Goal: Task Accomplishment & Management: Manage account settings

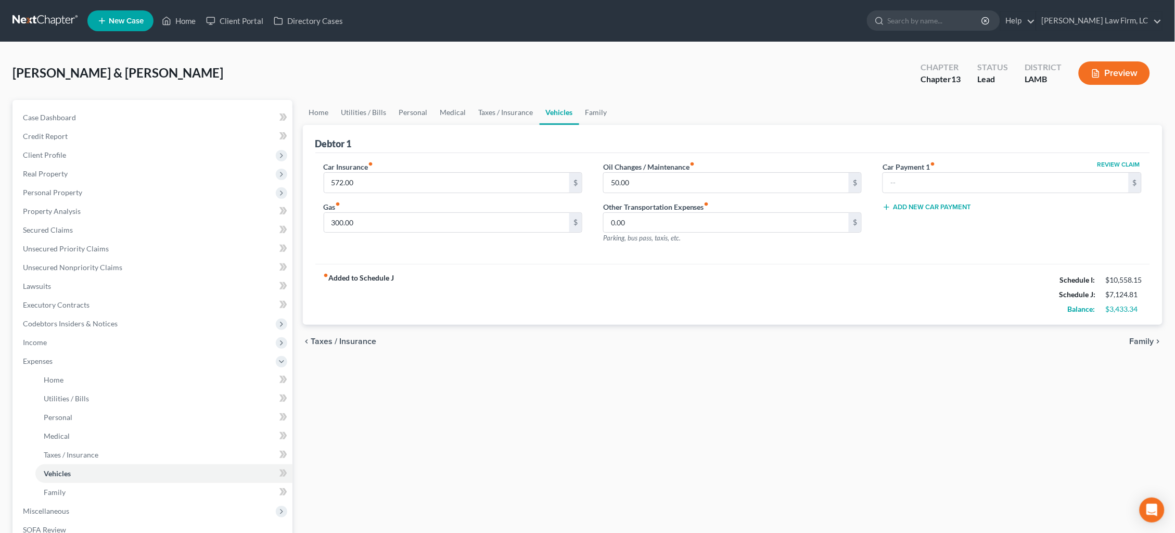
drag, startPoint x: 44, startPoint y: 20, endPoint x: 65, endPoint y: 14, distance: 22.2
click at [44, 20] on link at bounding box center [45, 20] width 67 height 19
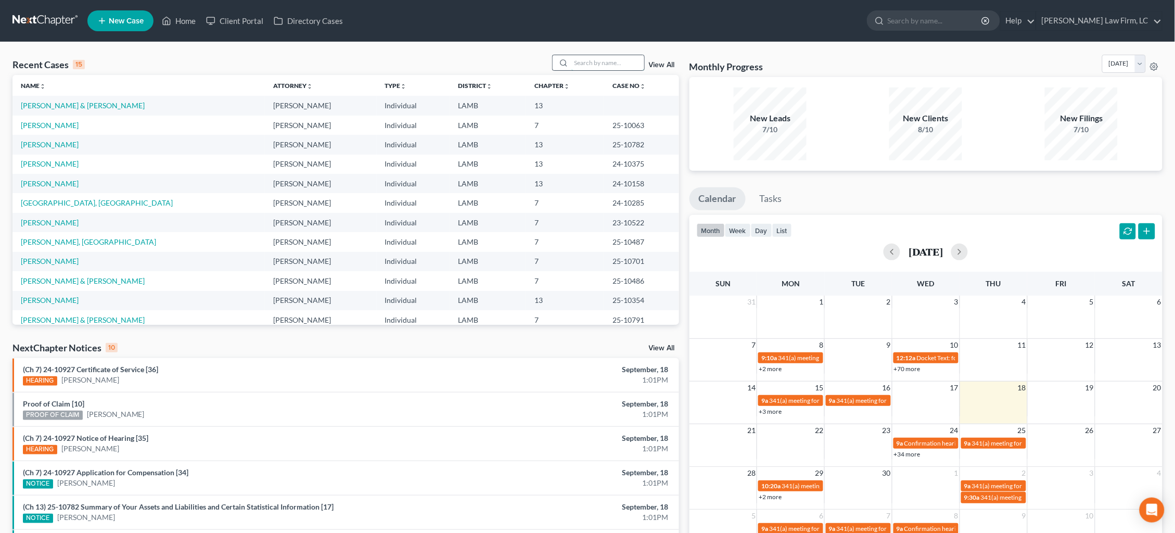
click at [585, 63] on input "search" at bounding box center [607, 62] width 73 height 15
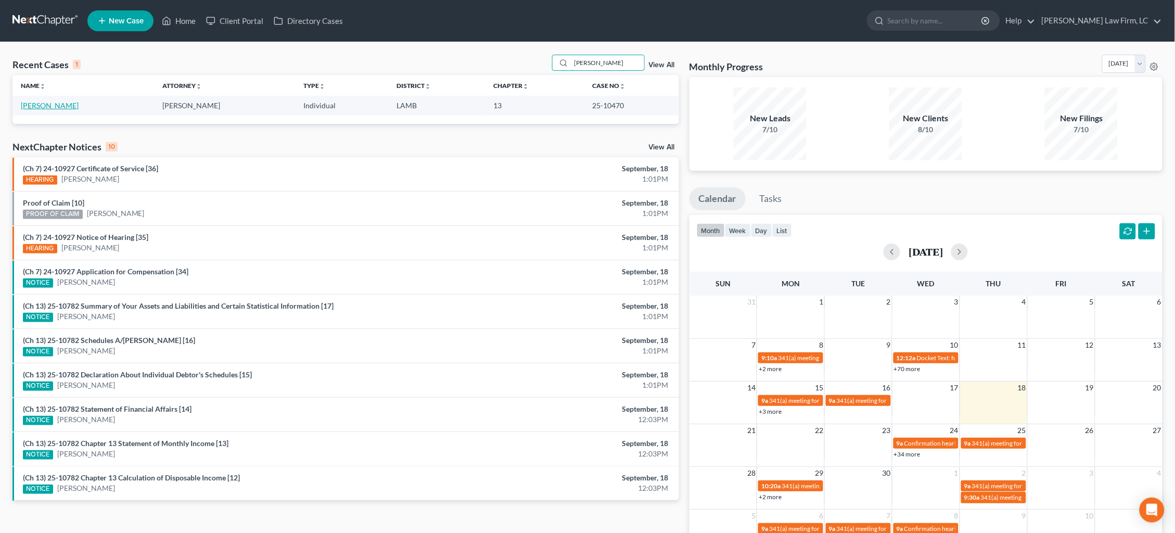
type input "stampley"
click at [62, 106] on link "Stampley, Willie" at bounding box center [50, 105] width 58 height 9
select select "2"
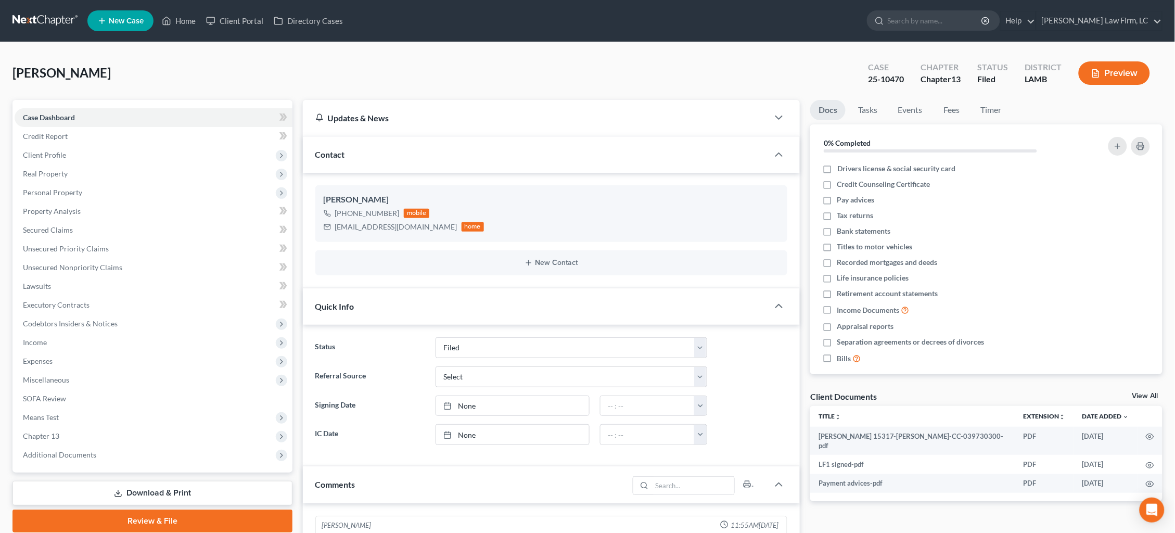
click at [367, 0] on nav "Home New Case Client Portal Directory Cases Dickson Law Firm, LC dam@dicksonlaw…" at bounding box center [587, 21] width 1175 height 42
click at [147, 445] on span "Additional Documents" at bounding box center [154, 454] width 278 height 19
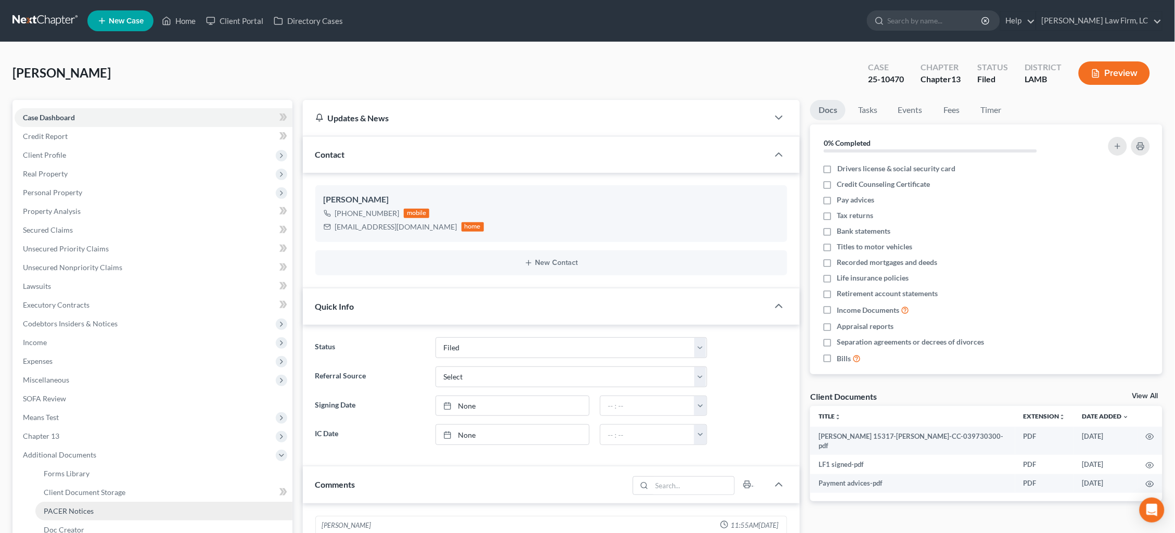
click at [137, 502] on link "PACER Notices" at bounding box center [163, 511] width 257 height 19
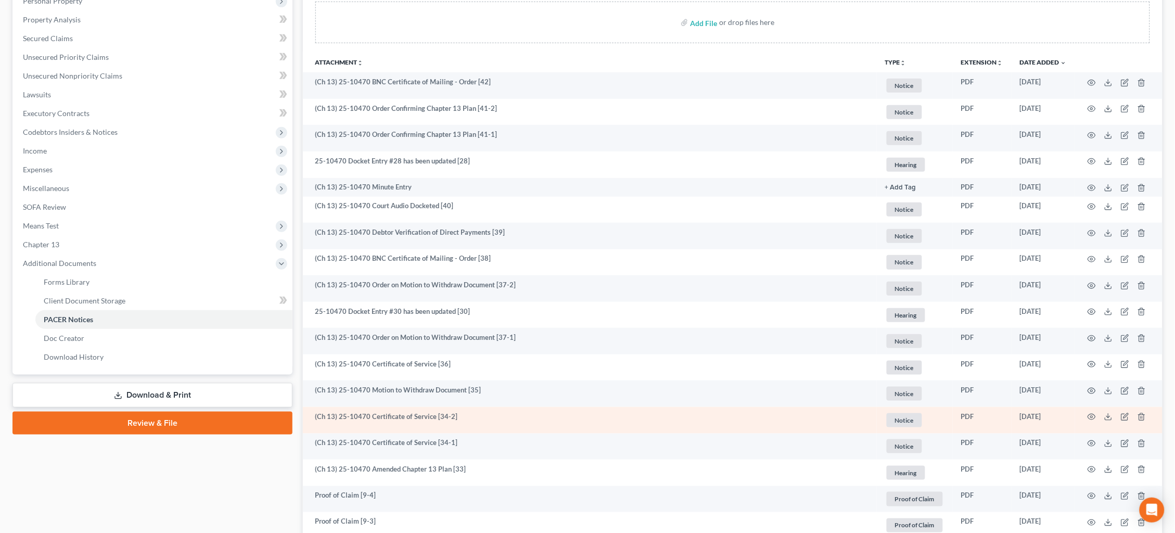
scroll to position [196, 0]
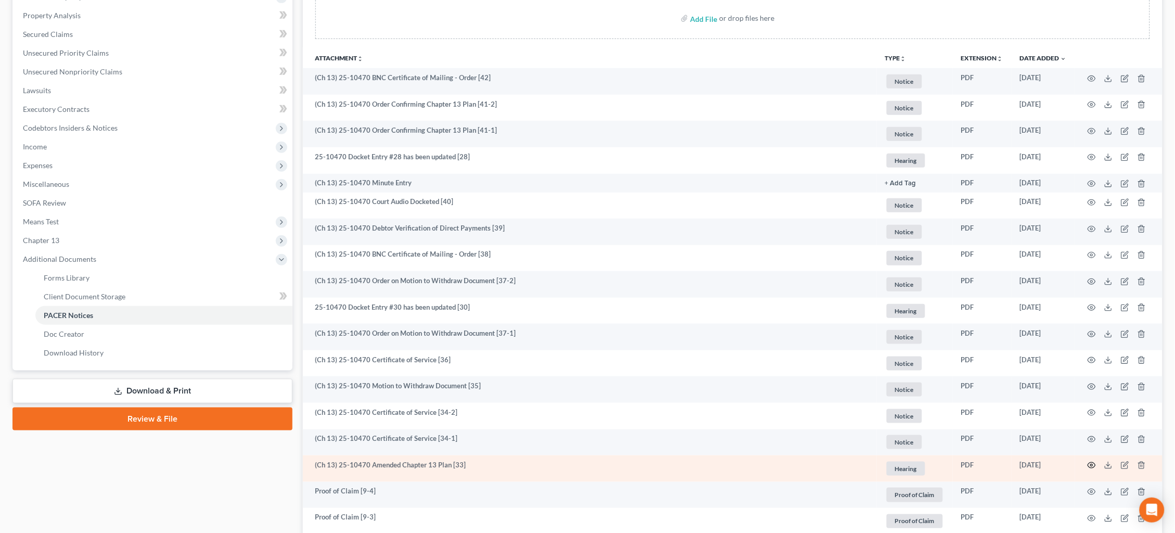
click at [1094, 461] on icon "button" at bounding box center [1092, 465] width 8 height 8
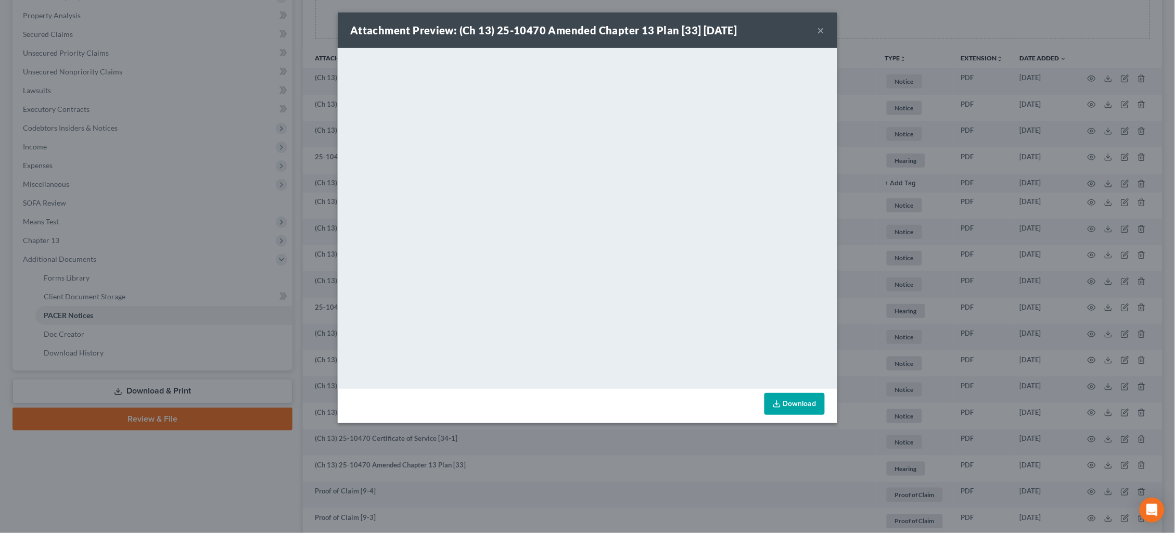
click at [821, 32] on button "×" at bounding box center [821, 30] width 7 height 12
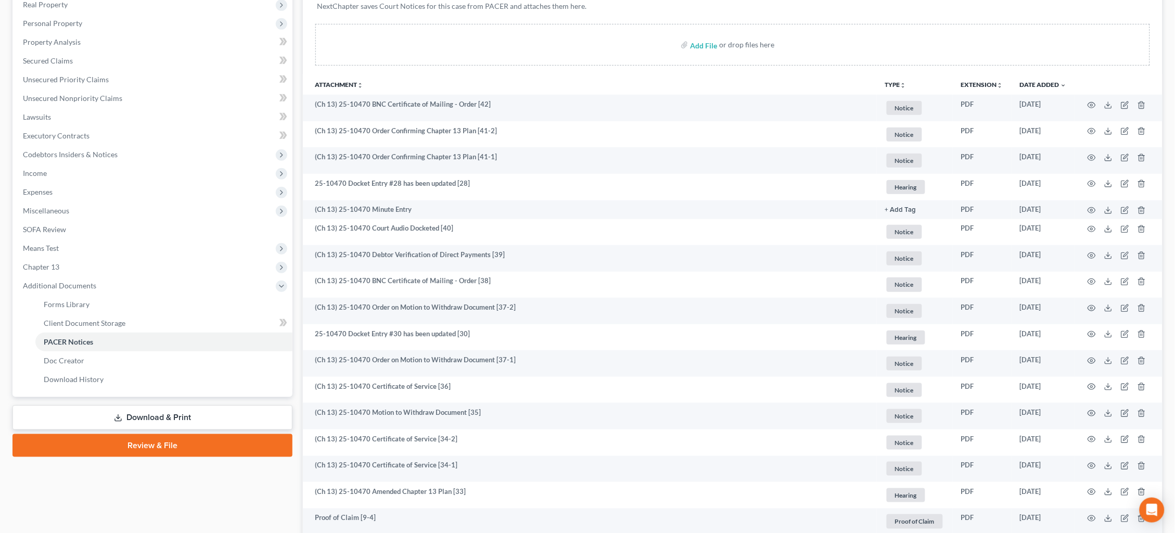
click at [193, 39] on link "Property Analysis" at bounding box center [154, 42] width 278 height 19
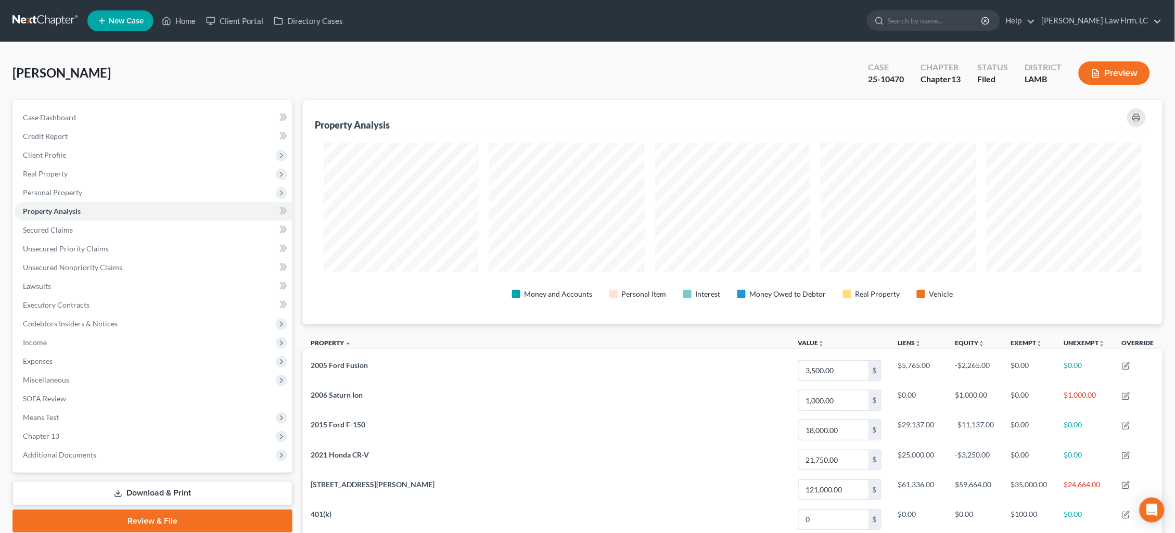
click at [40, 21] on link at bounding box center [45, 20] width 67 height 19
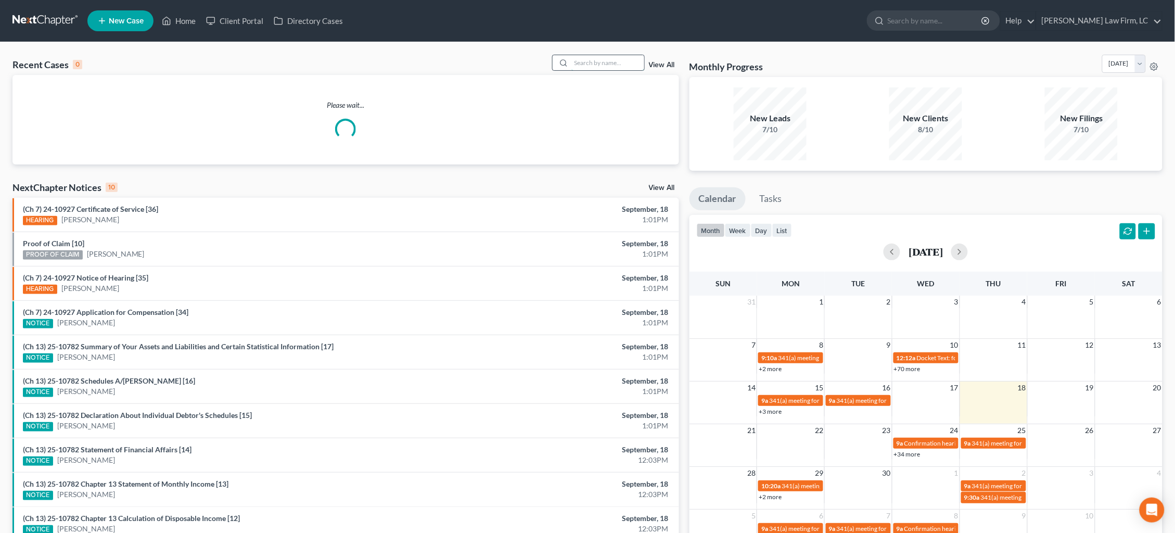
click at [598, 57] on input "search" at bounding box center [607, 62] width 73 height 15
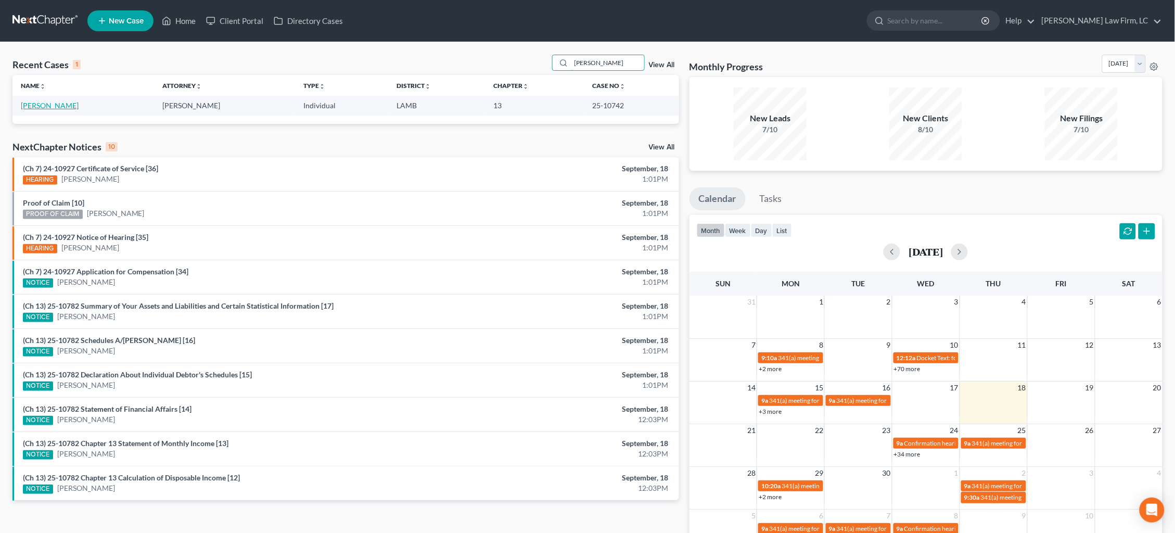
type input "Angela Knight"
click at [48, 108] on link "[PERSON_NAME]" at bounding box center [50, 105] width 58 height 9
select select "2"
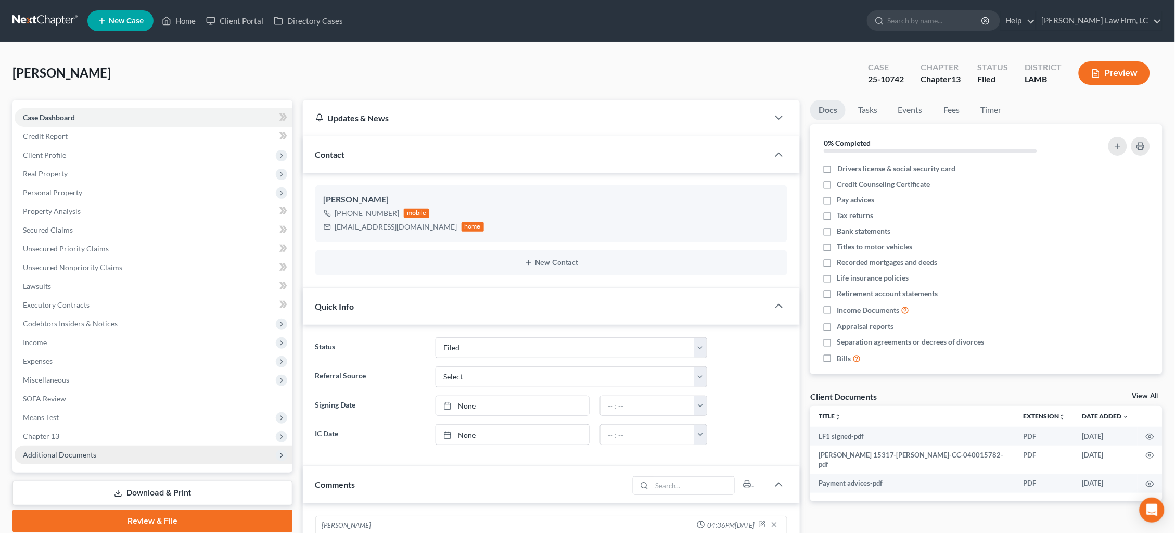
click at [174, 447] on span "Additional Documents" at bounding box center [154, 454] width 278 height 19
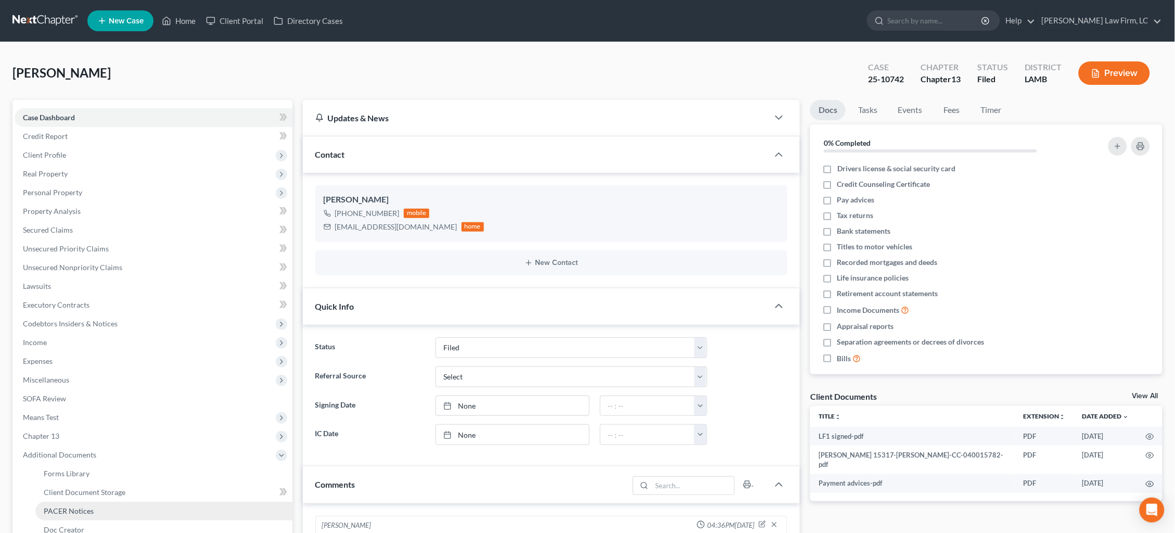
click at [139, 502] on link "PACER Notices" at bounding box center [163, 511] width 257 height 19
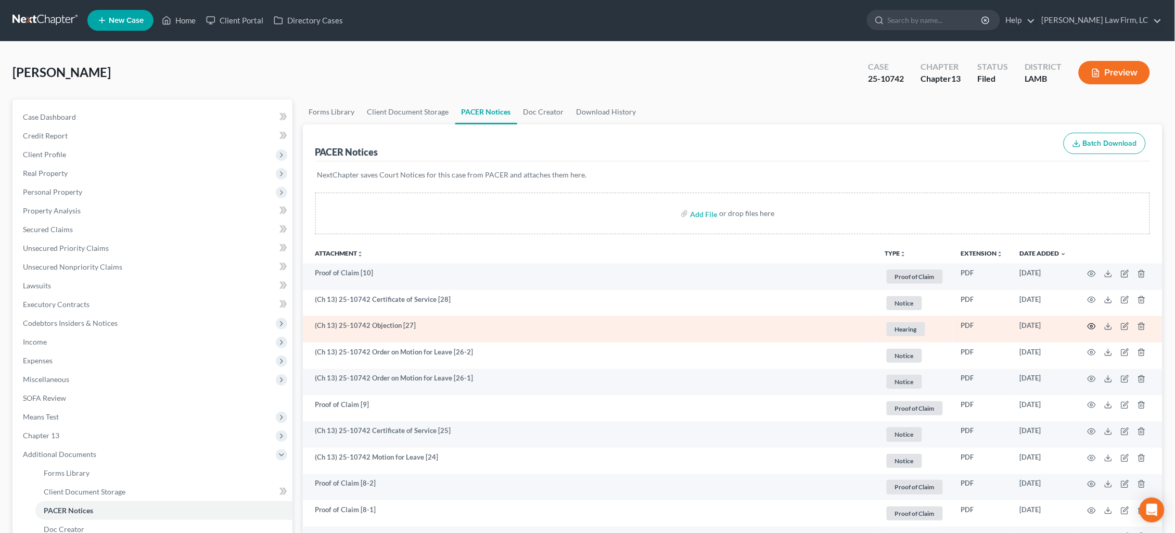
scroll to position [1, 0]
click at [1090, 328] on icon "button" at bounding box center [1092, 326] width 8 height 8
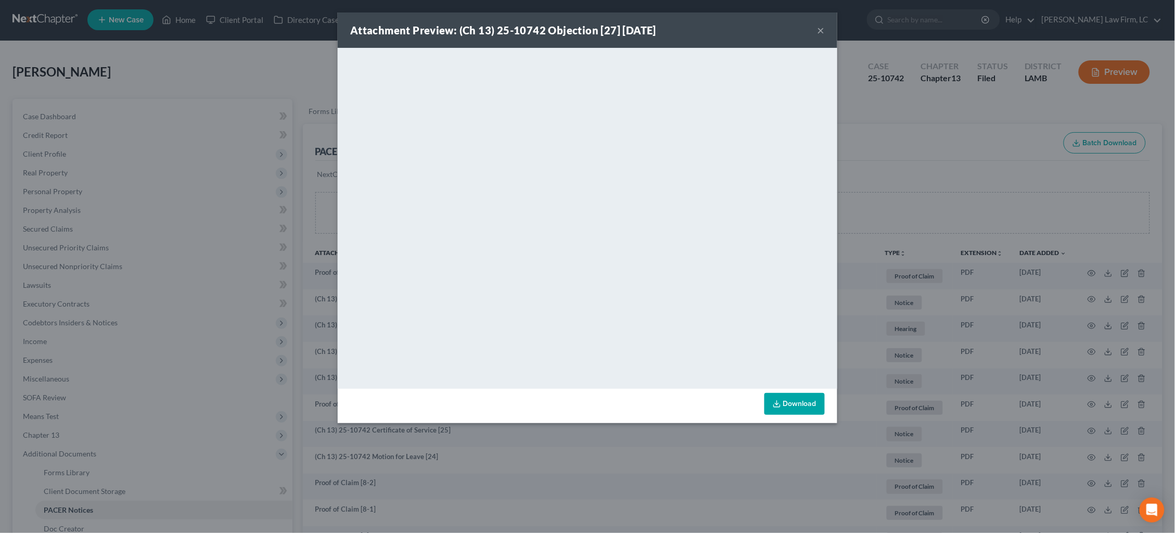
click at [818, 32] on button "×" at bounding box center [821, 30] width 7 height 12
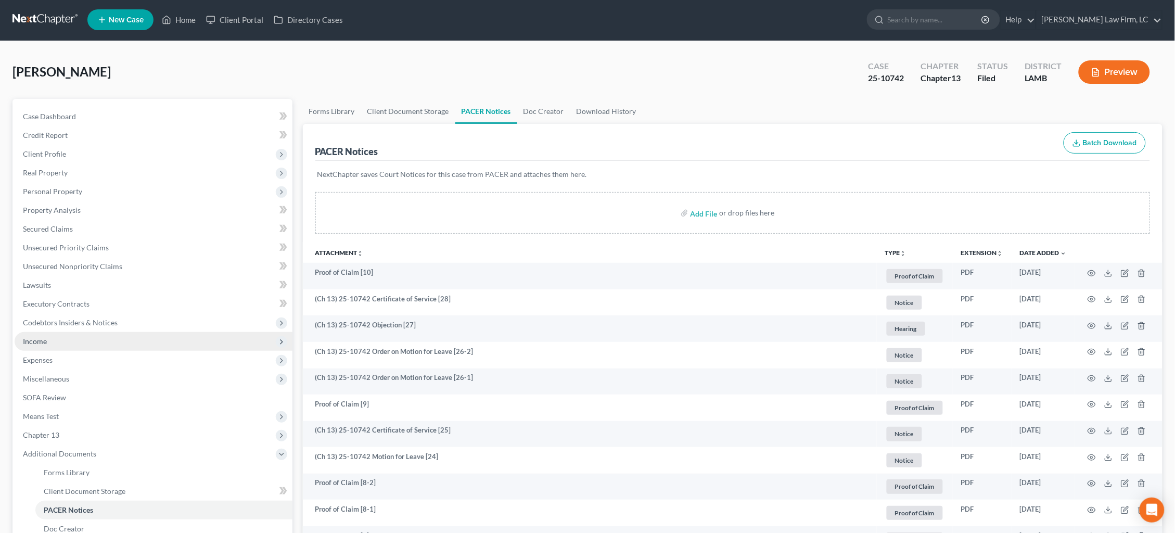
click at [103, 332] on span "Income" at bounding box center [154, 341] width 278 height 19
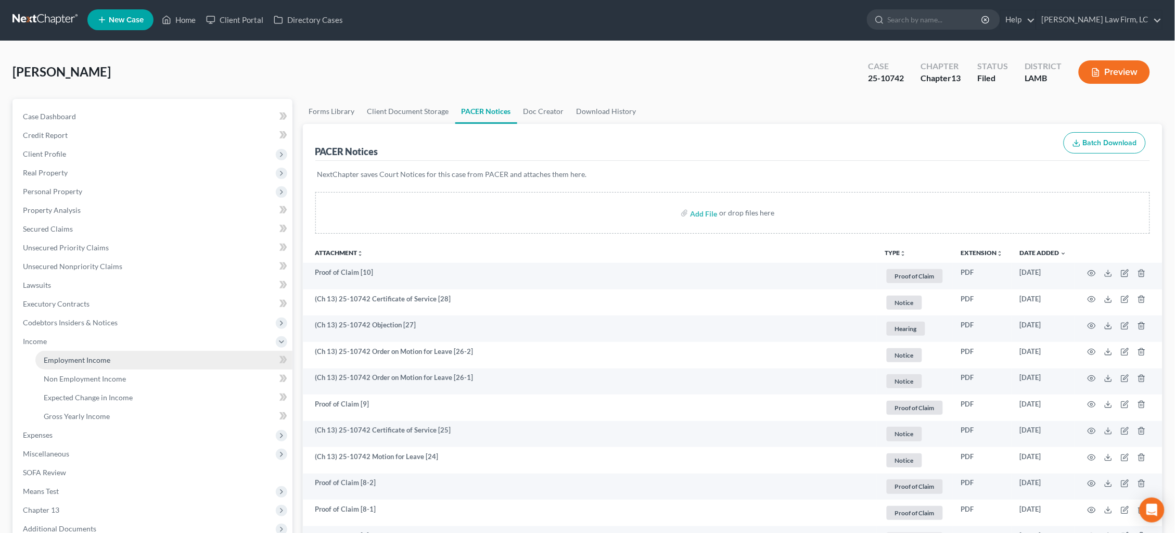
click at [117, 351] on link "Employment Income" at bounding box center [163, 360] width 257 height 19
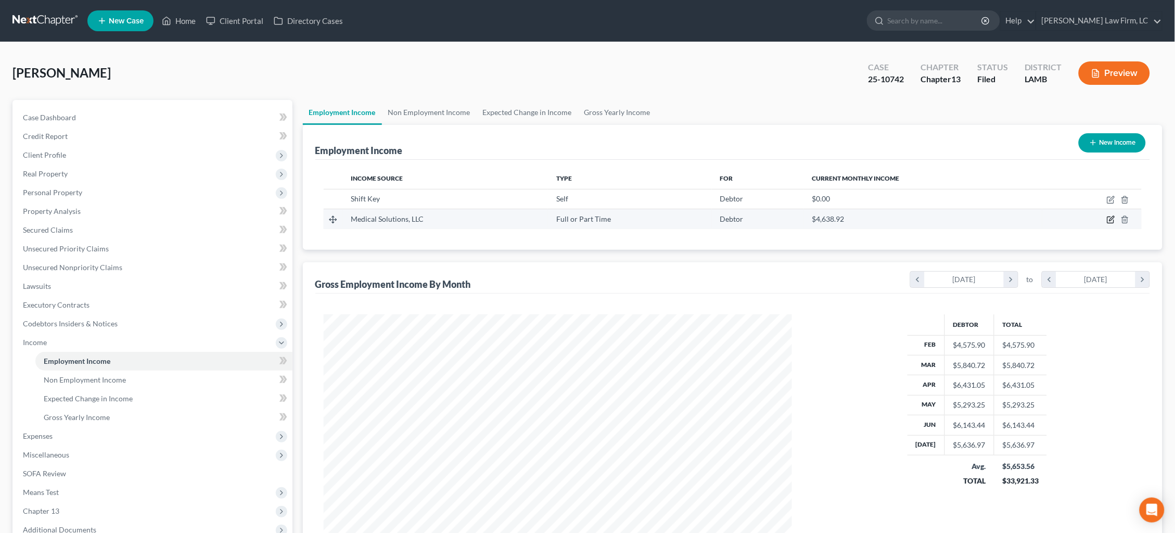
click at [1108, 218] on icon "button" at bounding box center [1111, 219] width 8 height 8
select select "0"
select select "30"
select select "0"
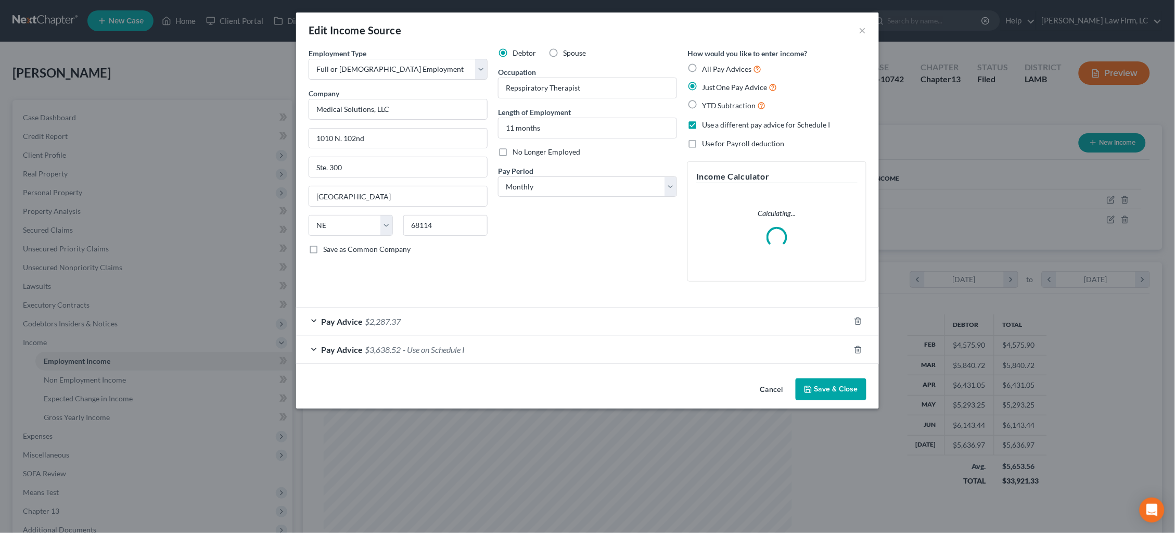
click at [651, 308] on div "Pay Advice $2,287.37" at bounding box center [573, 322] width 554 height 28
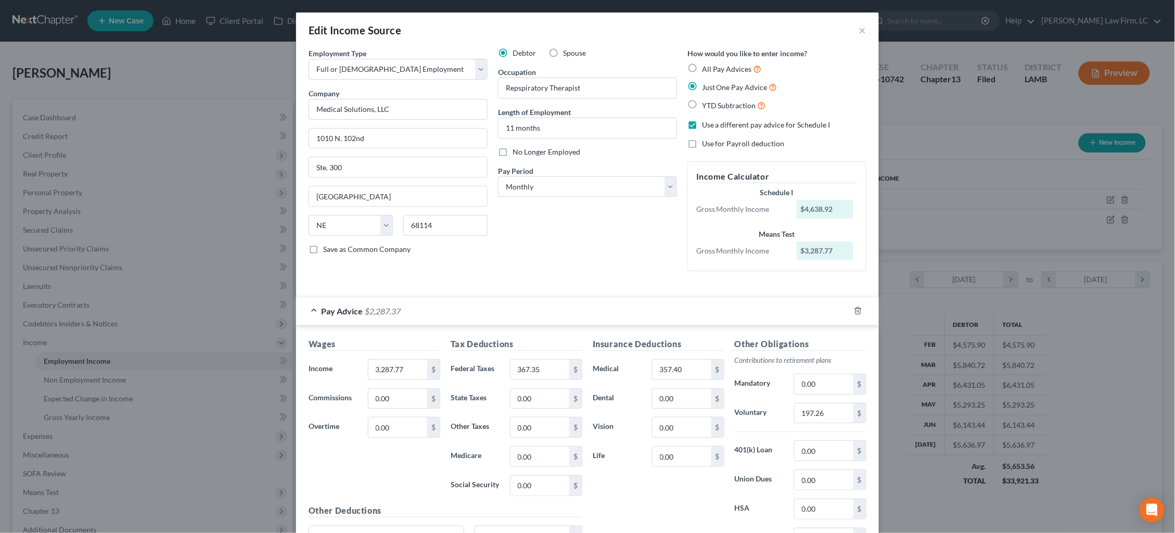
drag, startPoint x: 861, startPoint y: 31, endPoint x: 894, endPoint y: 61, distance: 44.9
click at [861, 31] on button "×" at bounding box center [862, 30] width 7 height 12
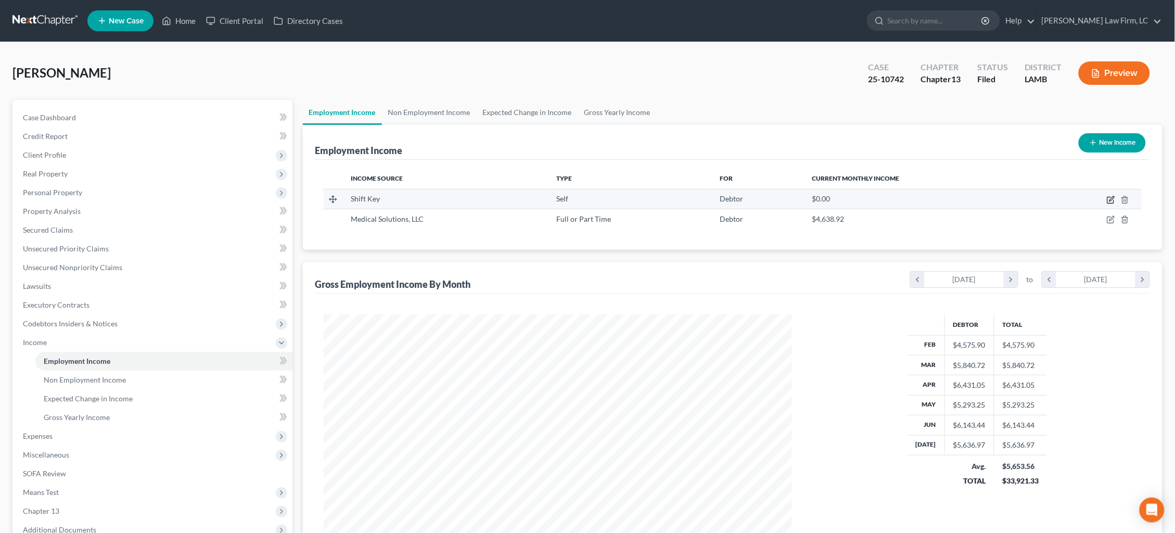
click at [1111, 202] on icon "button" at bounding box center [1110, 200] width 6 height 6
select select "1"
select select "0"
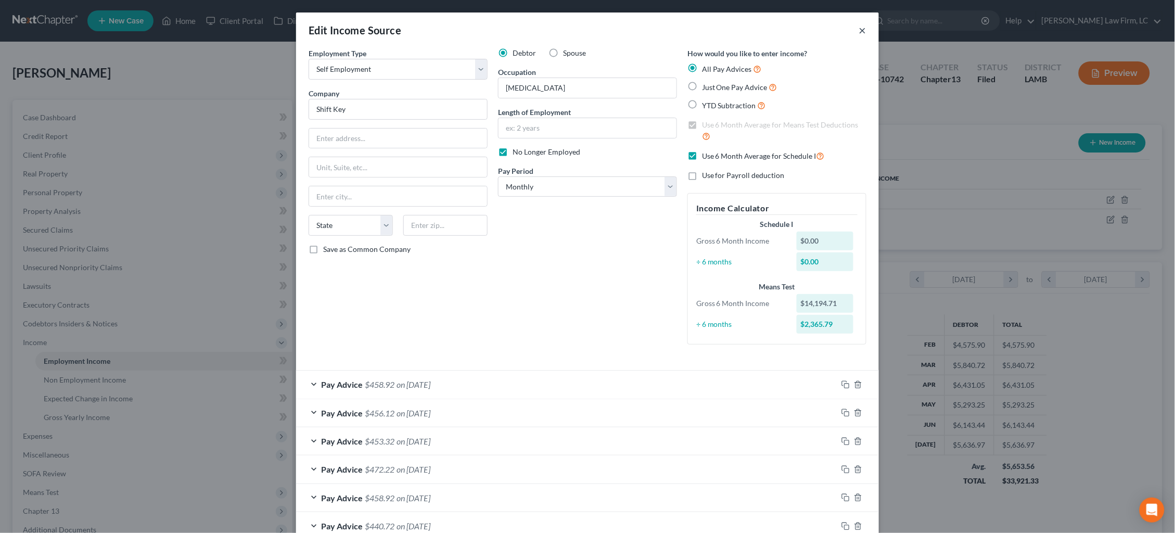
click at [863, 31] on button "×" at bounding box center [862, 30] width 7 height 12
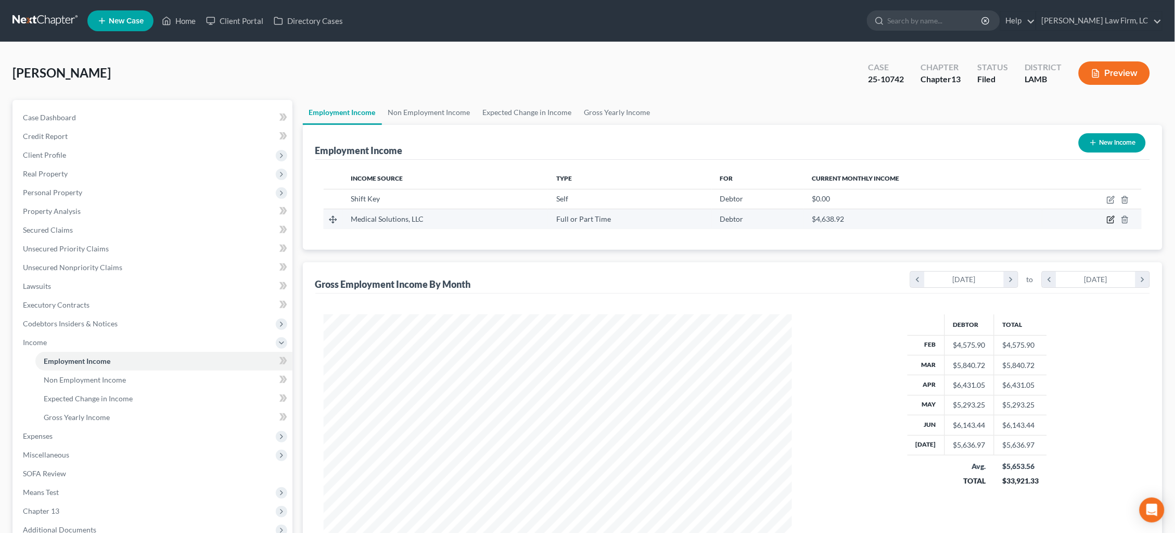
click at [1113, 219] on icon "button" at bounding box center [1111, 219] width 8 height 8
select select "0"
select select "30"
select select "0"
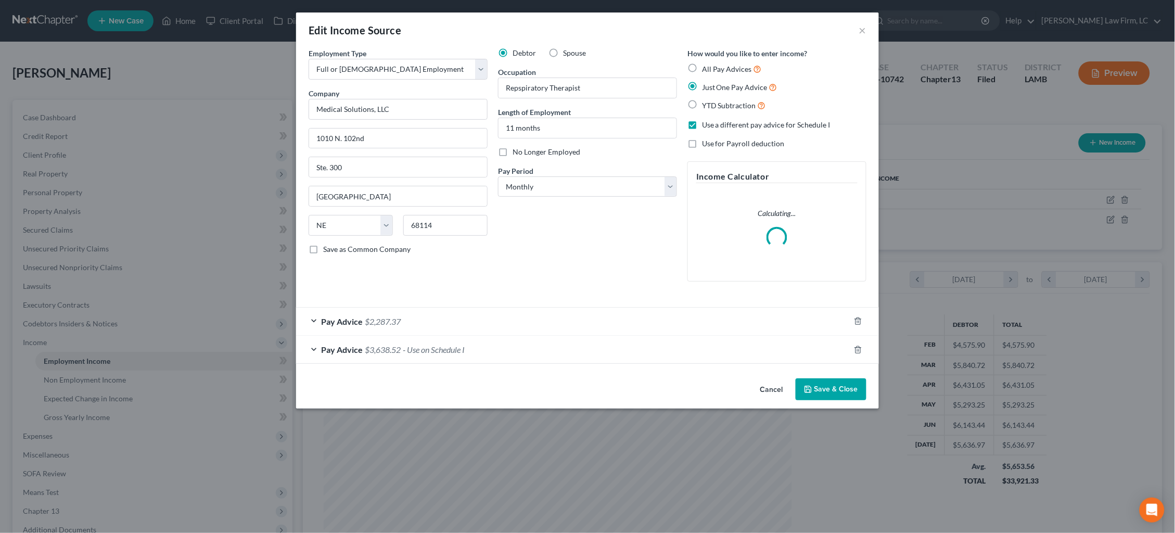
click at [644, 316] on div "Pay Advice $2,287.37" at bounding box center [573, 322] width 554 height 28
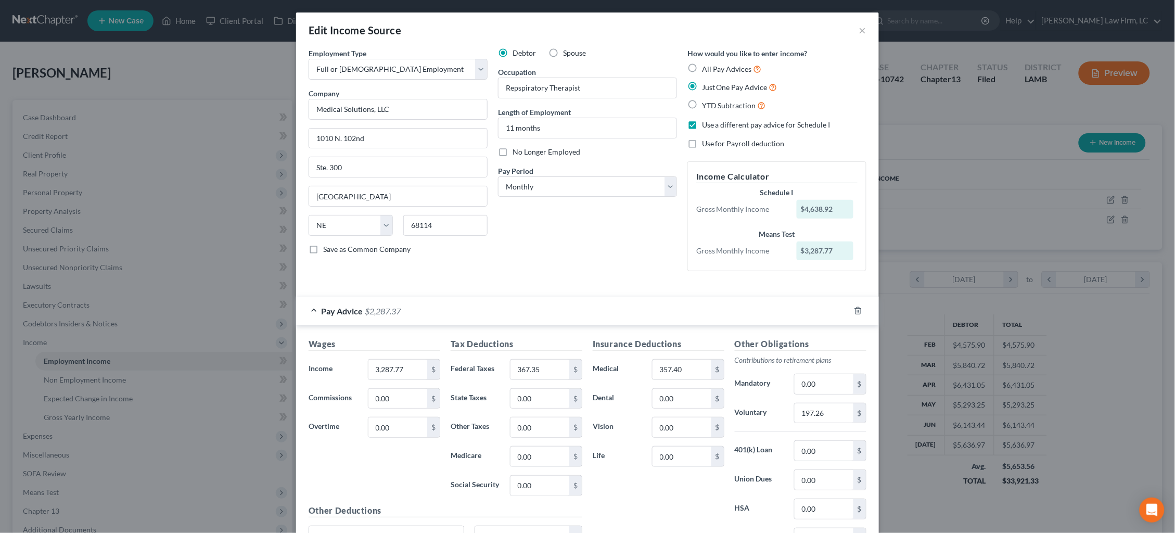
click at [714, 102] on span "YTD Subtraction" at bounding box center [729, 105] width 54 height 9
click at [713, 102] on input "YTD Subtraction" at bounding box center [709, 102] width 7 height 7
radio input "true"
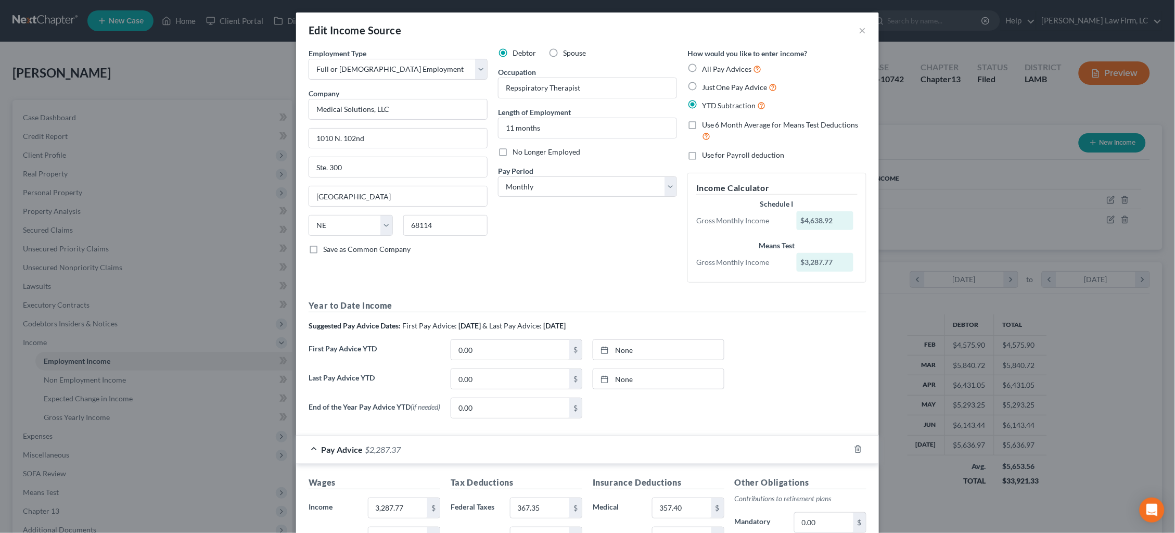
click at [725, 120] on span "Use 6 Month Average for Means Test Deductions" at bounding box center [780, 124] width 157 height 9
click at [713, 120] on input "Use 6 Month Average for Means Test Deductions" at bounding box center [709, 123] width 7 height 7
checkbox input "true"
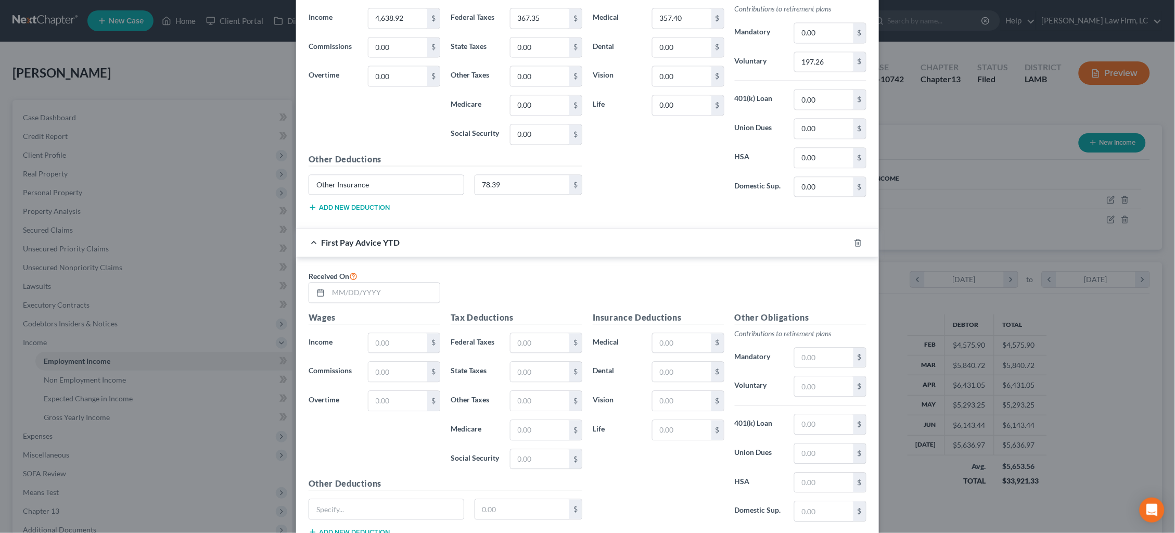
scroll to position [713, 0]
click at [409, 282] on input "text" at bounding box center [383, 290] width 111 height 20
type input "01/24/2025"
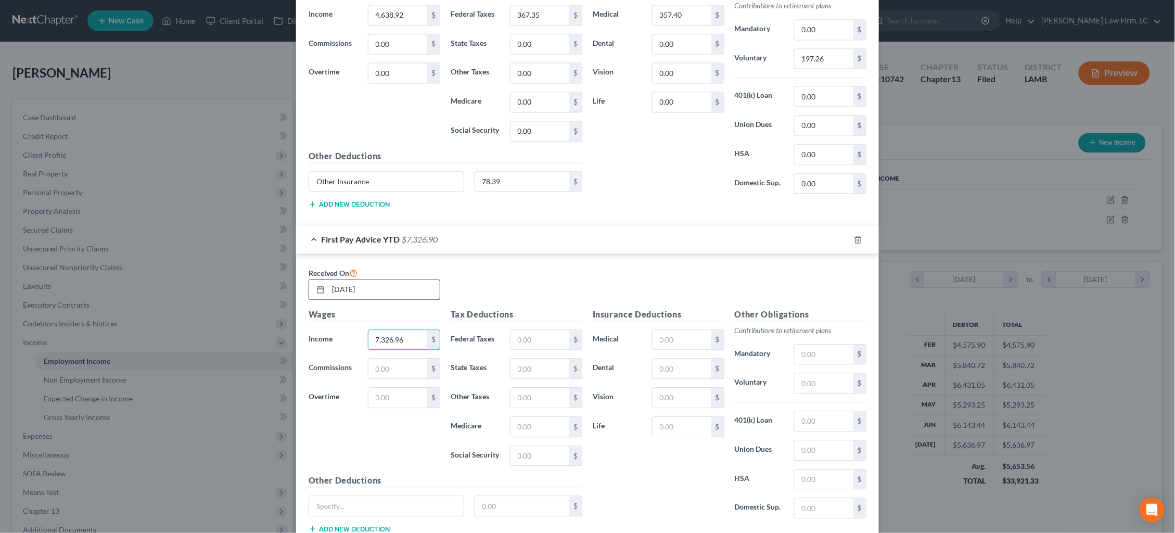
type input "7,326.96"
type input "252.47"
click at [679, 337] on input "text" at bounding box center [682, 340] width 59 height 20
type input "111.74"
click at [818, 374] on input "text" at bounding box center [824, 384] width 59 height 20
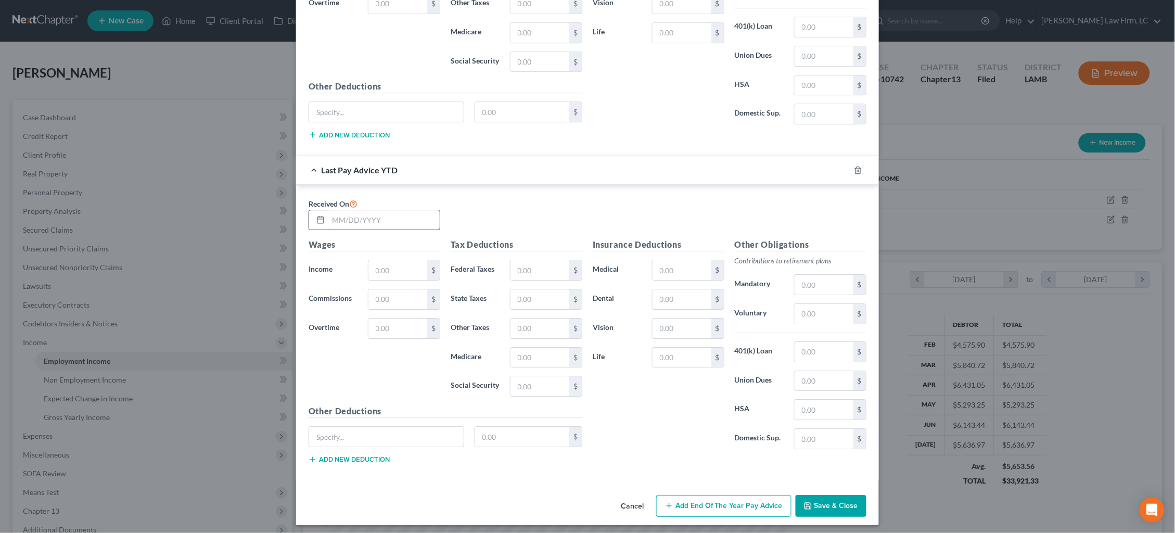
scroll to position [1107, 0]
type input "47.38"
click at [420, 216] on input "text" at bounding box center [383, 221] width 111 height 20
type input "07/25/2025"
type input "21,657.47"
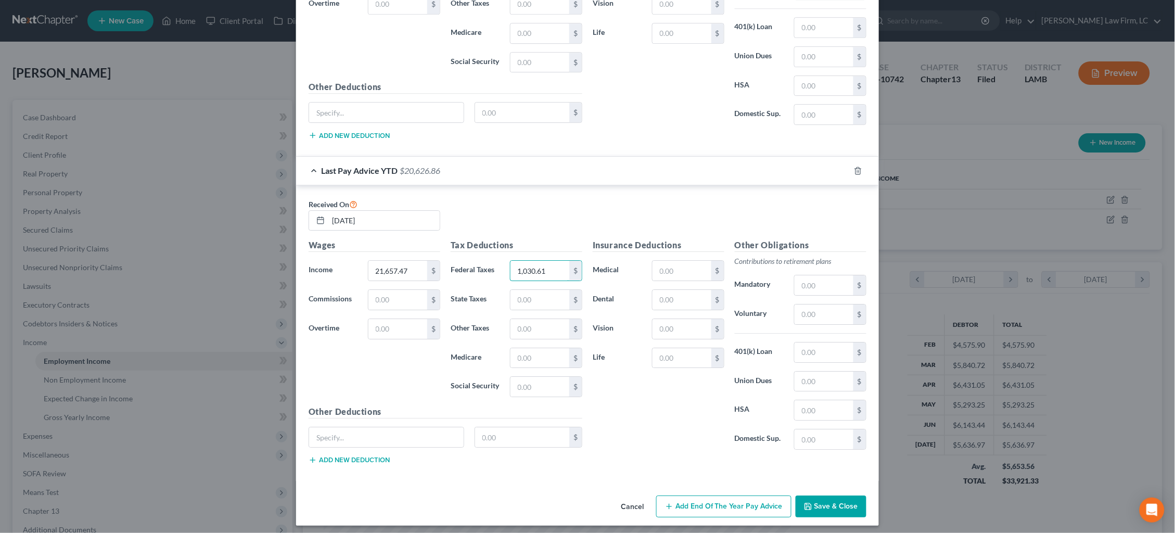
type input "1,030.61"
type input "1,005.66"
click at [828, 311] on input "text" at bounding box center [824, 314] width 59 height 20
type input "455.22"
click at [851, 498] on button "Save & Close" at bounding box center [831, 506] width 71 height 22
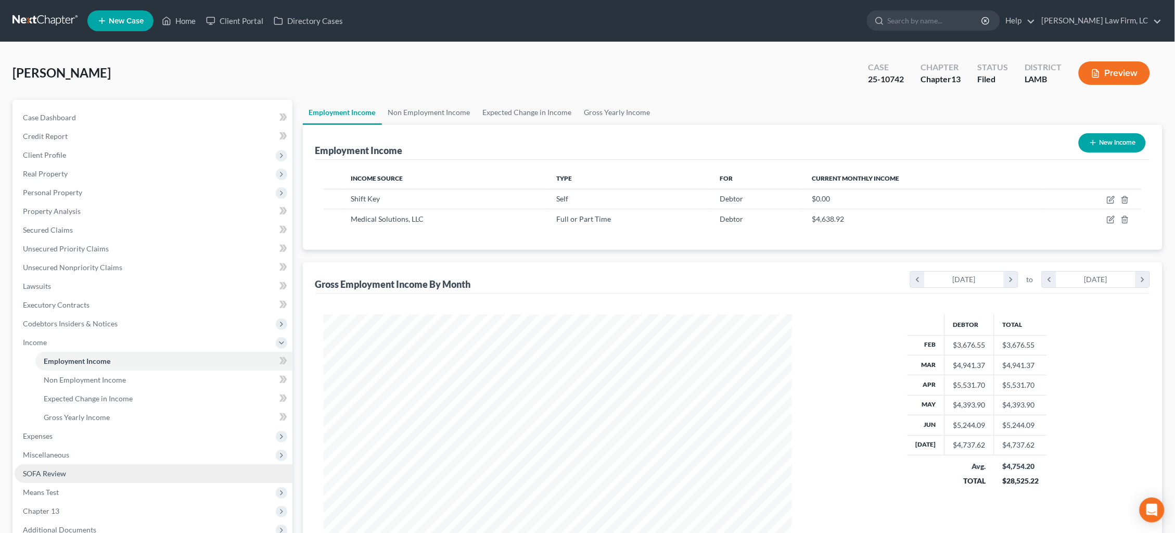
scroll to position [11, 0]
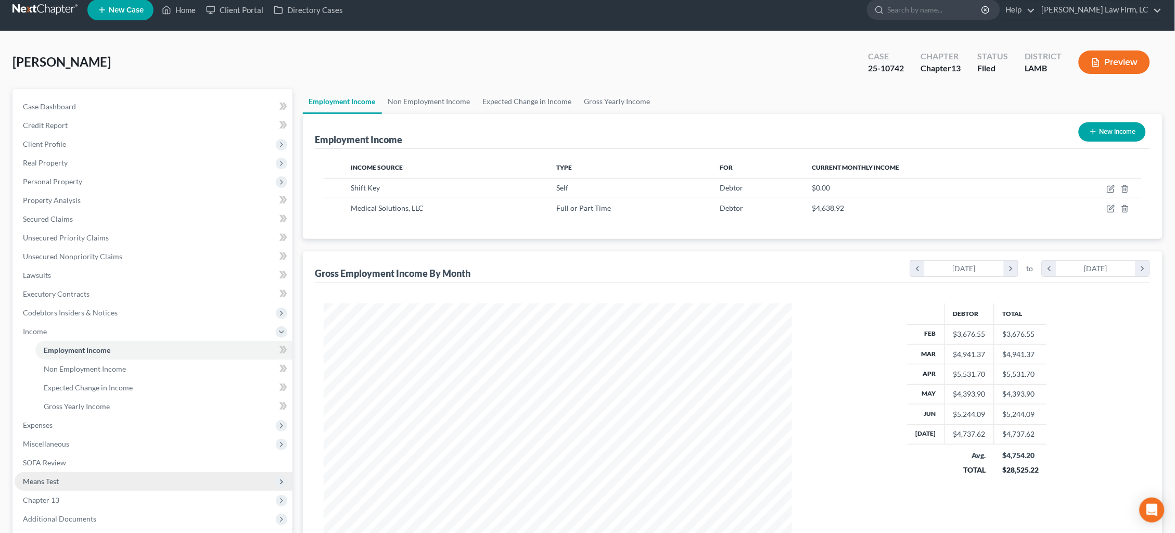
click at [135, 472] on span "Means Test" at bounding box center [154, 481] width 278 height 19
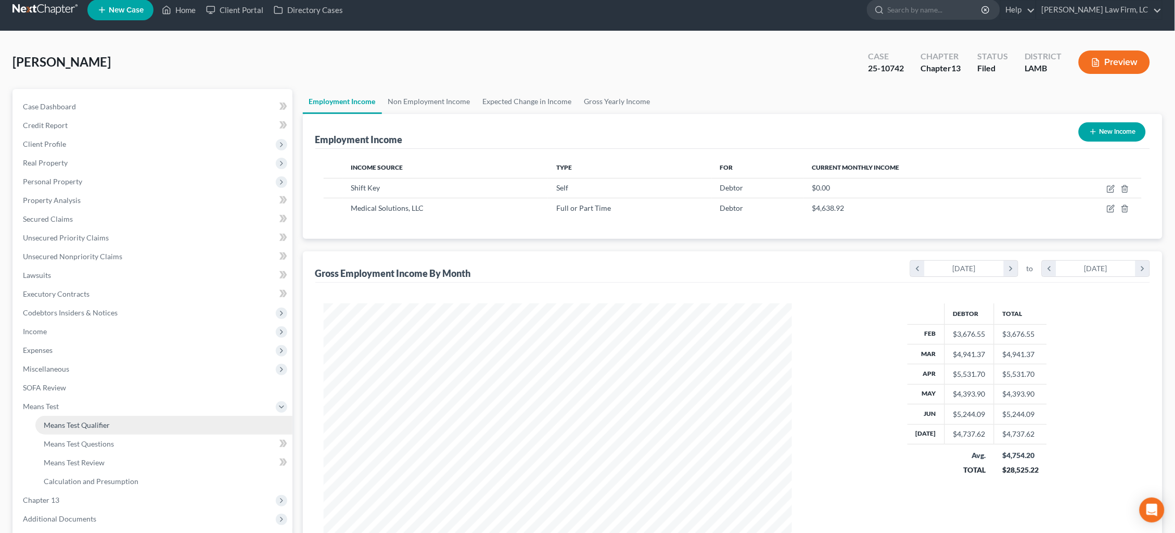
click at [146, 416] on link "Means Test Qualifier" at bounding box center [163, 425] width 257 height 19
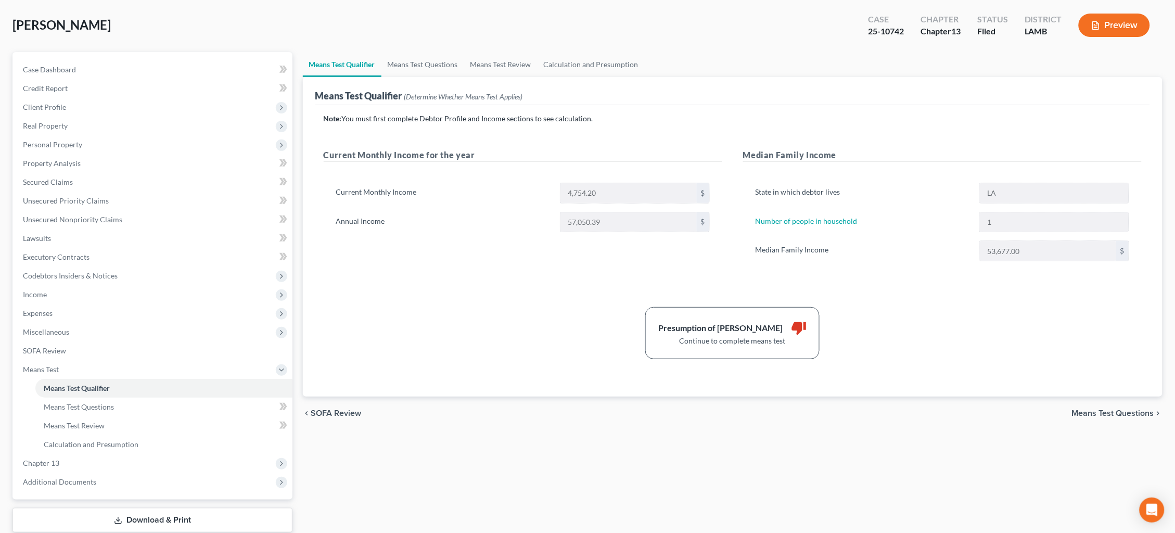
scroll to position [47, 0]
click at [122, 292] on span "Income" at bounding box center [154, 295] width 278 height 19
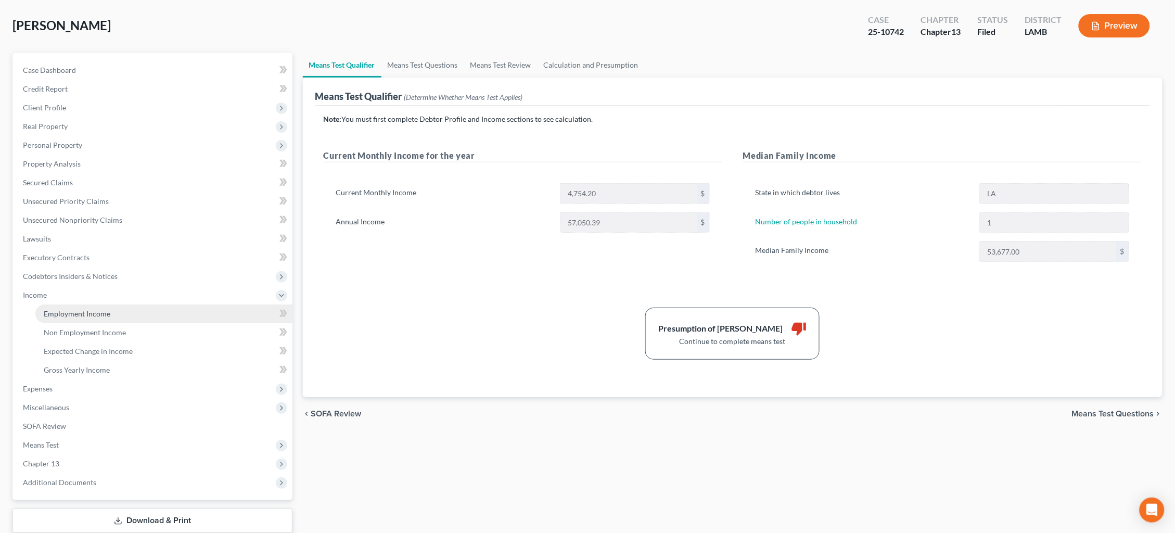
click at [122, 304] on link "Employment Income" at bounding box center [163, 313] width 257 height 19
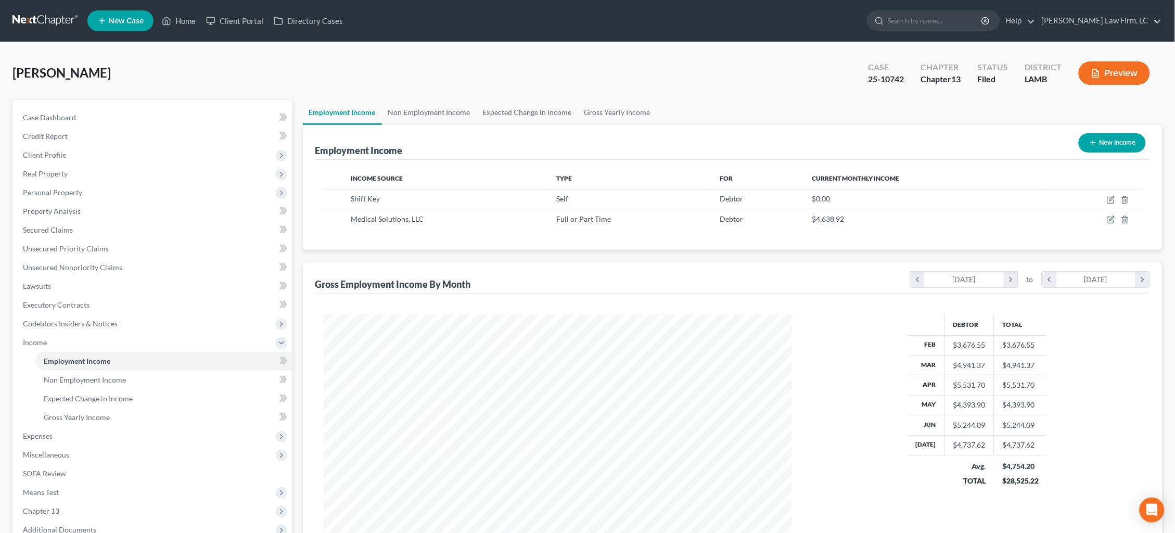
scroll to position [234, 490]
click at [1111, 218] on icon "button" at bounding box center [1112, 218] width 5 height 5
select select "0"
select select "30"
select select "0"
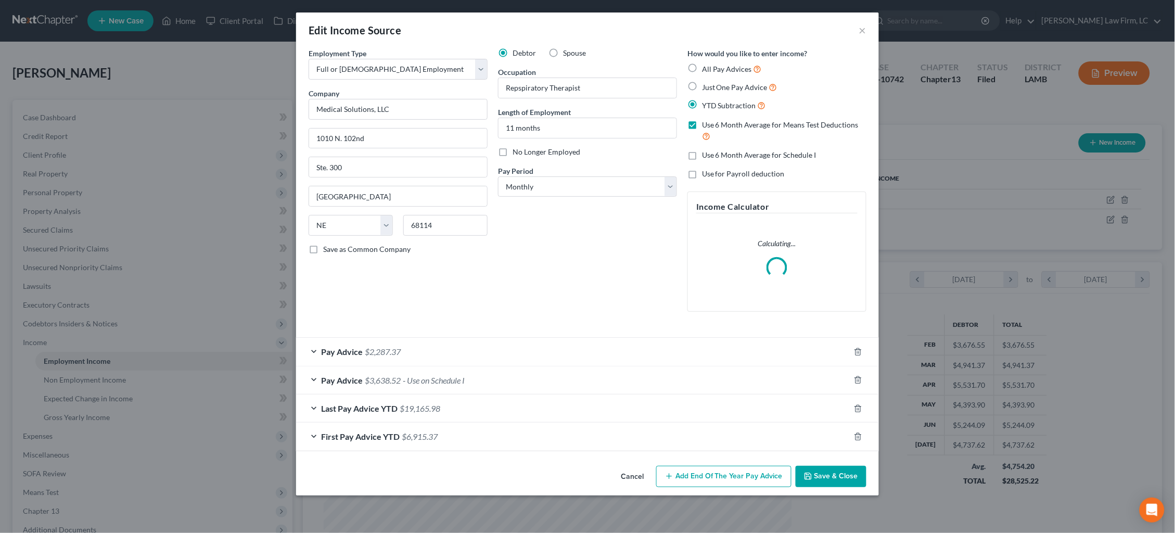
click at [631, 401] on div "Last Pay Advice YTD $19,165.98" at bounding box center [573, 408] width 554 height 28
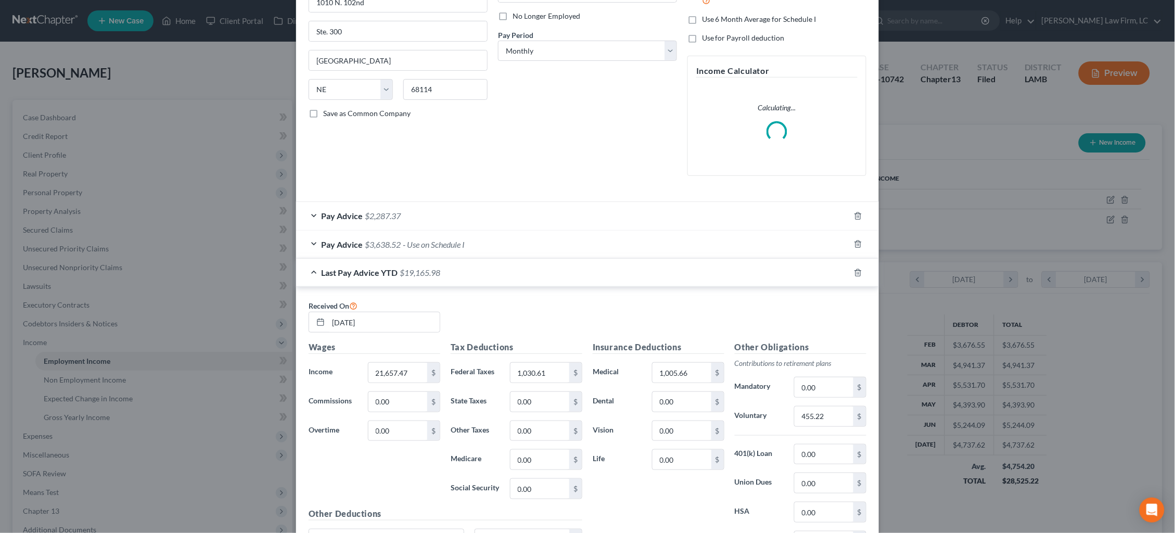
scroll to position [140, 0]
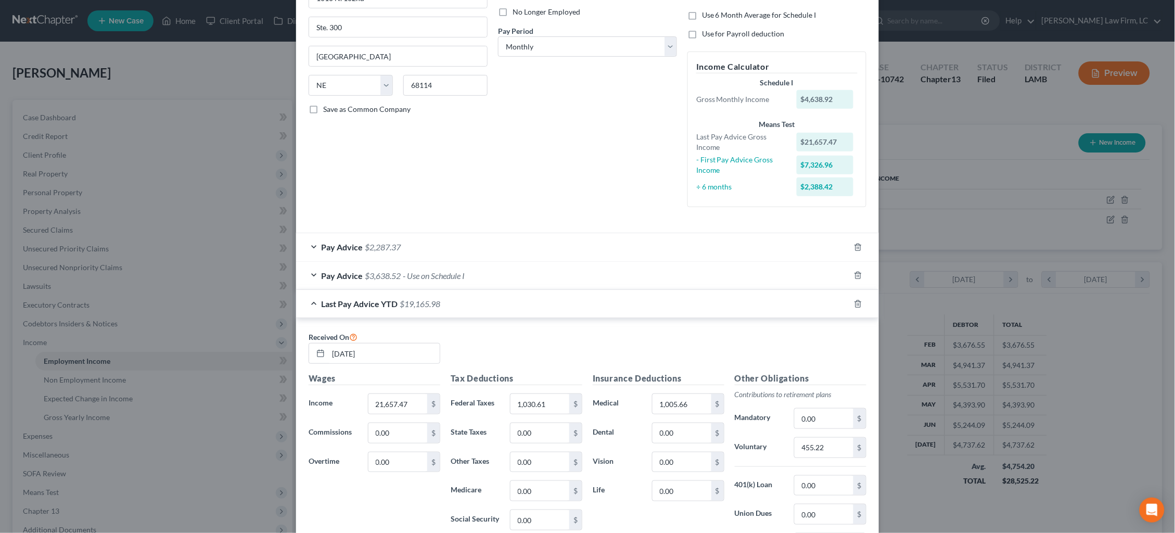
click at [638, 302] on div "Last Pay Advice YTD $19,165.98" at bounding box center [573, 304] width 554 height 28
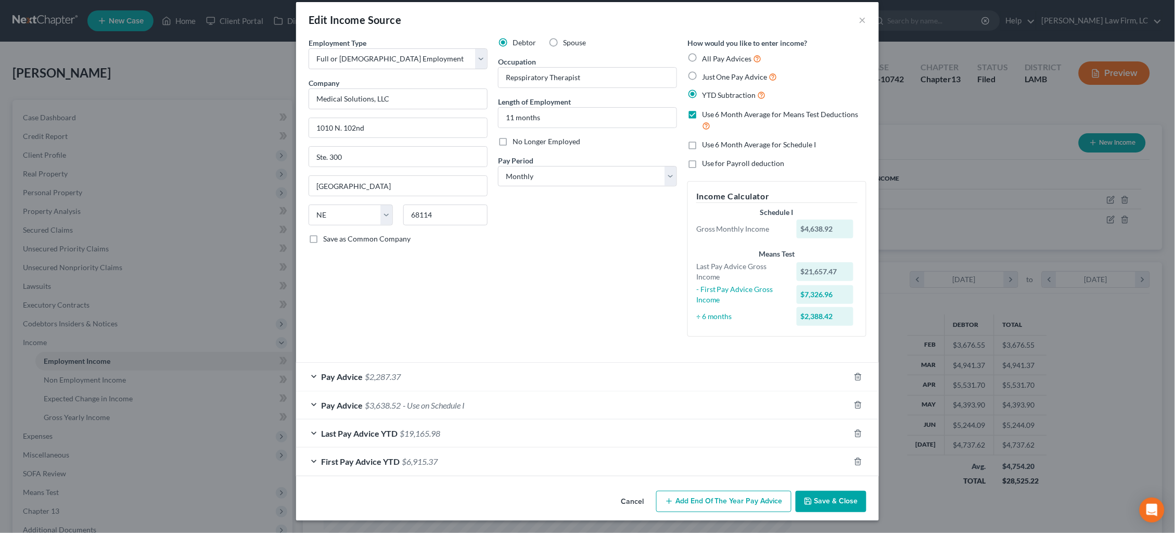
scroll to position [3, 0]
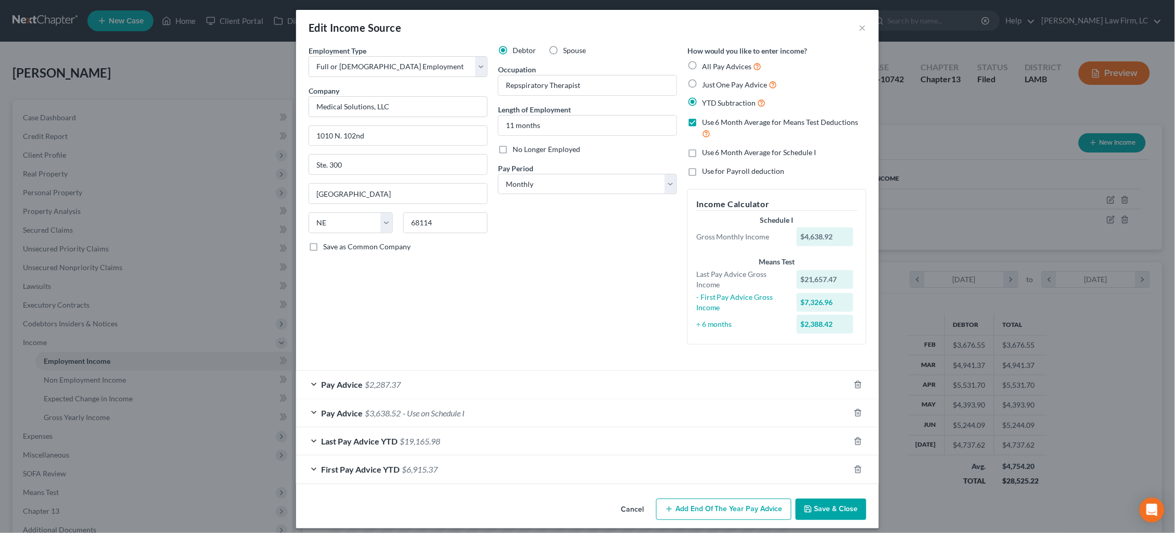
click at [626, 456] on div "First Pay Advice YTD $6,915.37" at bounding box center [573, 469] width 554 height 28
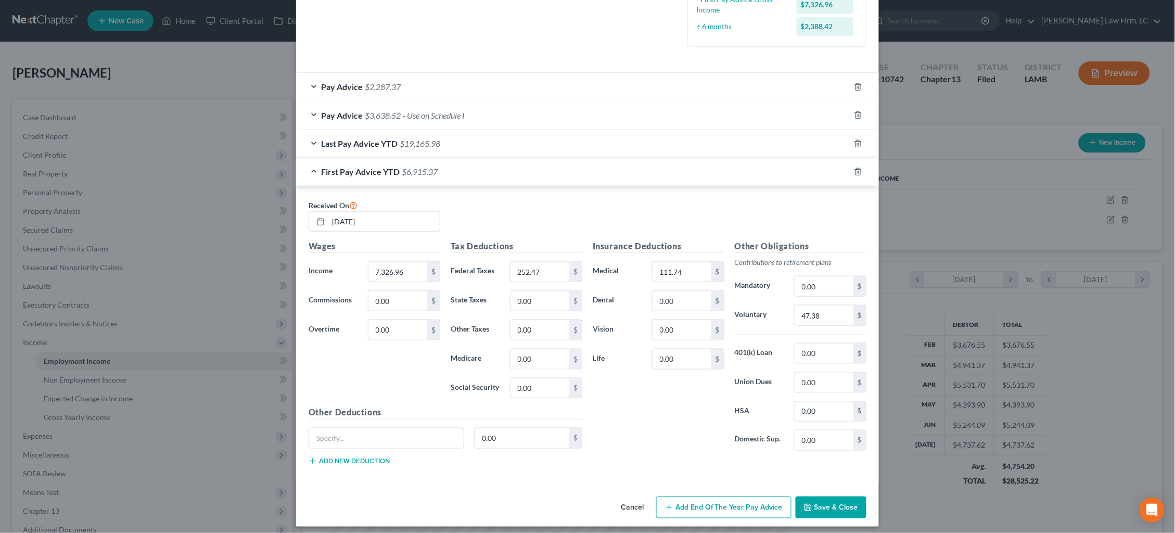
scroll to position [299, 0]
drag, startPoint x: 407, startPoint y: 264, endPoint x: 374, endPoint y: 258, distance: 34.0
click at [374, 263] on input "7,326.96" at bounding box center [397, 273] width 59 height 20
type input "5,904.03"
drag, startPoint x: 540, startPoint y: 265, endPoint x: 460, endPoint y: 264, distance: 80.7
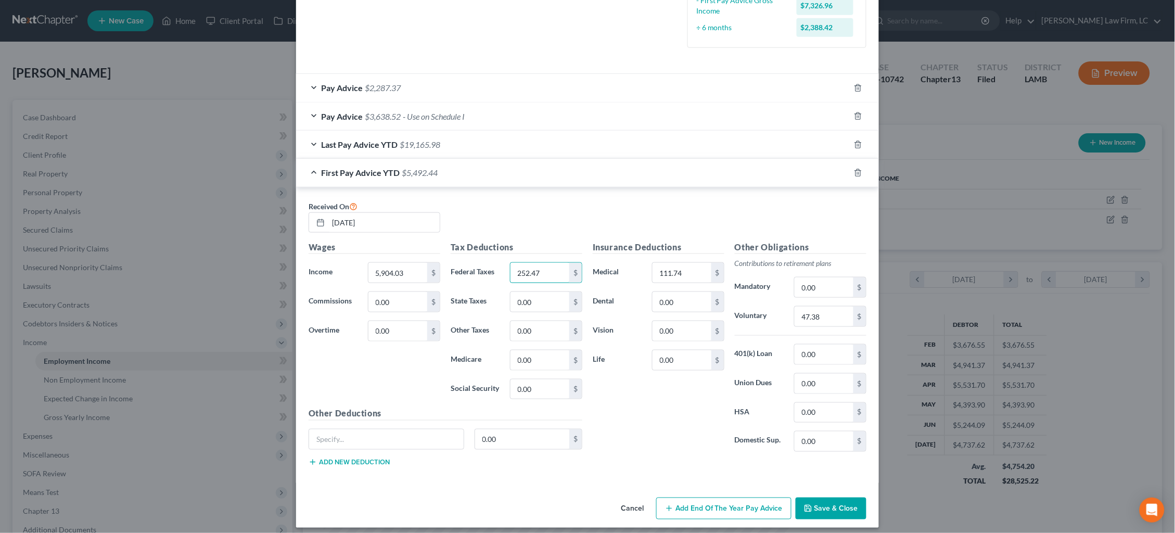
click at [466, 265] on div "Federal Taxes 252.47 $" at bounding box center [516, 272] width 142 height 21
type input "182.89"
drag, startPoint x: 654, startPoint y: 269, endPoint x: 595, endPoint y: 263, distance: 58.6
click at [595, 263] on div "Medical 111.74 $" at bounding box center [659, 272] width 142 height 21
drag, startPoint x: 804, startPoint y: 308, endPoint x: 737, endPoint y: 291, distance: 68.2
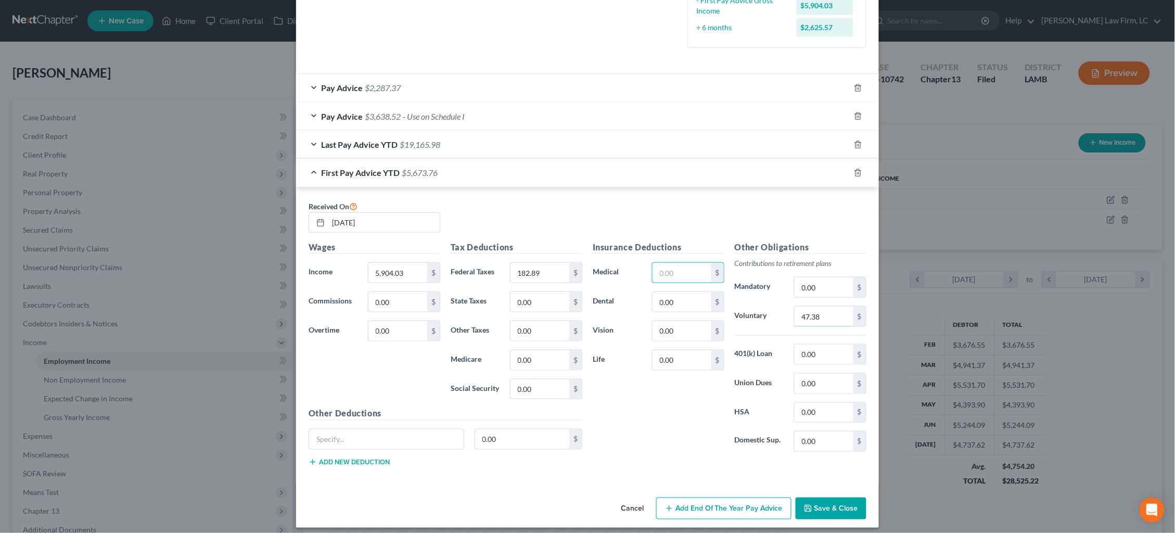
click at [737, 291] on div "Other Obligations Contributions to retirement plans Mandatory 0.00 $ Voluntary …" at bounding box center [801, 350] width 142 height 219
click at [847, 502] on button "Save & Close" at bounding box center [831, 509] width 71 height 22
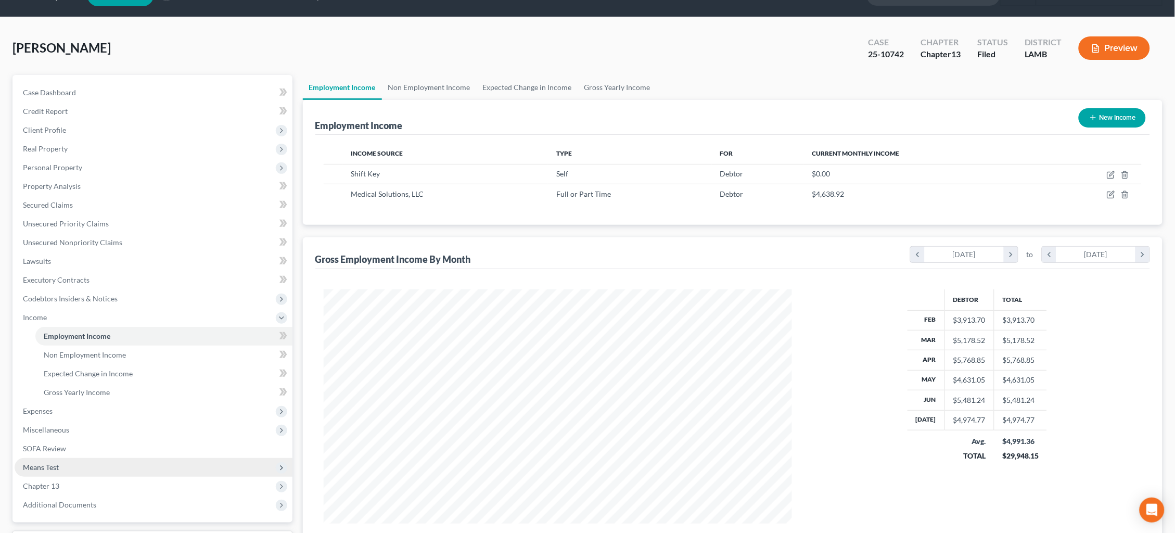
scroll to position [27, 0]
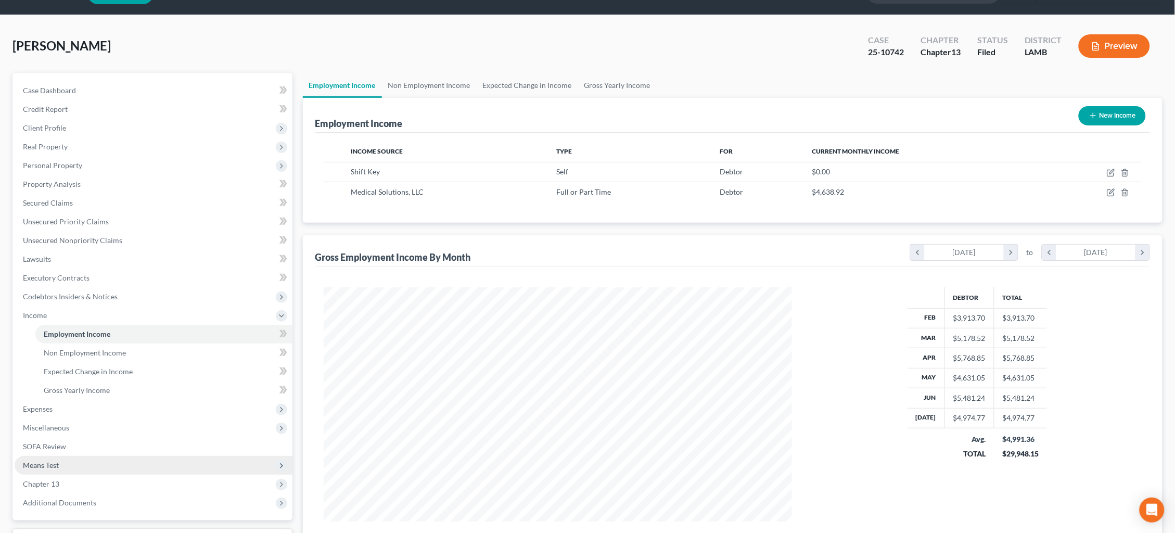
click at [141, 456] on span "Means Test" at bounding box center [154, 465] width 278 height 19
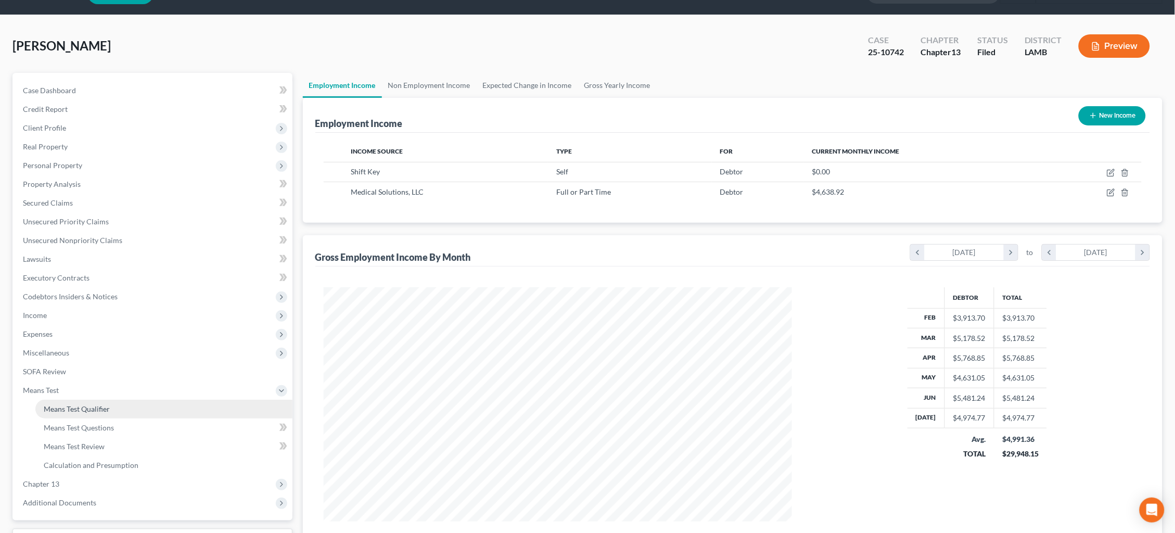
click at [142, 401] on link "Means Test Qualifier" at bounding box center [163, 409] width 257 height 19
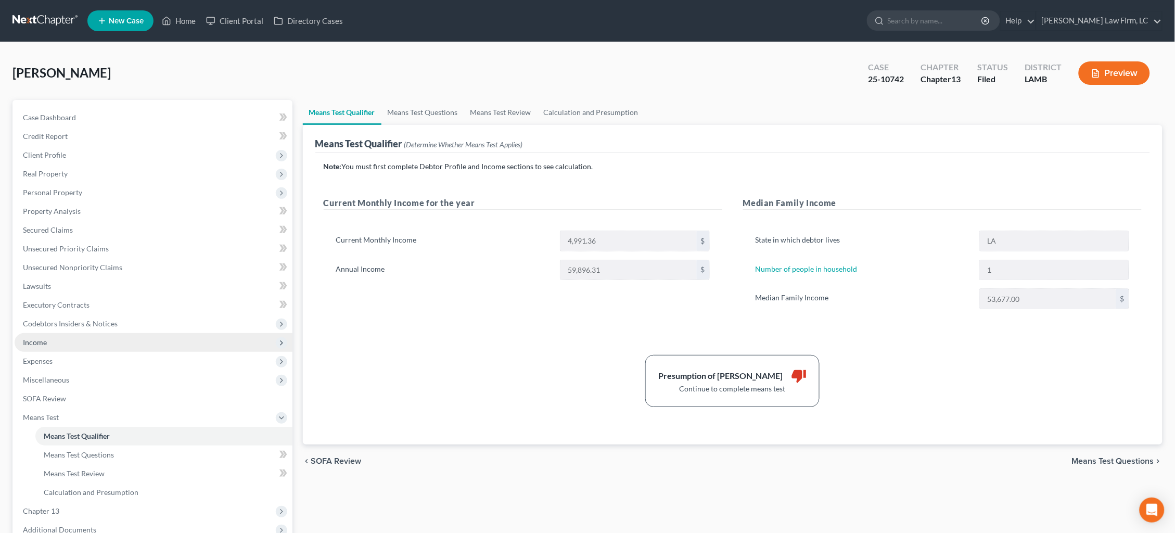
click at [92, 334] on span "Income" at bounding box center [154, 342] width 278 height 19
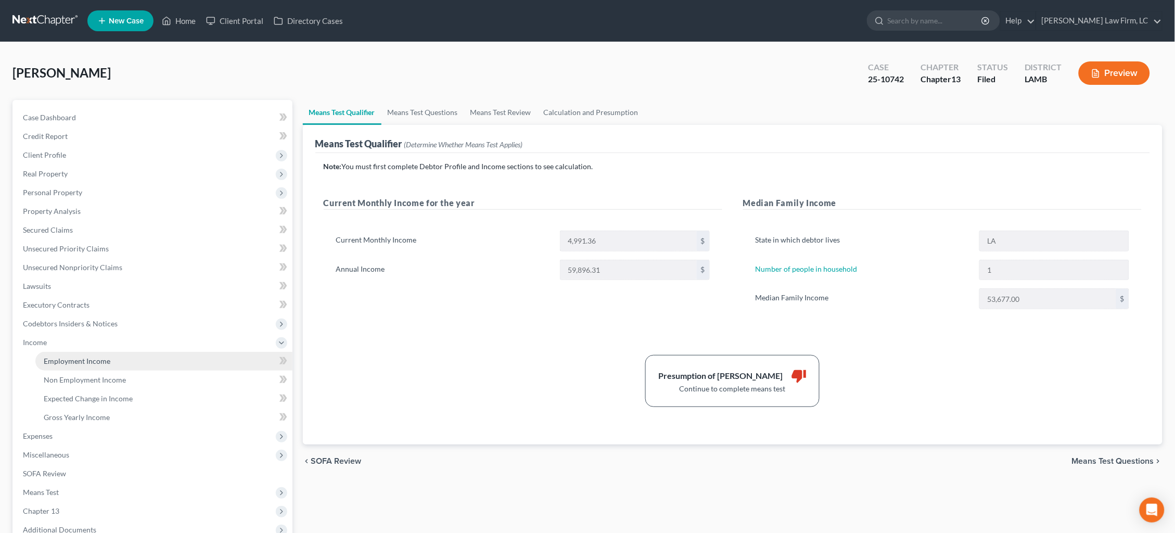
drag, startPoint x: 99, startPoint y: 349, endPoint x: 119, endPoint y: 345, distance: 20.1
click at [98, 356] on span "Employment Income" at bounding box center [77, 360] width 67 height 9
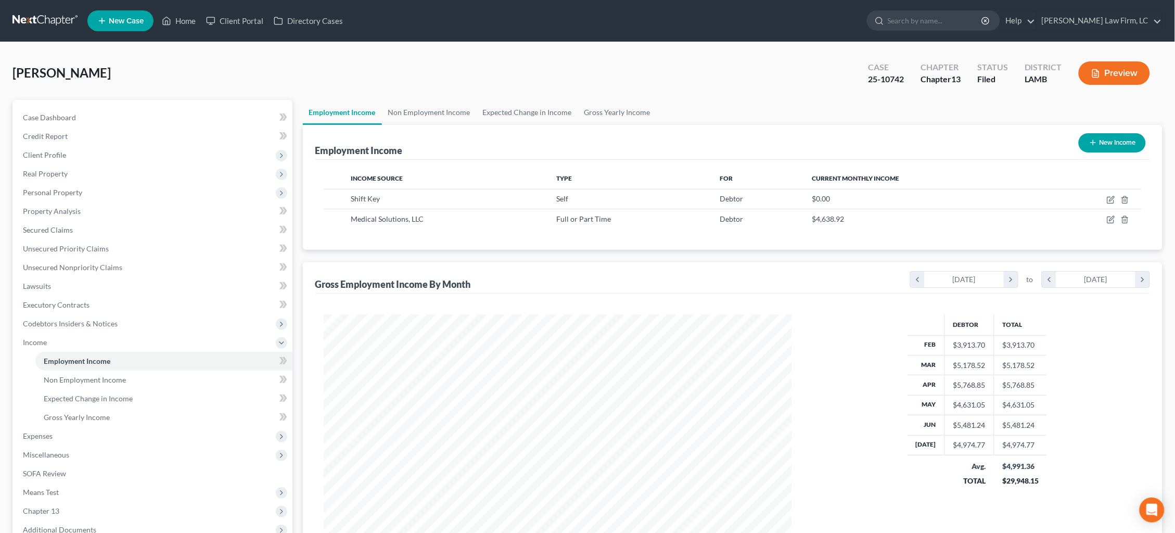
scroll to position [234, 490]
click at [1112, 202] on icon "button" at bounding box center [1110, 200] width 6 height 6
select select "1"
select select "0"
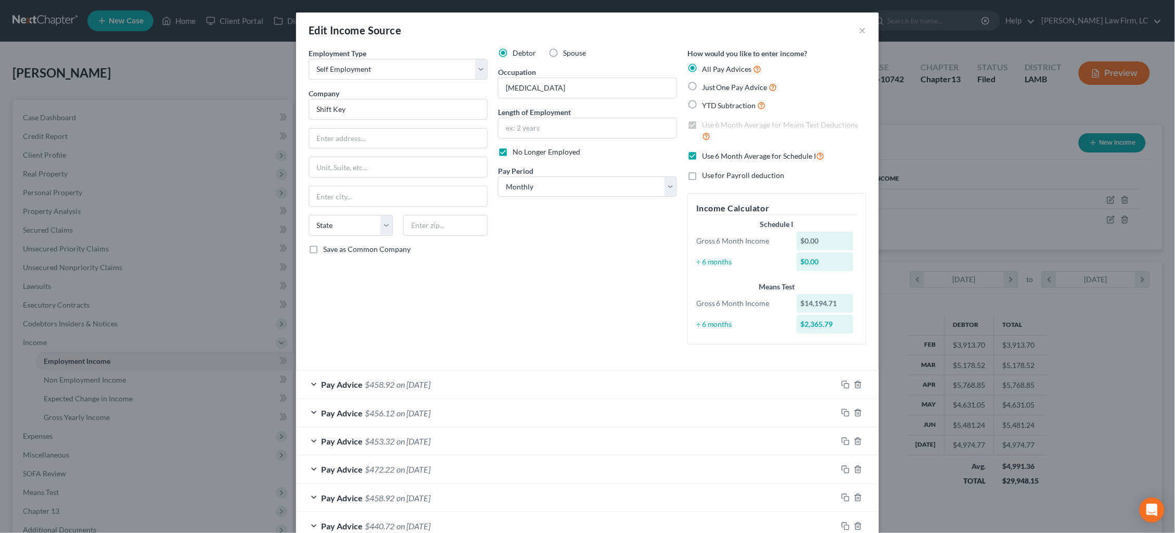
scroll to position [0, 0]
click at [862, 32] on button "×" at bounding box center [862, 30] width 7 height 12
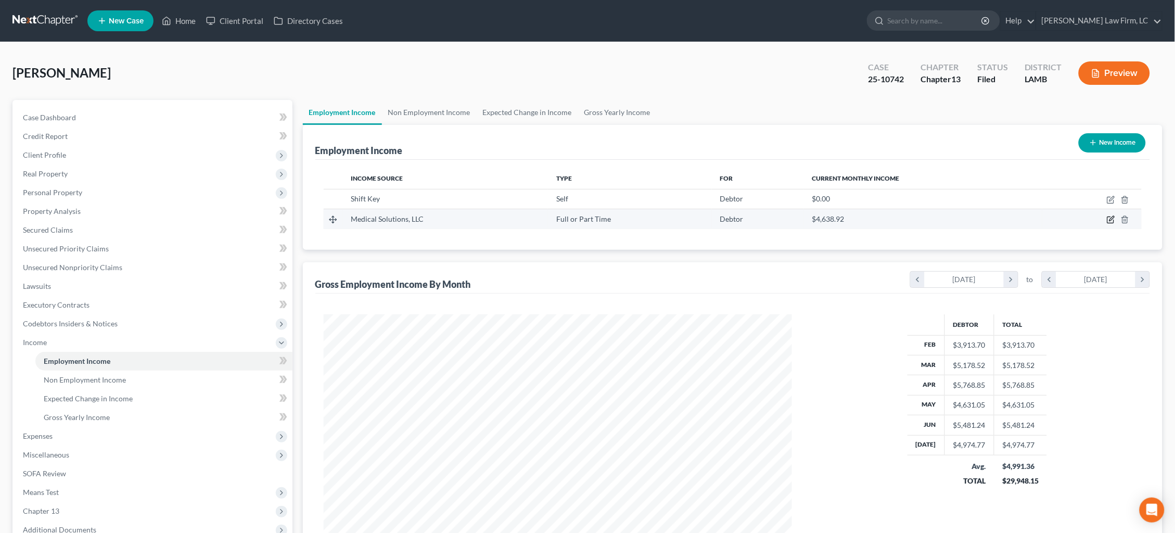
click at [1113, 218] on icon "button" at bounding box center [1111, 219] width 8 height 8
select select "0"
select select "30"
select select "0"
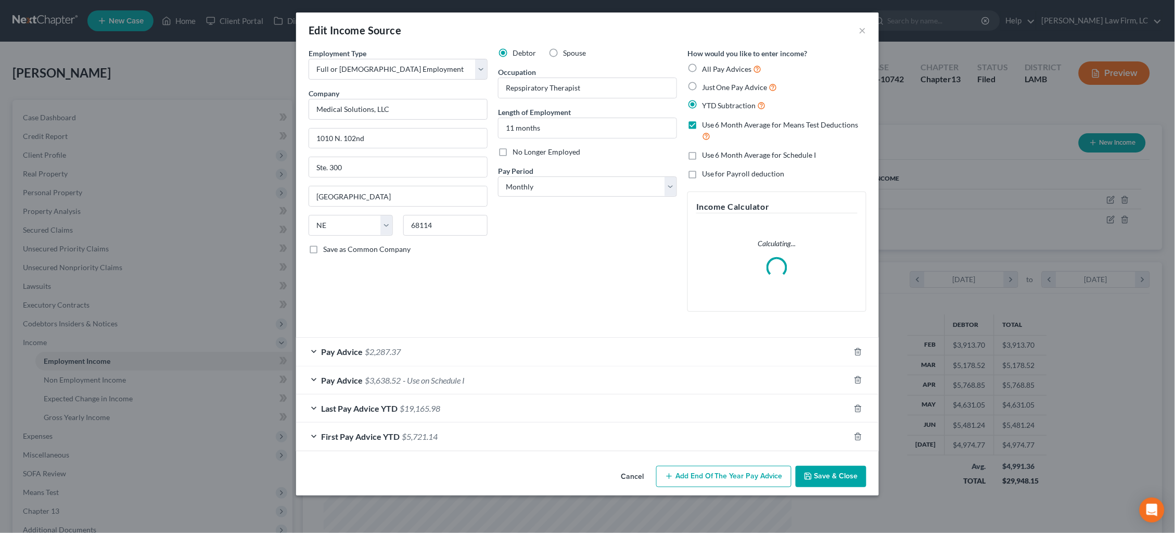
click at [665, 404] on div "Last Pay Advice YTD $19,165.98" at bounding box center [573, 408] width 554 height 28
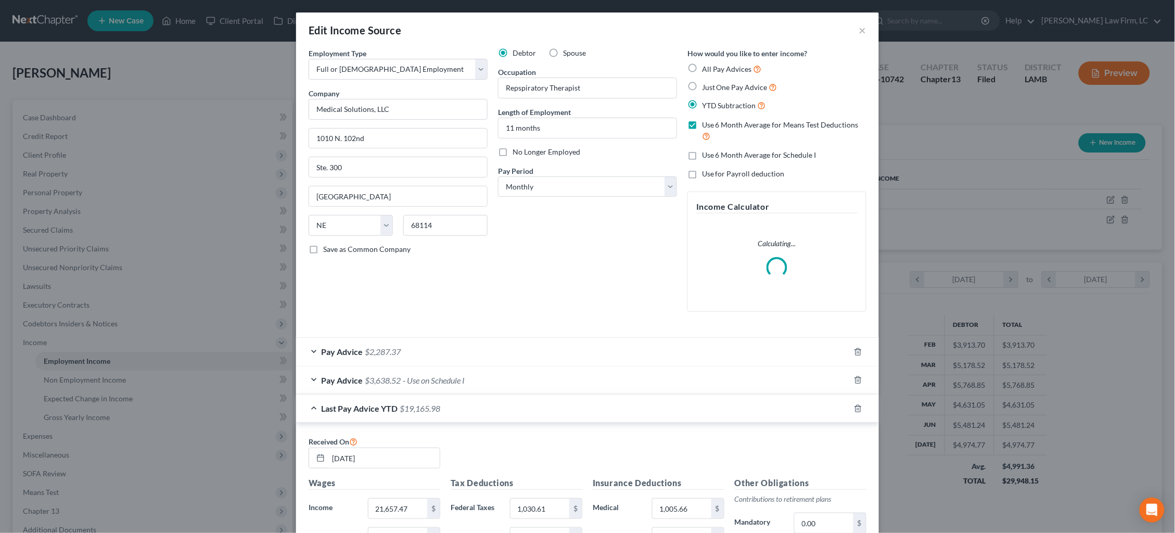
click at [665, 404] on div "Last Pay Advice YTD $19,165.98" at bounding box center [573, 408] width 554 height 28
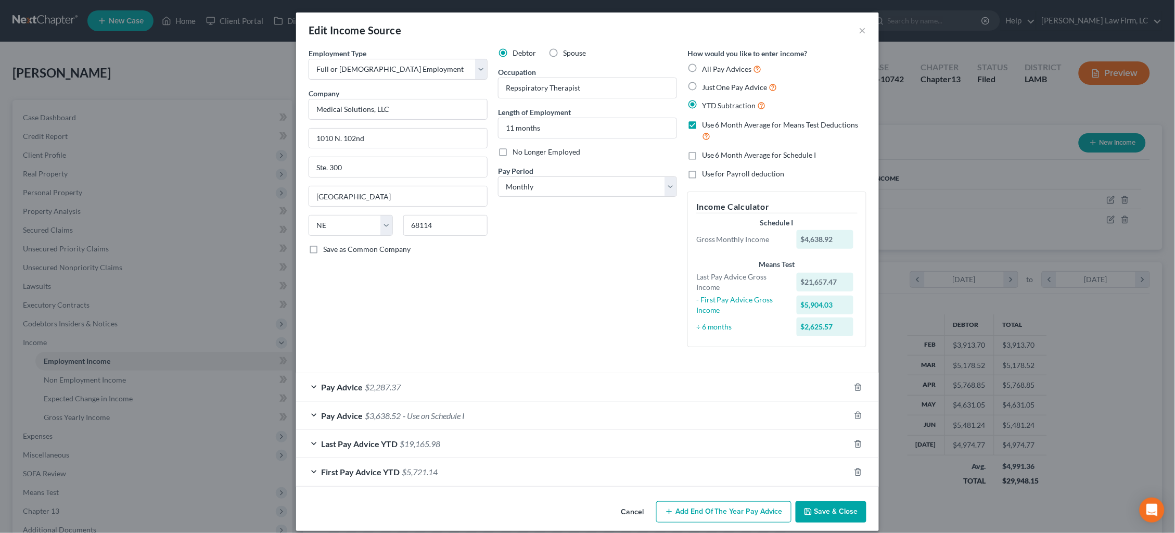
click at [674, 378] on div "Pay Advice $2,287.37" at bounding box center [573, 387] width 554 height 28
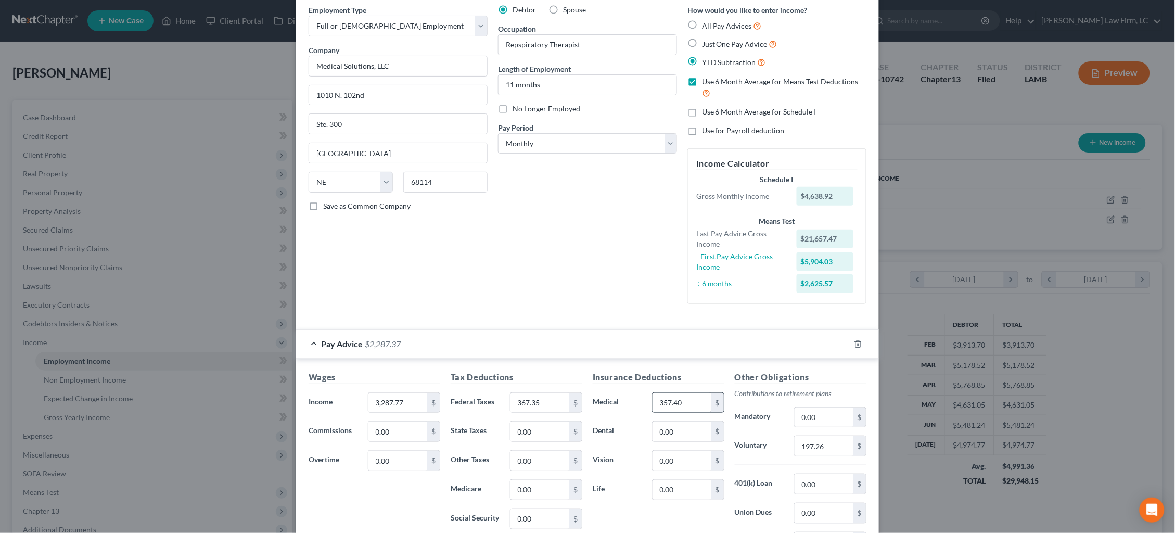
scroll to position [52, 0]
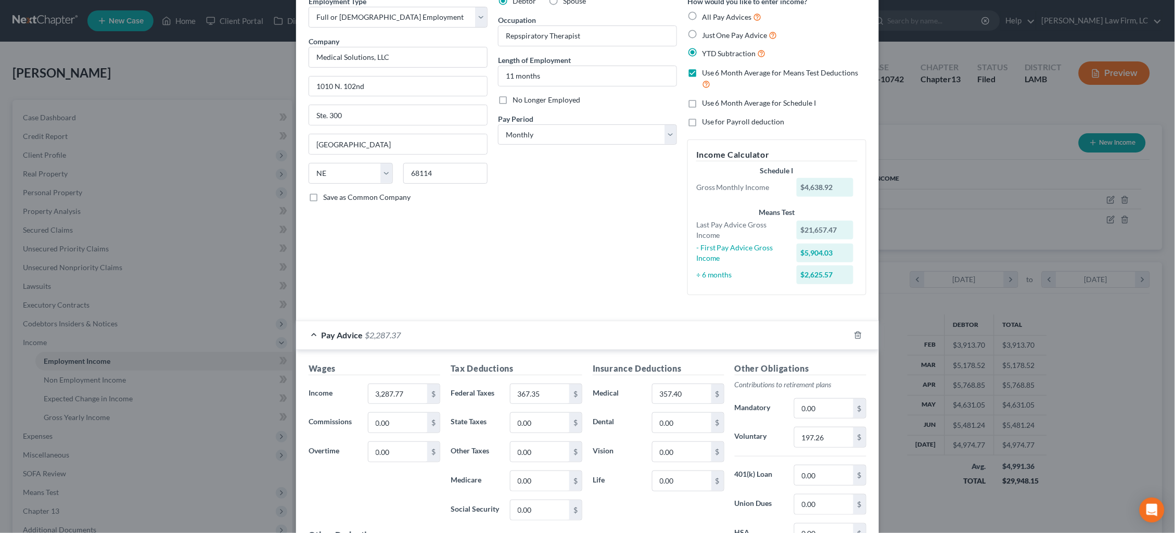
click at [856, 331] on icon "button" at bounding box center [858, 335] width 8 height 8
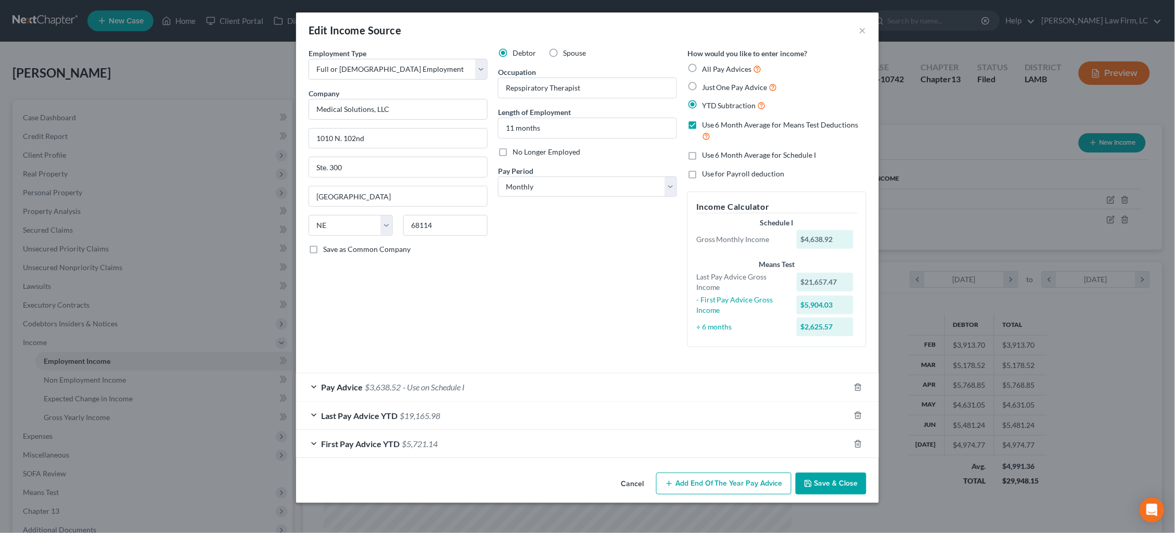
click at [842, 473] on button "Save & Close" at bounding box center [831, 484] width 71 height 22
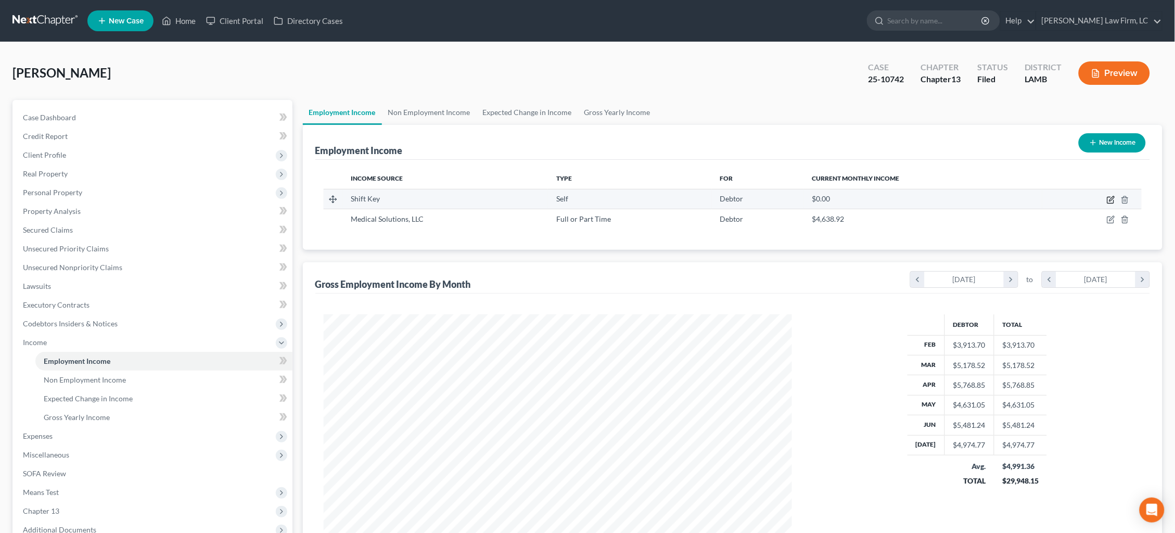
click at [1112, 198] on icon "button" at bounding box center [1111, 200] width 8 height 8
select select "1"
select select "0"
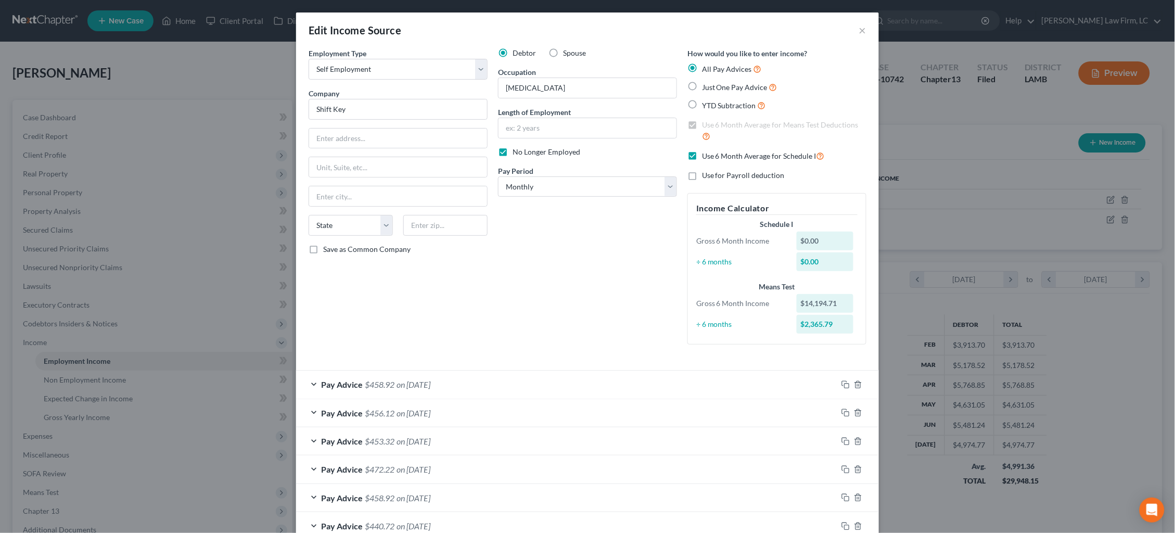
click at [861, 28] on button "×" at bounding box center [862, 30] width 7 height 12
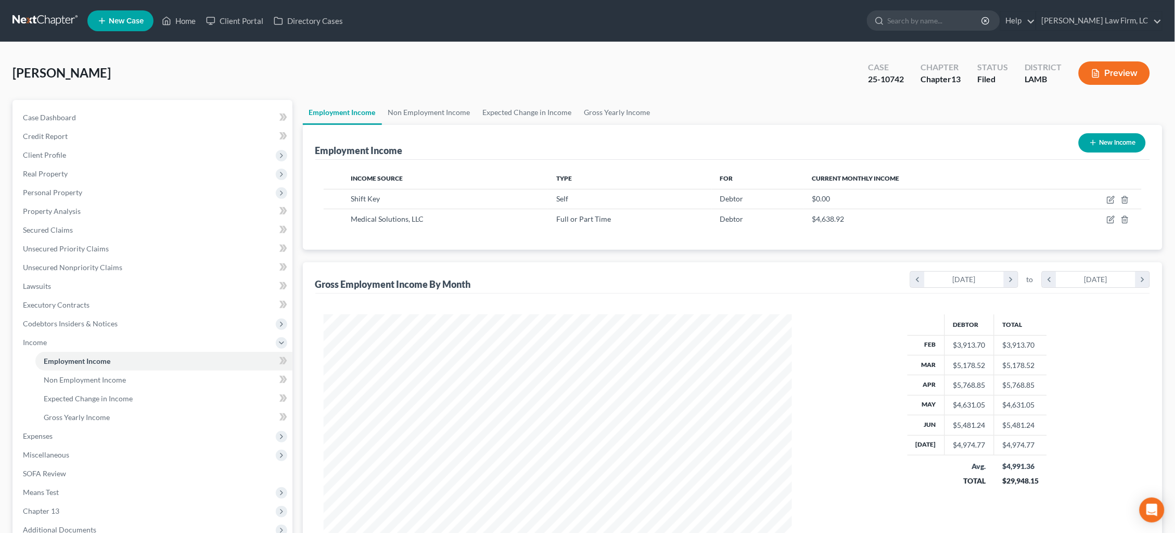
click at [1128, 75] on button "Preview" at bounding box center [1114, 72] width 71 height 23
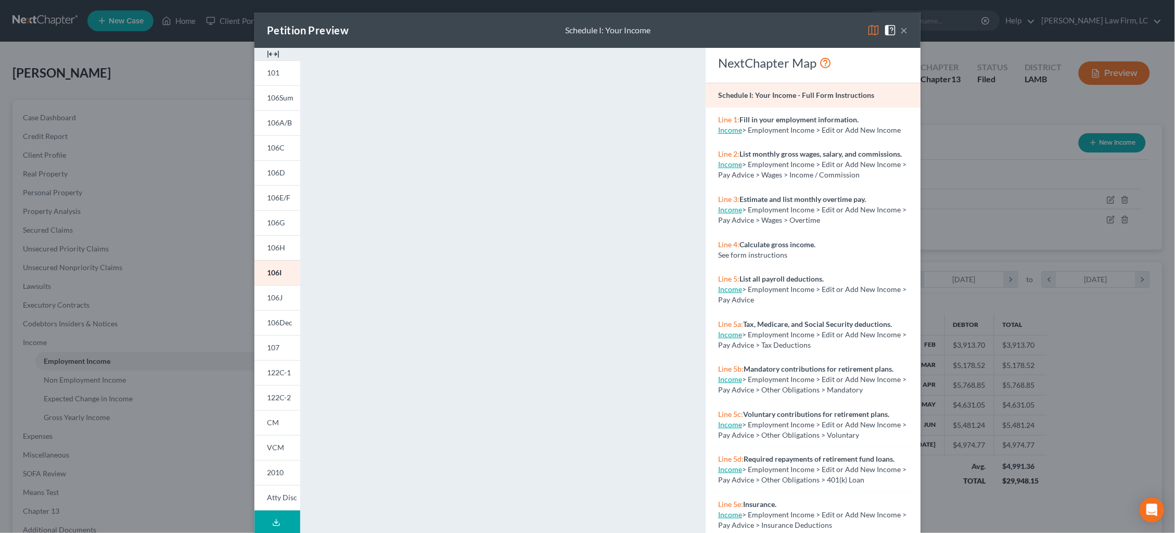
click at [903, 29] on button "×" at bounding box center [904, 30] width 7 height 12
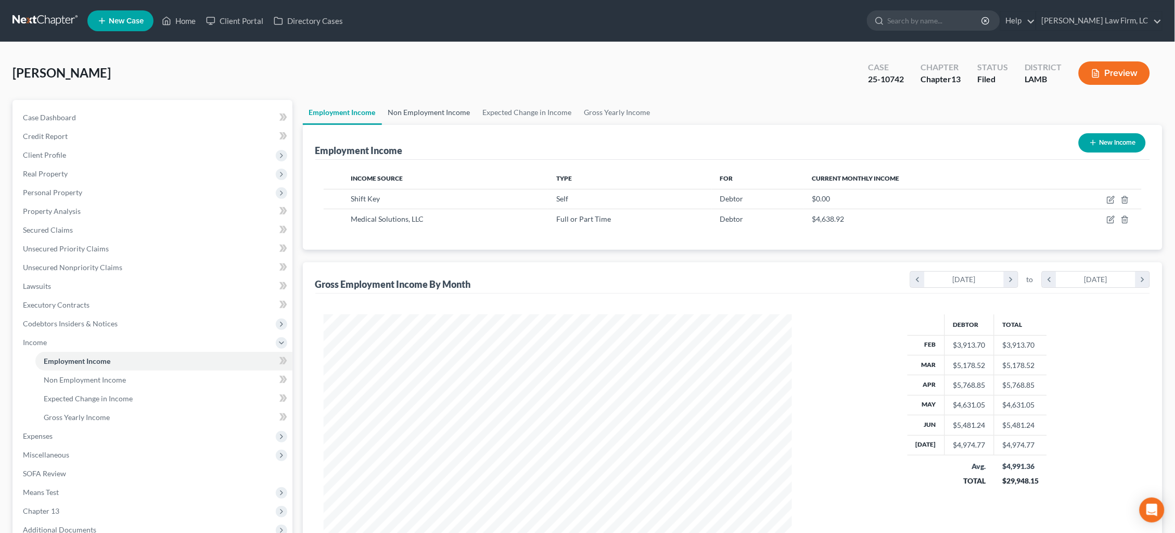
click at [443, 114] on link "Non Employment Income" at bounding box center [429, 112] width 95 height 25
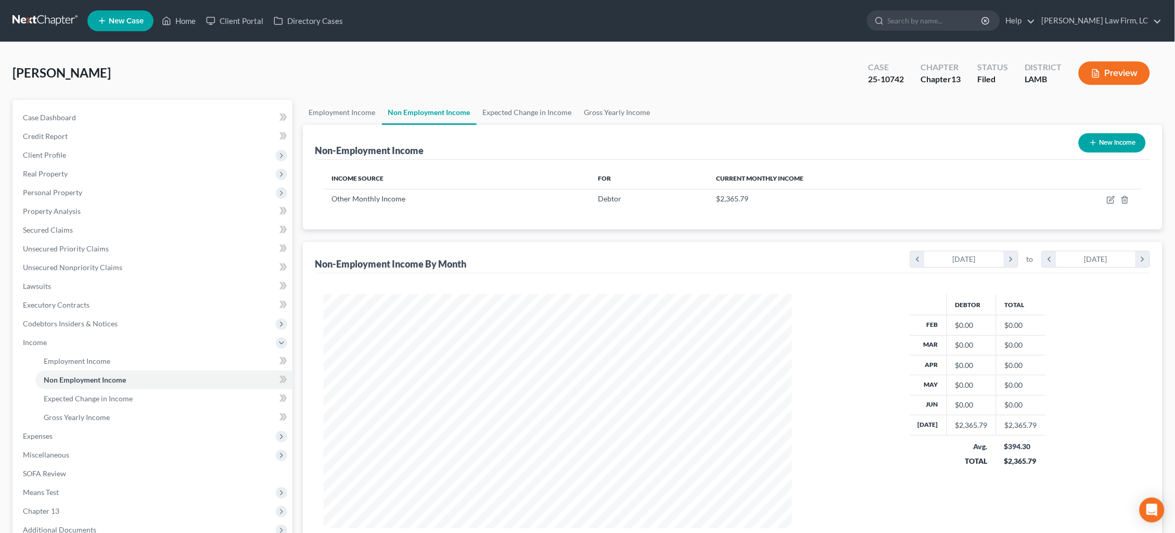
scroll to position [234, 490]
click at [362, 112] on link "Employment Income" at bounding box center [342, 112] width 79 height 25
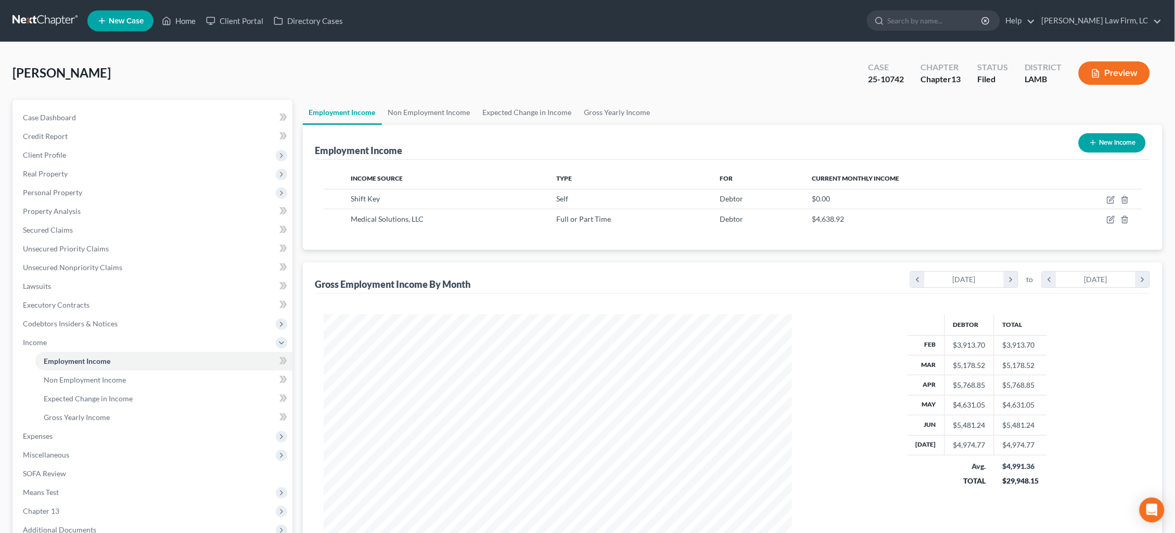
scroll to position [234, 490]
click at [1109, 197] on icon "button" at bounding box center [1111, 200] width 8 height 8
select select "1"
select select "0"
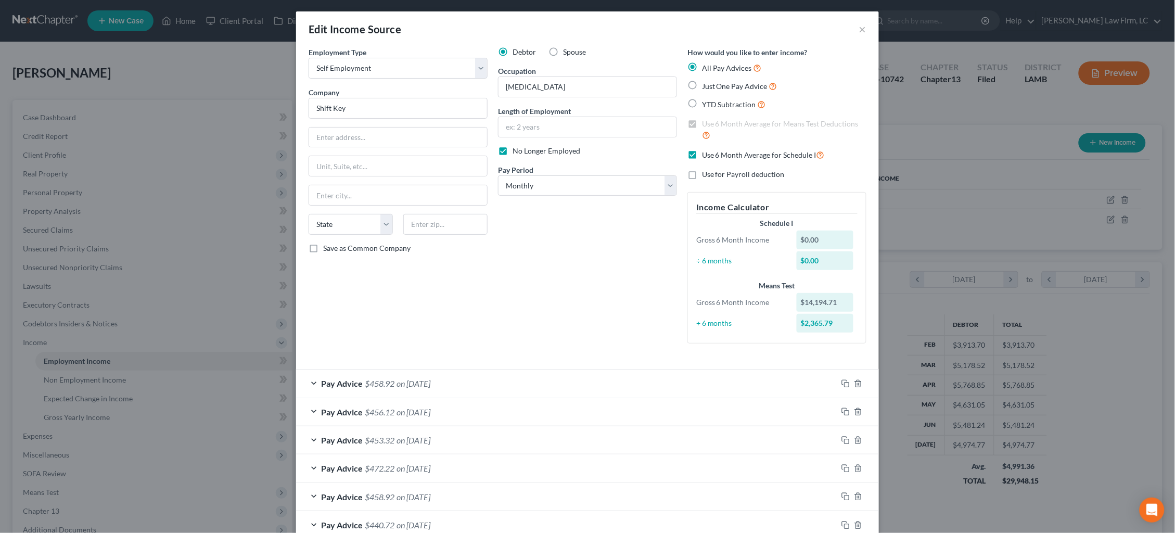
scroll to position [3, 0]
click at [550, 150] on span "No Longer Employed" at bounding box center [547, 149] width 68 height 9
click at [524, 150] on input "No Longer Employed" at bounding box center [520, 147] width 7 height 7
checkbox input "false"
click at [702, 149] on label "Use 6 Month Average for Schedule I" at bounding box center [763, 153] width 123 height 12
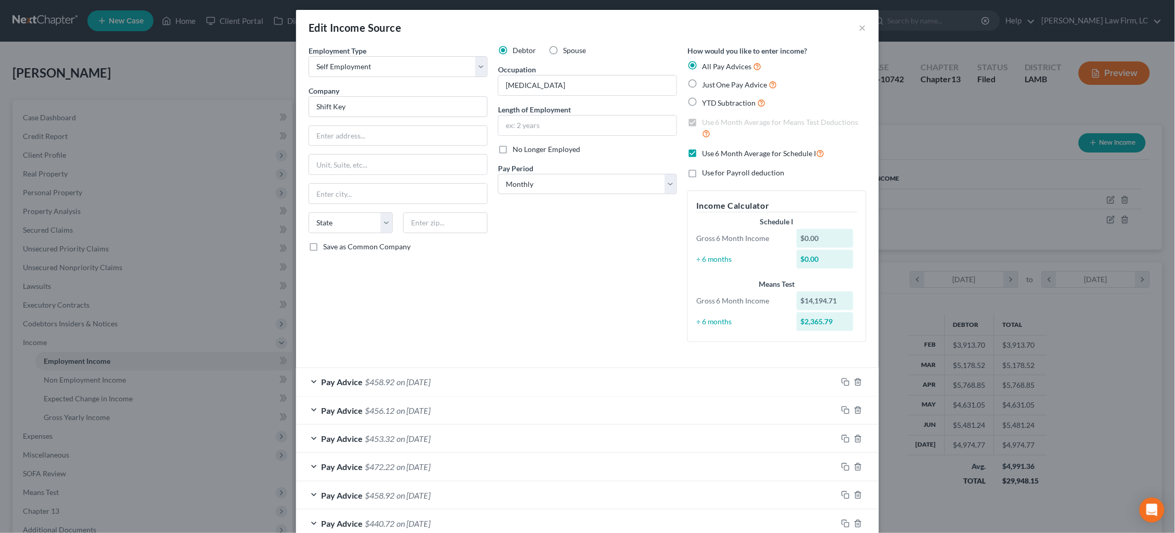
click at [706, 149] on input "Use 6 Month Average for Schedule I" at bounding box center [709, 150] width 7 height 7
checkbox input "false"
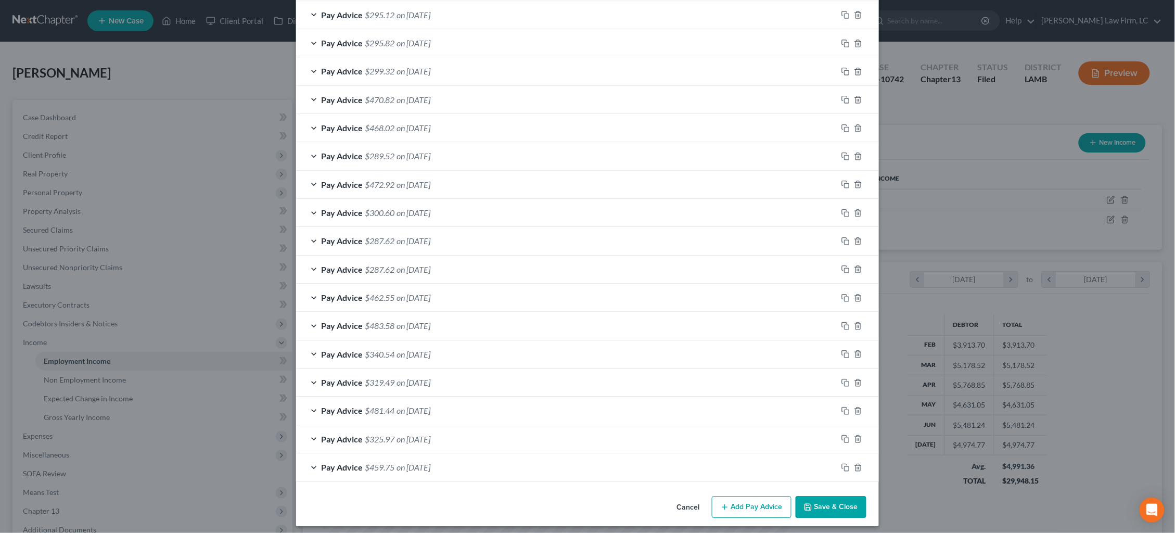
scroll to position [829, 0]
click at [852, 500] on button "Save & Close" at bounding box center [831, 508] width 71 height 22
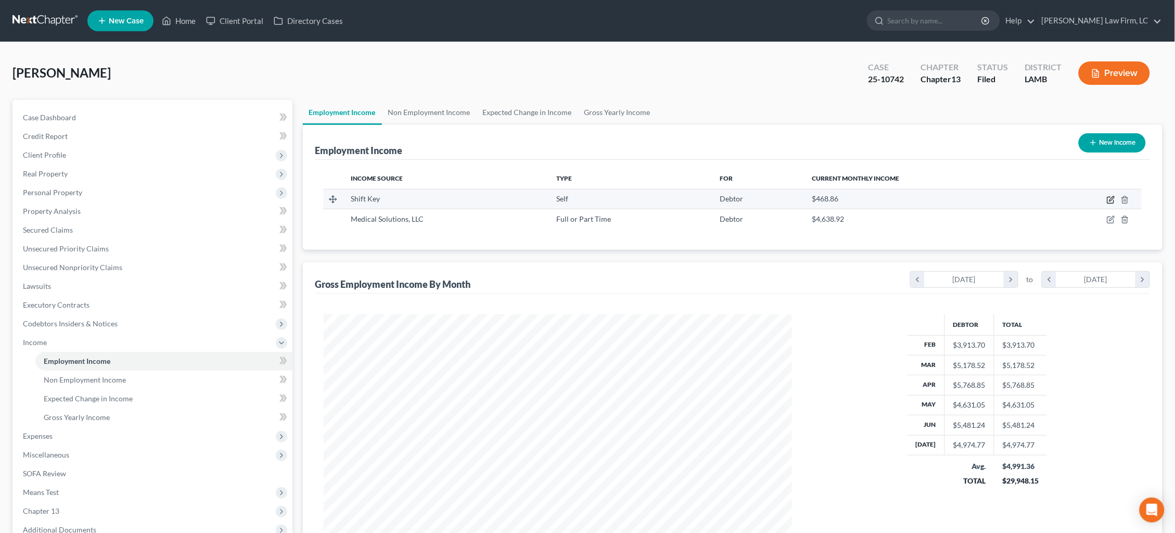
click at [1113, 198] on icon "button" at bounding box center [1112, 198] width 5 height 5
select select "1"
select select "0"
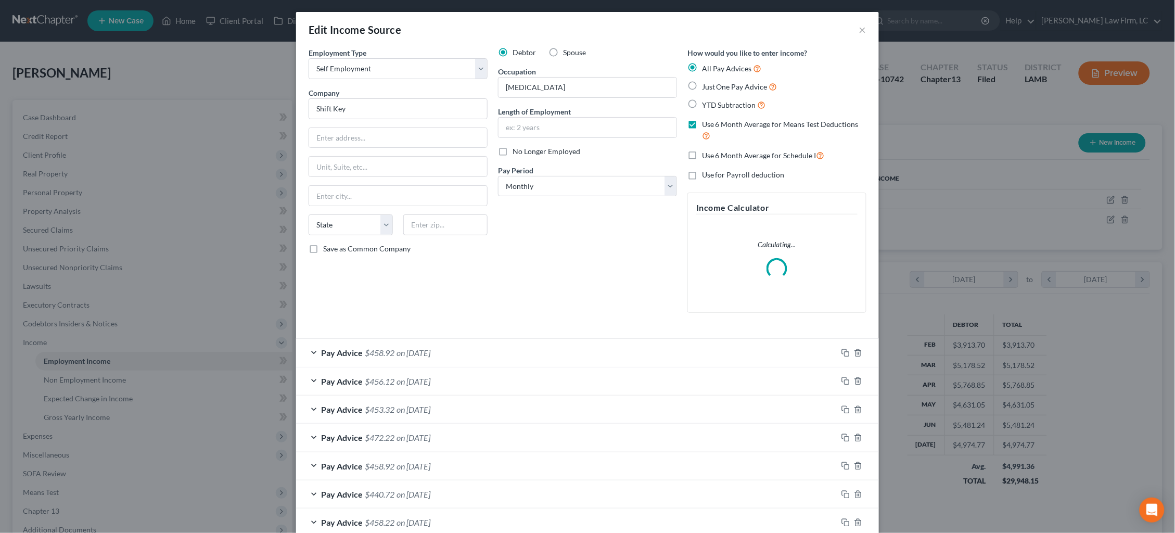
scroll to position [2, 0]
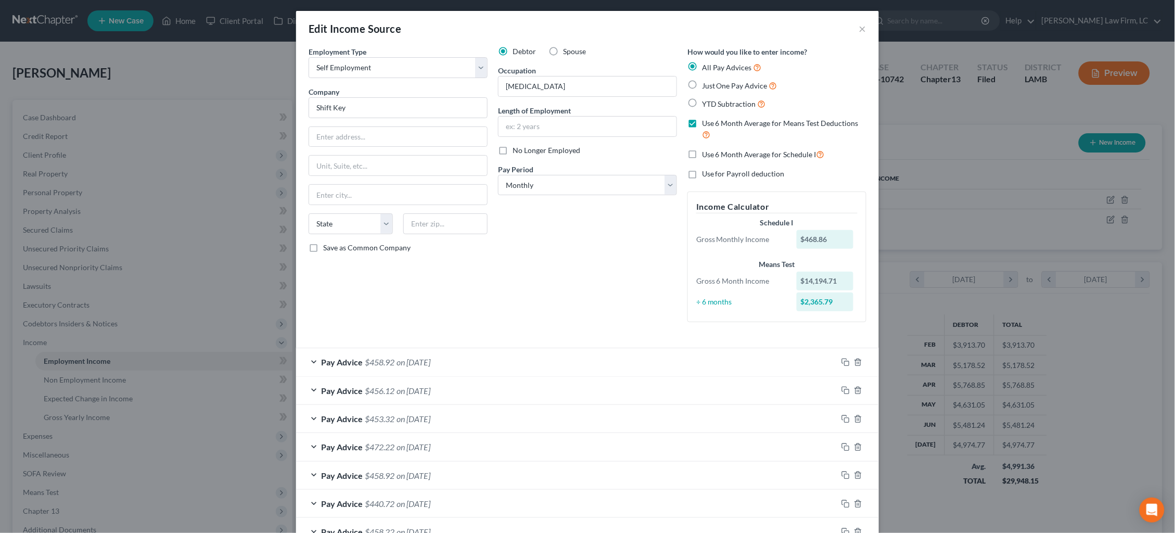
click at [757, 121] on span "Use 6 Month Average for Means Test Deductions" at bounding box center [780, 123] width 157 height 9
click at [713, 121] on input "Use 6 Month Average for Means Test Deductions" at bounding box center [709, 121] width 7 height 7
checkbox input "false"
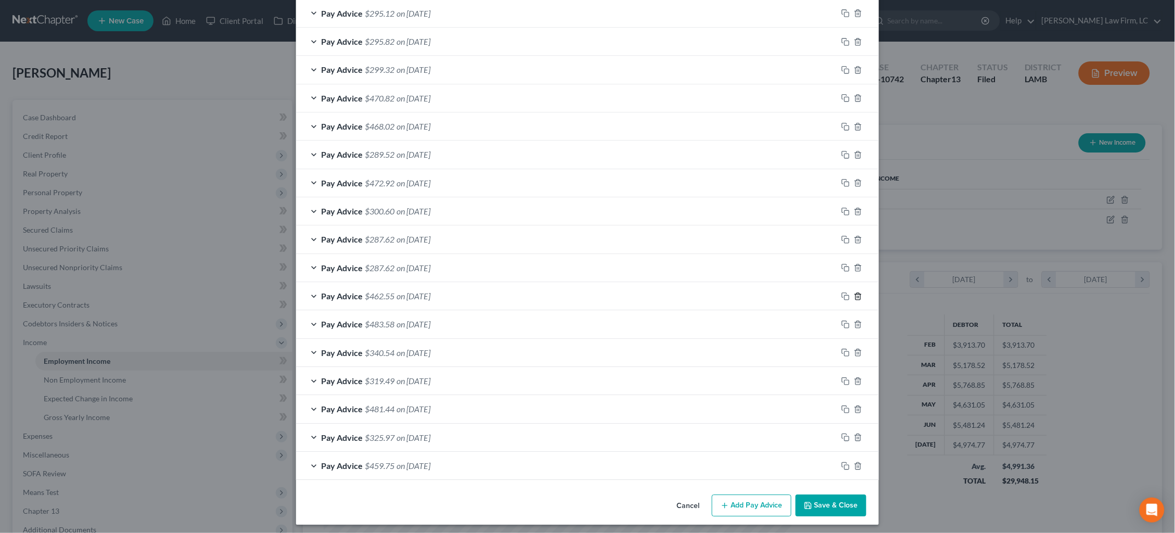
scroll to position [829, 0]
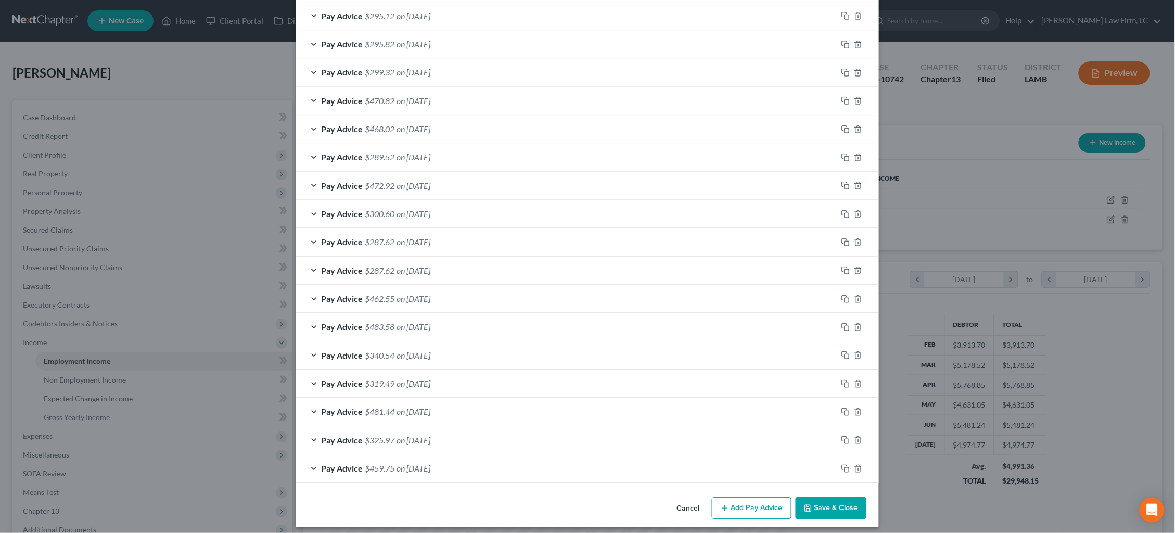
click at [847, 500] on button "Save & Close" at bounding box center [831, 508] width 71 height 22
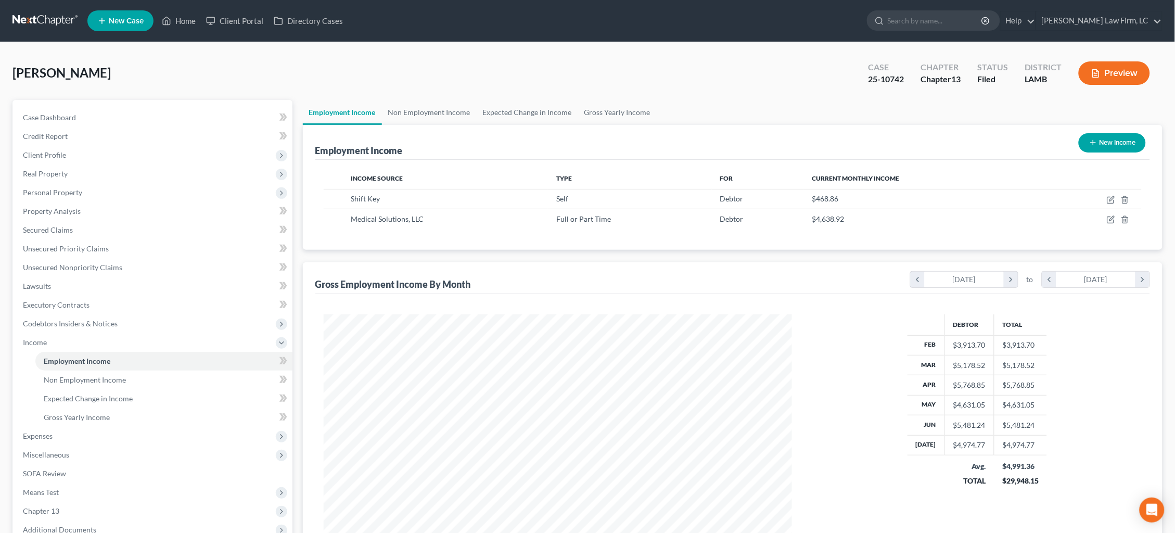
click at [1115, 67] on button "Preview" at bounding box center [1114, 72] width 71 height 23
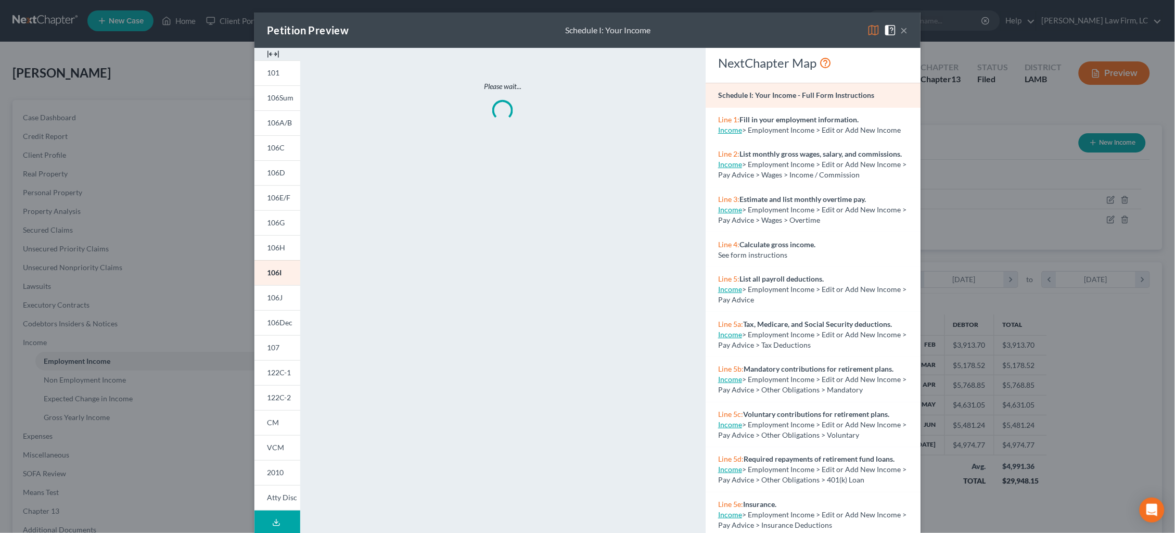
click at [873, 30] on img at bounding box center [874, 30] width 12 height 12
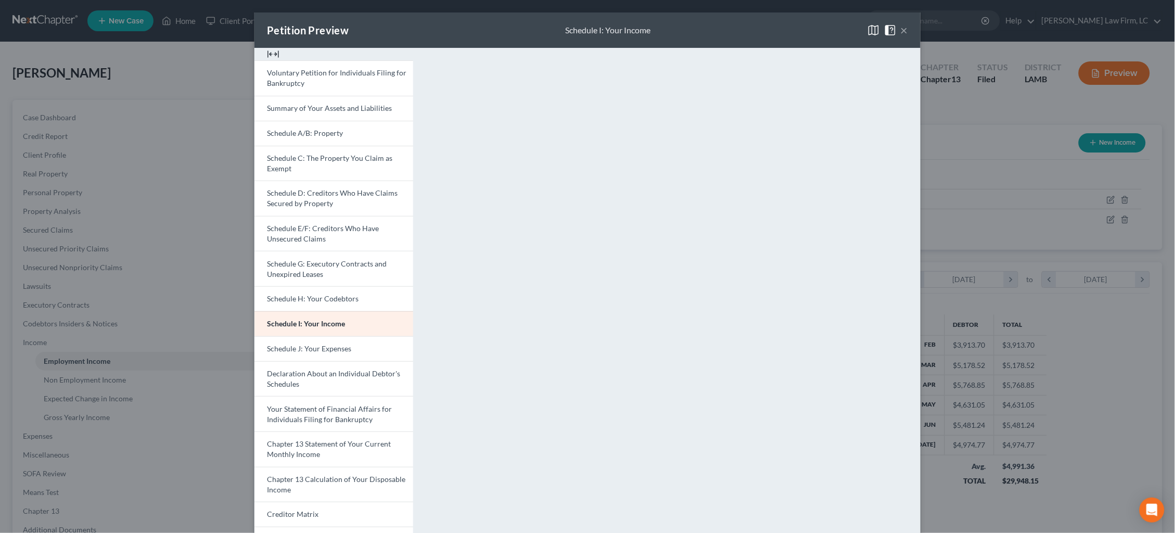
click at [904, 34] on button "×" at bounding box center [904, 30] width 7 height 12
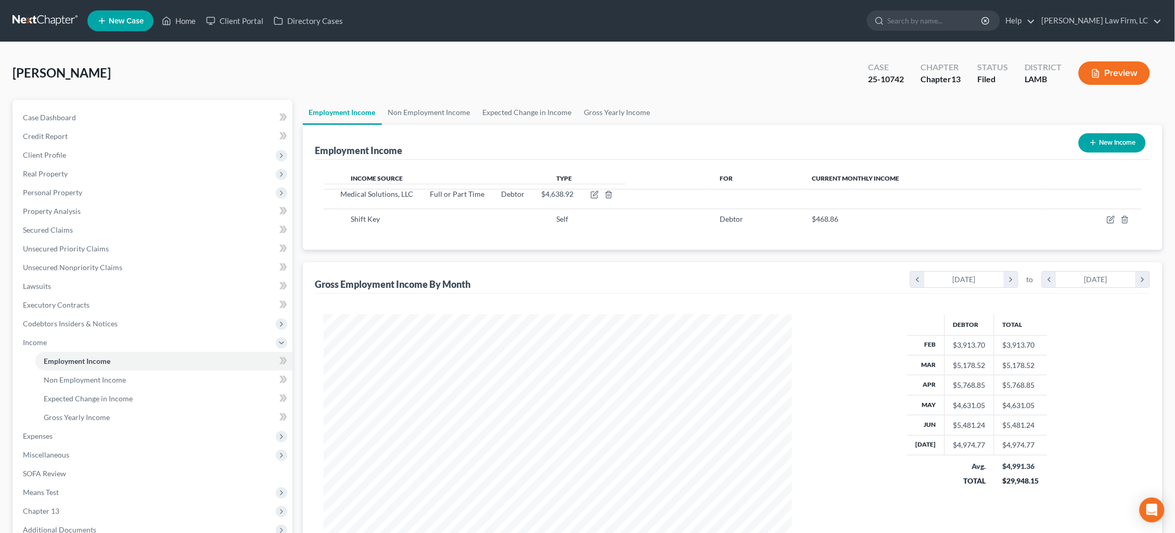
drag, startPoint x: 334, startPoint y: 216, endPoint x: 339, endPoint y: 195, distance: 22.5
click at [335, 193] on tbody "Medical Solutions, LLC Full or Part Time Debtor $4,638.92 Medical Solutions, LL…" at bounding box center [733, 209] width 819 height 40
click at [443, 113] on link "Non Employment Income" at bounding box center [429, 112] width 95 height 25
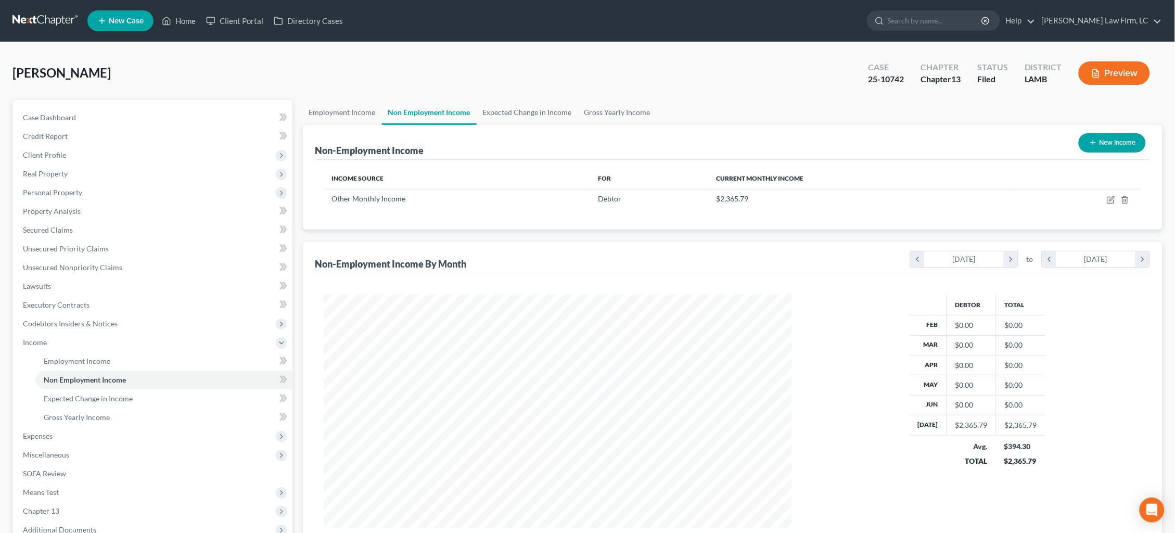
scroll to position [234, 490]
click at [346, 116] on link "Employment Income" at bounding box center [342, 112] width 79 height 25
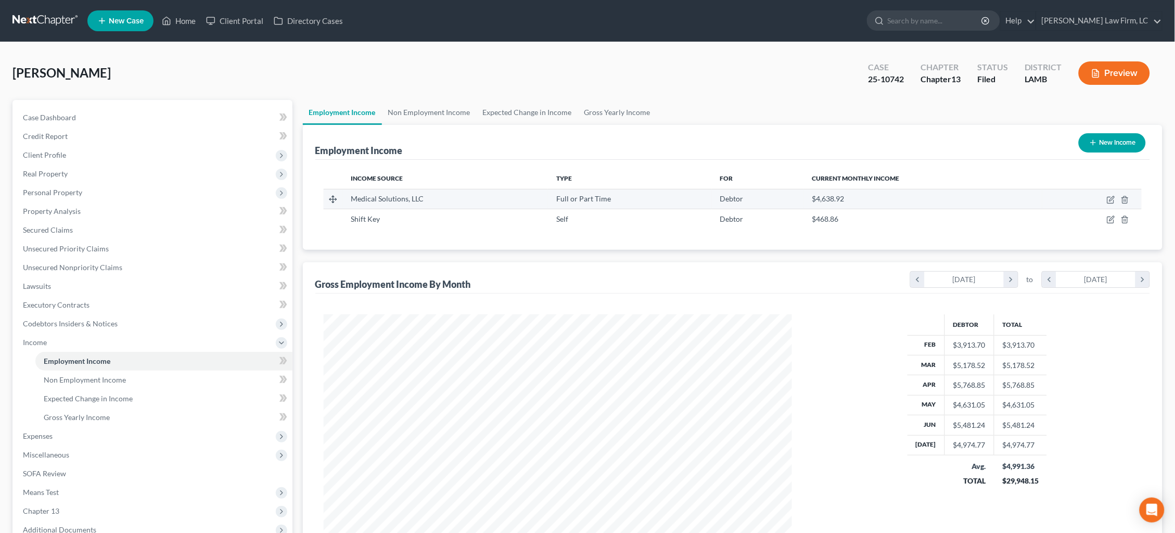
scroll to position [234, 490]
click at [1112, 220] on icon "button" at bounding box center [1111, 219] width 8 height 8
select select "1"
select select "0"
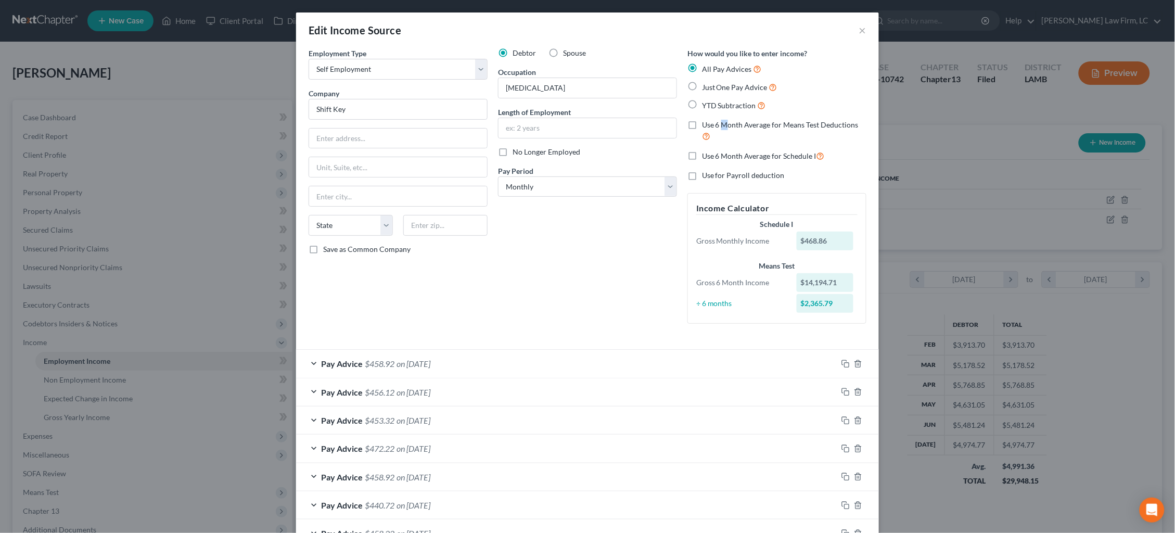
click at [725, 122] on span "Use 6 Month Average for Means Test Deductions" at bounding box center [780, 124] width 157 height 9
click at [713, 122] on input "Use 6 Month Average for Means Test Deductions" at bounding box center [709, 123] width 7 height 7
checkbox input "true"
click at [738, 156] on span "Use 6 Month Average for Schedule I" at bounding box center [759, 155] width 114 height 9
click at [713, 156] on input "Use 6 Month Average for Schedule I" at bounding box center [709, 153] width 7 height 7
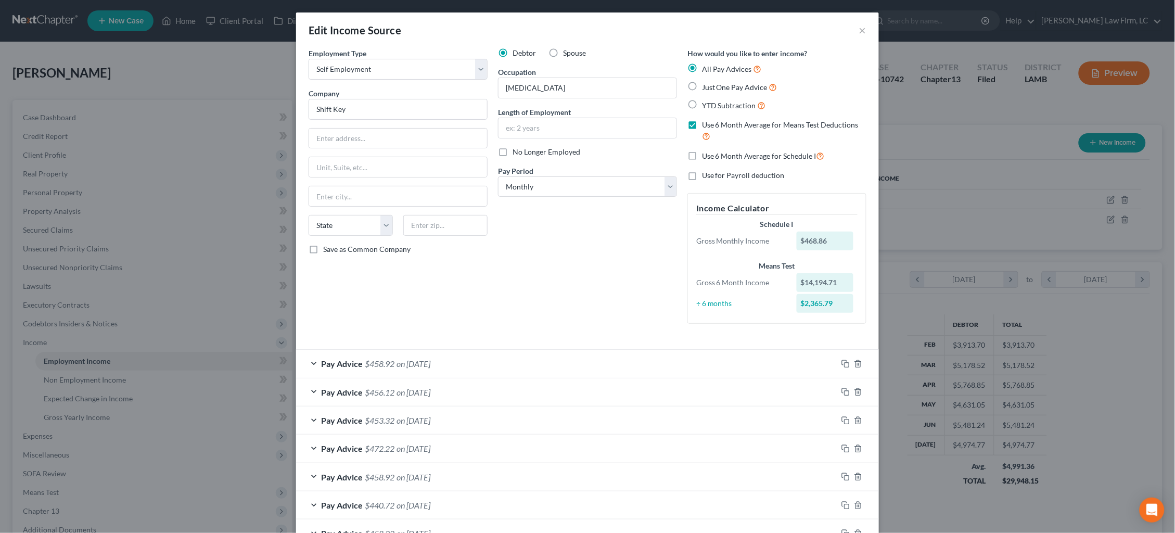
checkbox input "true"
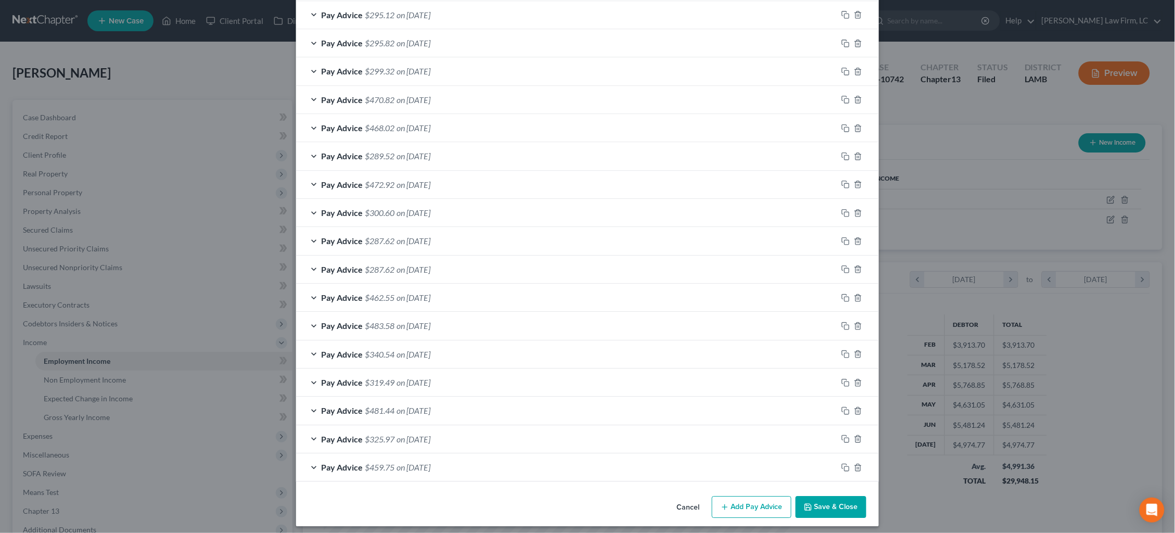
scroll to position [849, 0]
click at [852, 498] on button "Save & Close" at bounding box center [831, 509] width 71 height 22
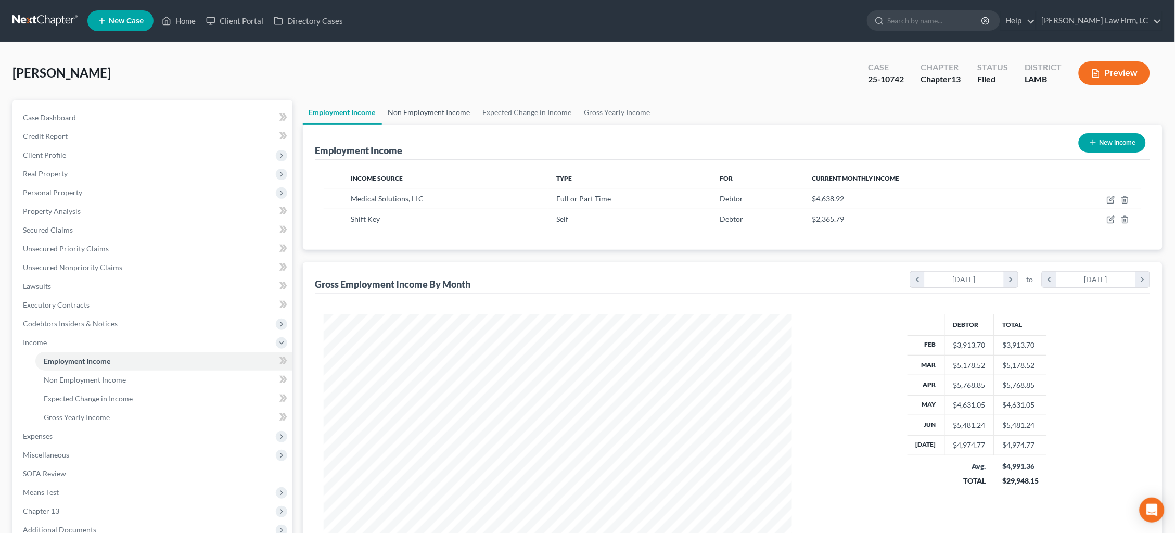
click at [441, 113] on link "Non Employment Income" at bounding box center [429, 112] width 95 height 25
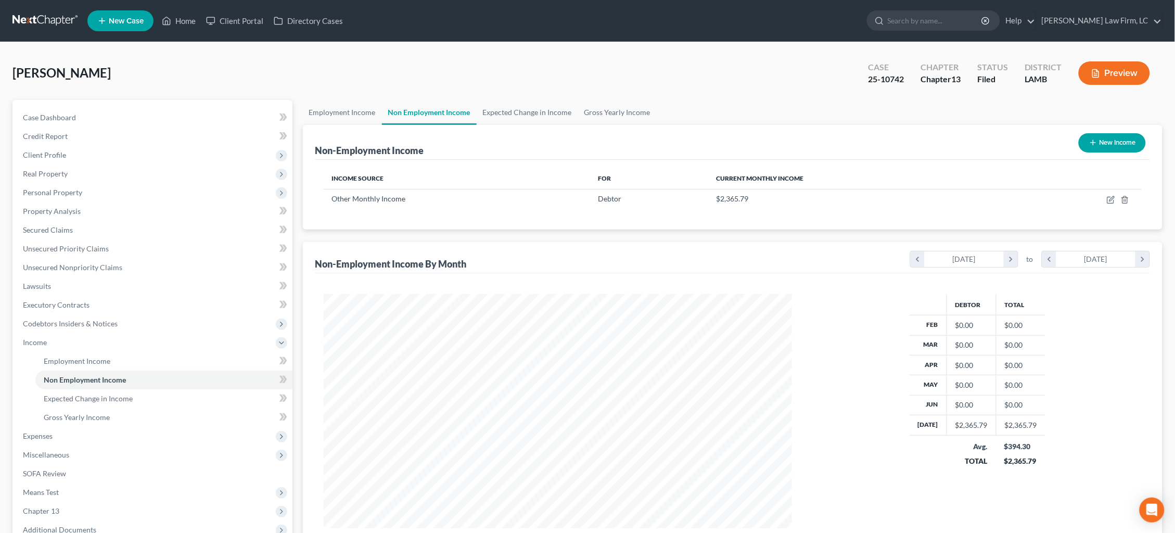
scroll to position [234, 490]
click at [1113, 200] on icon "button" at bounding box center [1111, 200] width 8 height 8
select select "13"
select select "0"
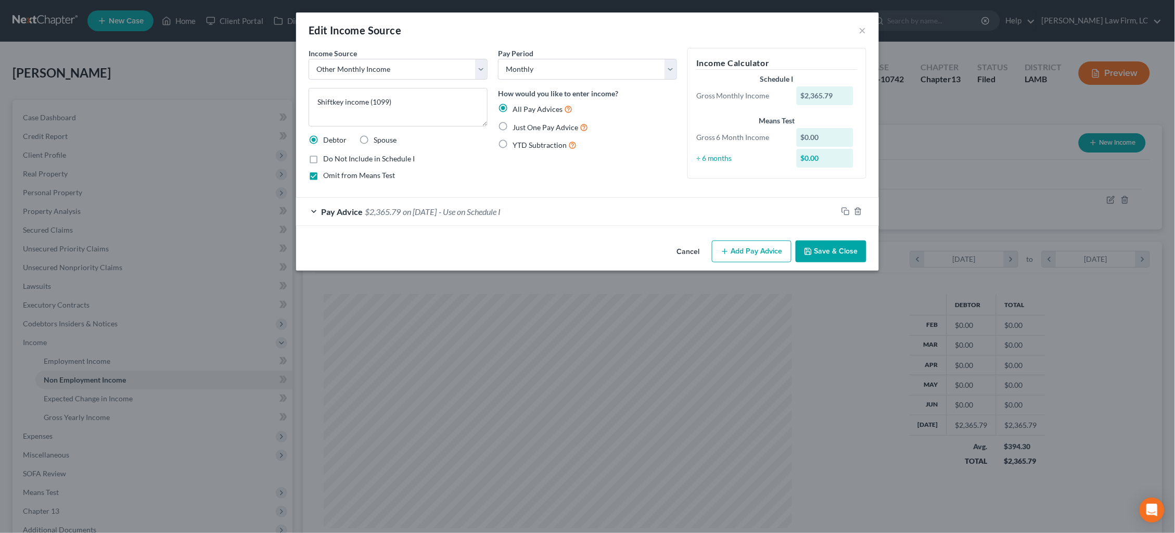
click at [369, 174] on span "Omit from Means Test" at bounding box center [359, 175] width 72 height 9
click at [334, 174] on input "Omit from Means Test" at bounding box center [330, 173] width 7 height 7
checkbox input "false"
click at [836, 252] on button "Save & Close" at bounding box center [831, 251] width 71 height 22
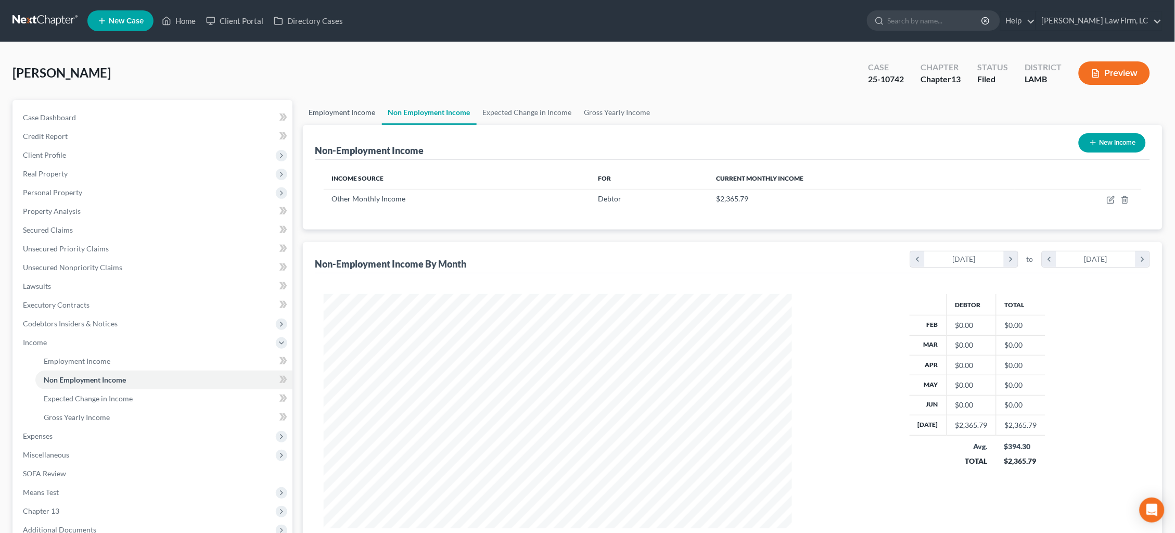
click at [348, 107] on link "Employment Income" at bounding box center [342, 112] width 79 height 25
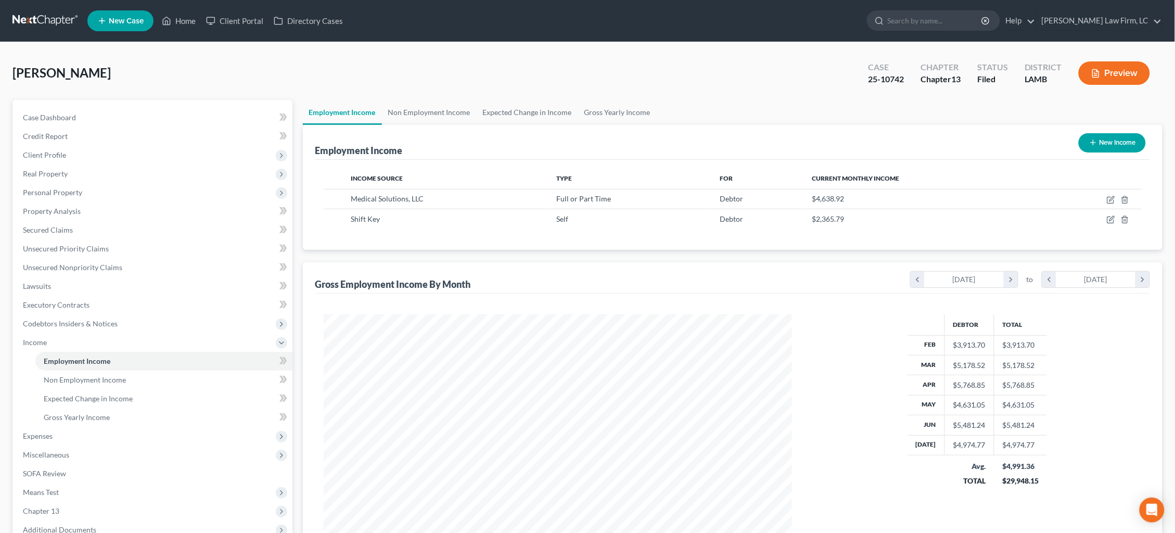
scroll to position [234, 490]
click at [1110, 197] on icon "button" at bounding box center [1110, 200] width 6 height 6
select select "0"
select select "30"
select select "0"
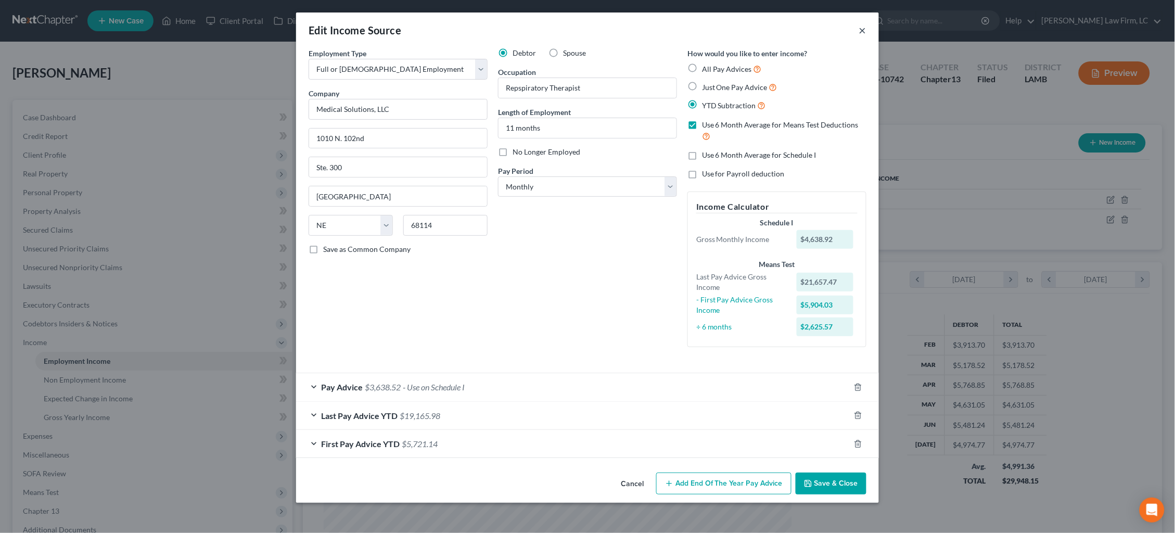
click at [862, 31] on button "×" at bounding box center [862, 30] width 7 height 12
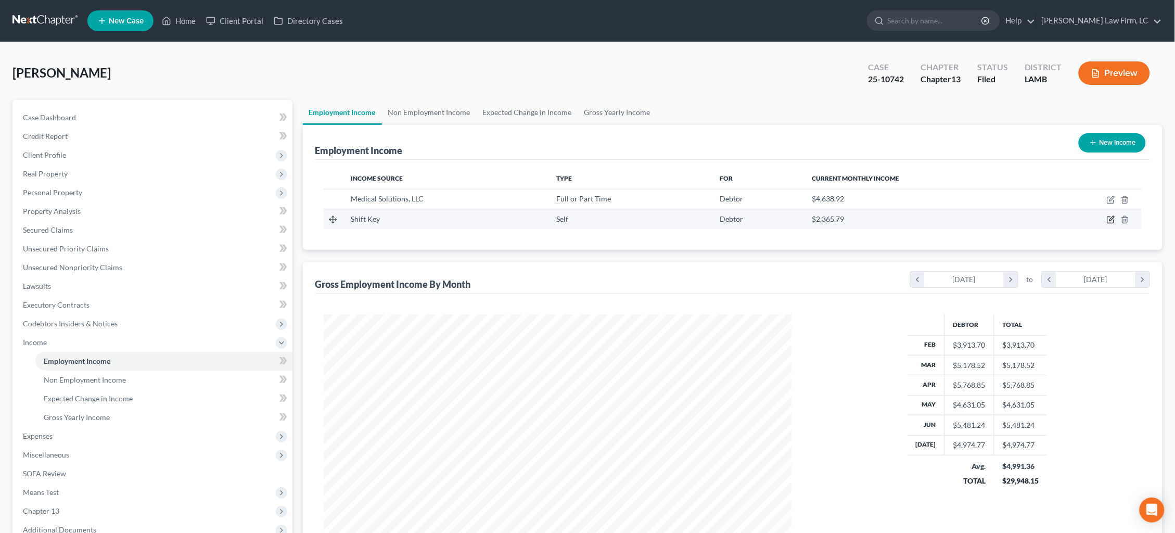
click at [1113, 220] on icon "button" at bounding box center [1111, 219] width 8 height 8
select select "1"
select select "0"
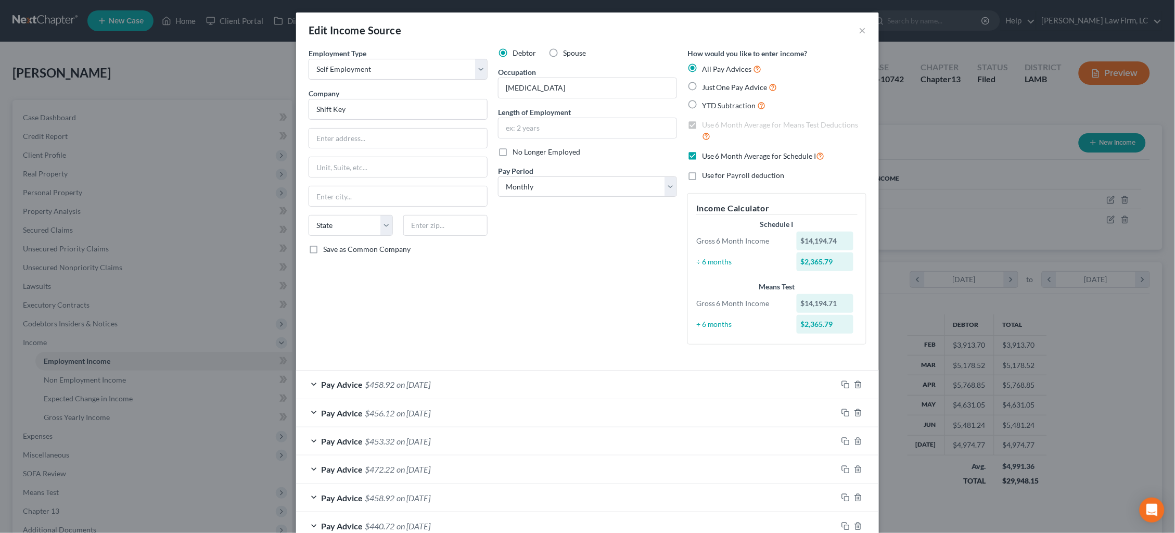
drag, startPoint x: 862, startPoint y: 30, endPoint x: 874, endPoint y: 35, distance: 13.1
click at [862, 30] on button "×" at bounding box center [862, 30] width 7 height 12
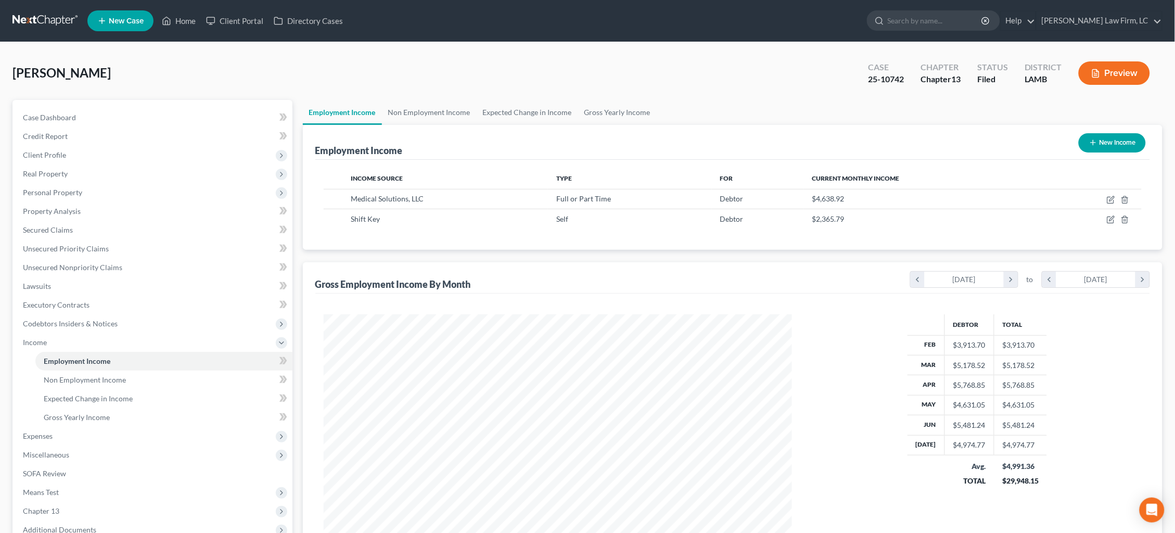
click at [1131, 82] on button "Preview" at bounding box center [1114, 72] width 71 height 23
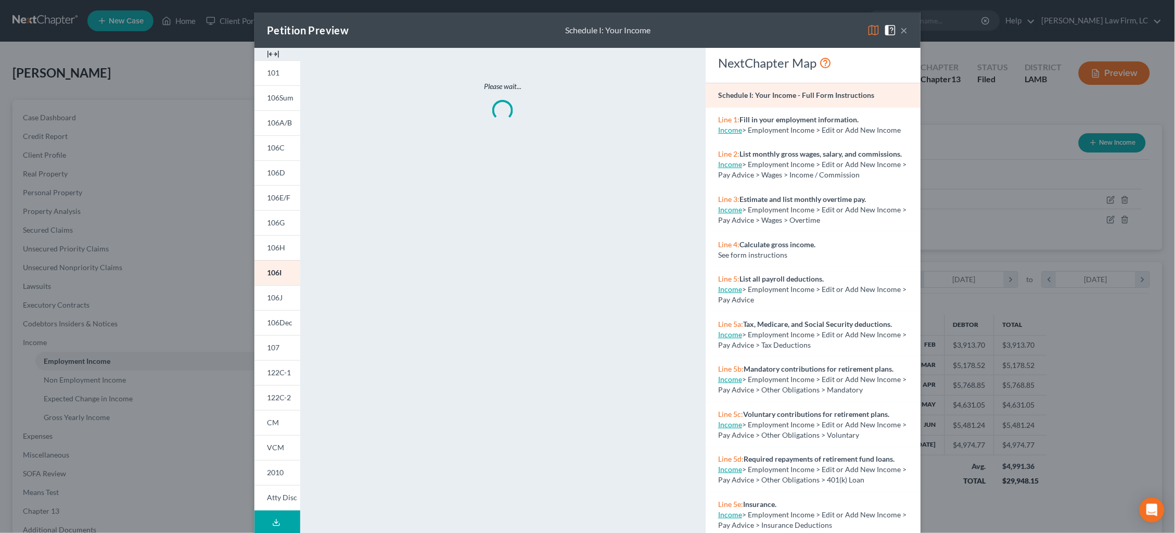
click at [875, 29] on img at bounding box center [874, 30] width 12 height 12
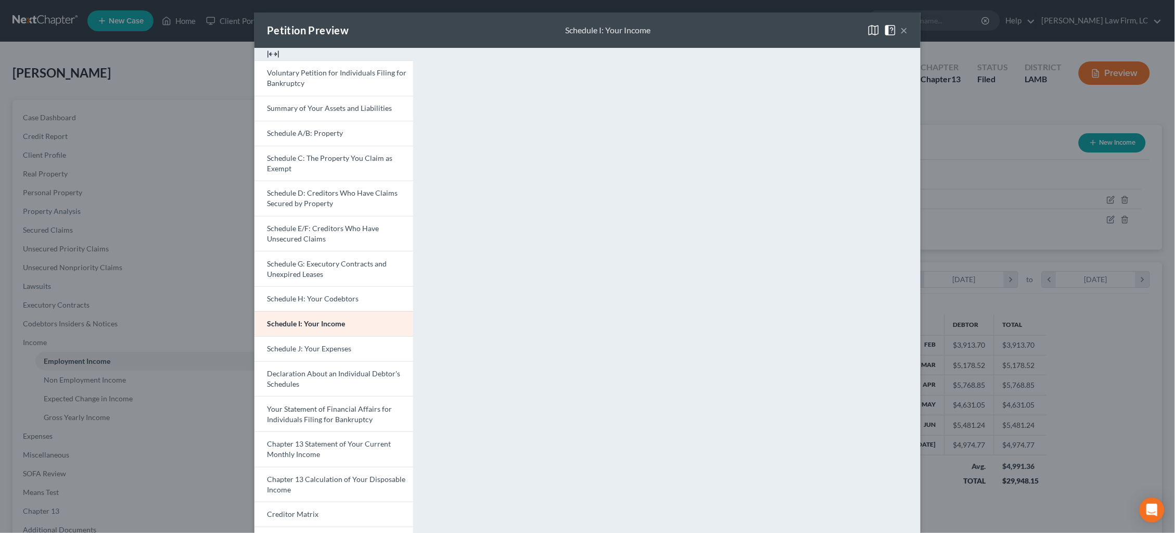
click at [957, 129] on div "Petition Preview Schedule I: Your Income × Voluntary Petition for Individuals F…" at bounding box center [587, 266] width 1175 height 533
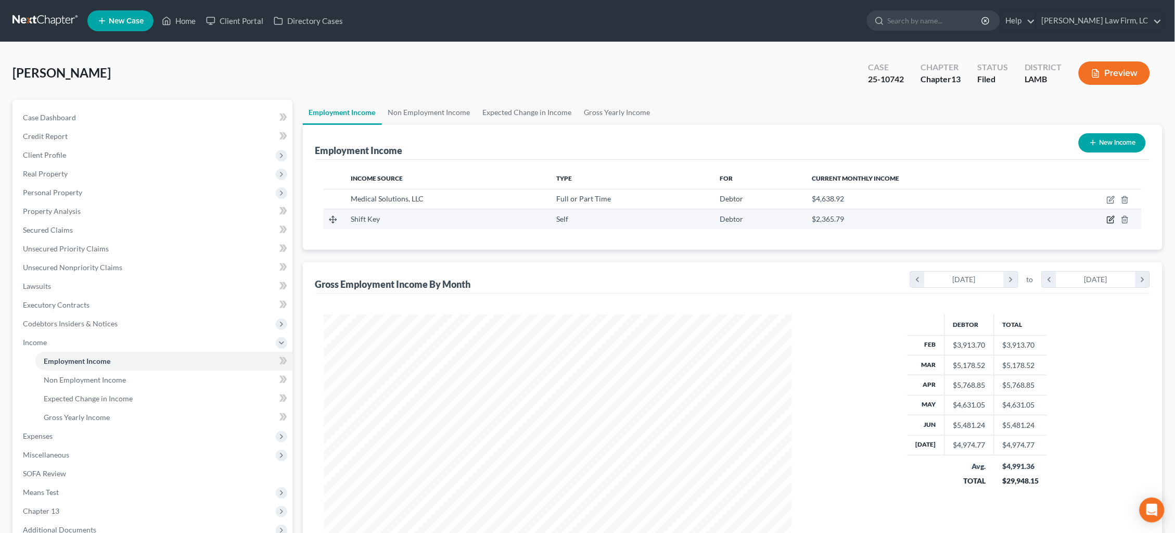
click at [1108, 218] on icon "button" at bounding box center [1111, 219] width 8 height 8
select select "1"
select select "0"
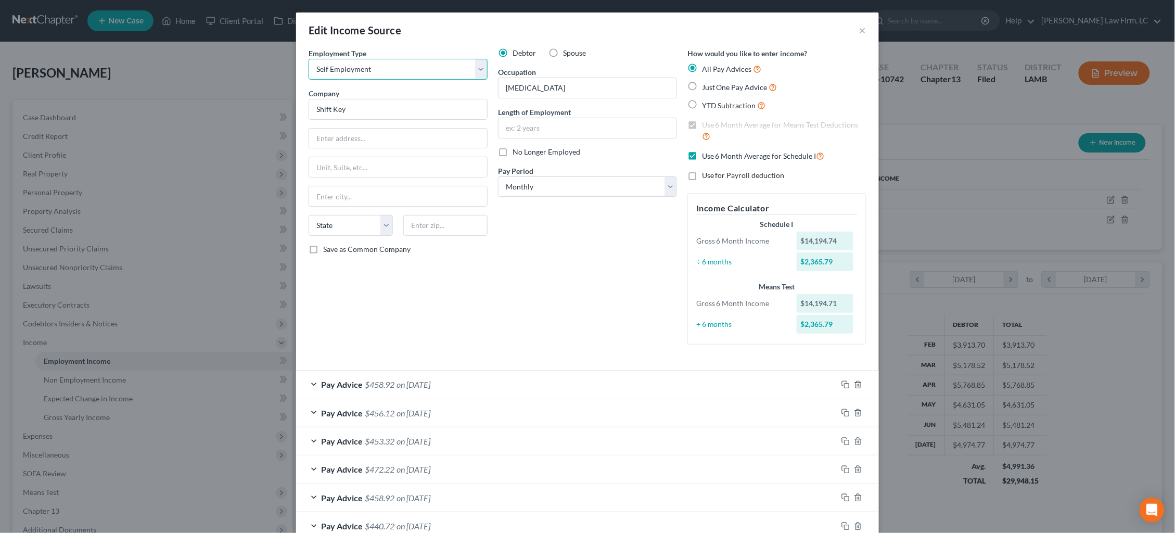
select select "0"
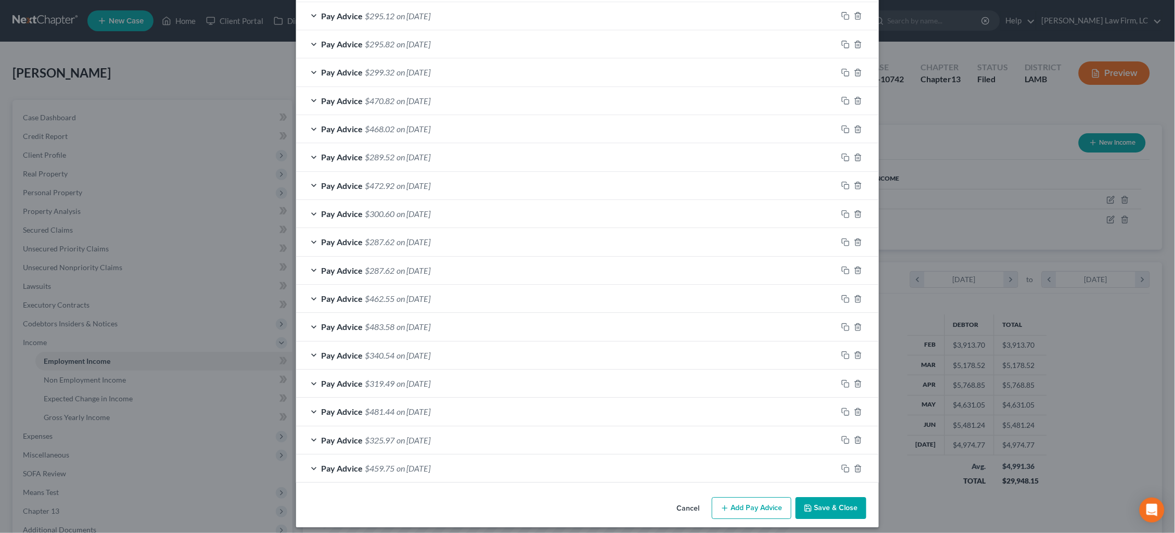
scroll to position [849, 0]
click at [849, 502] on button "Save & Close" at bounding box center [831, 509] width 71 height 22
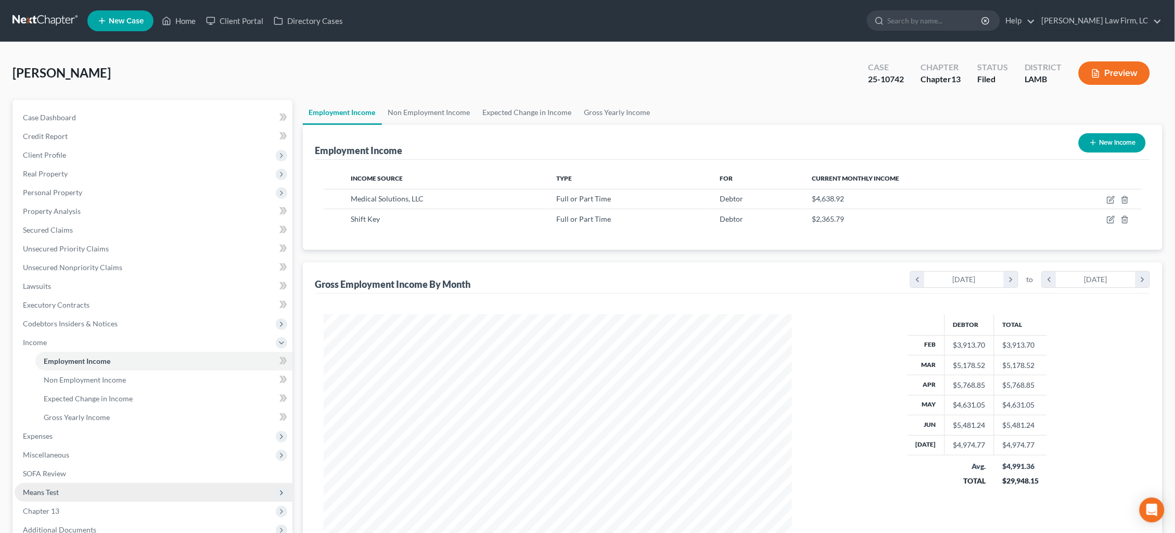
click at [156, 483] on span "Means Test" at bounding box center [154, 492] width 278 height 19
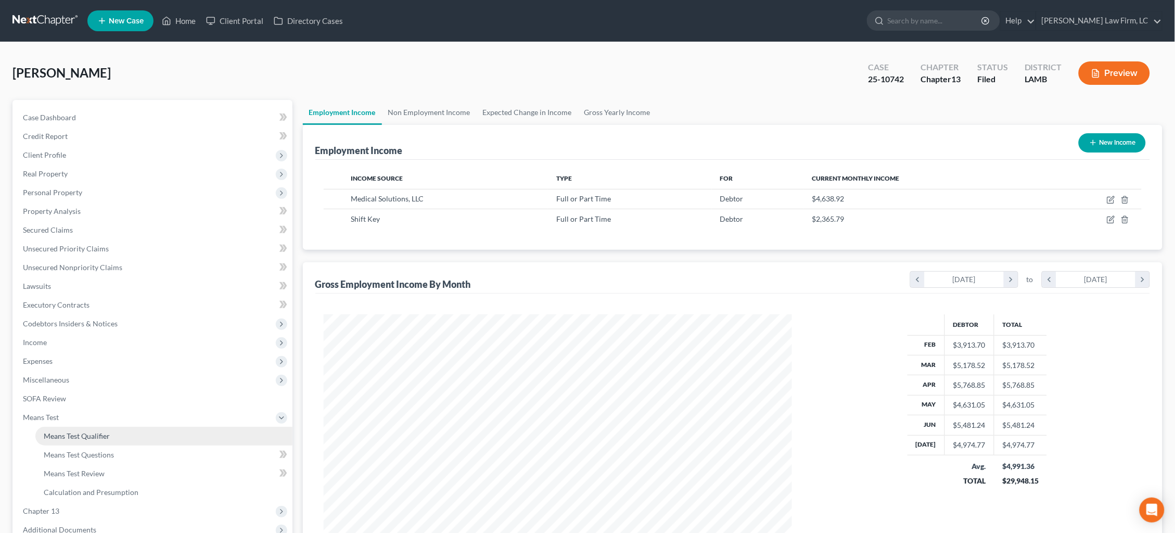
click at [154, 427] on link "Means Test Qualifier" at bounding box center [163, 436] width 257 height 19
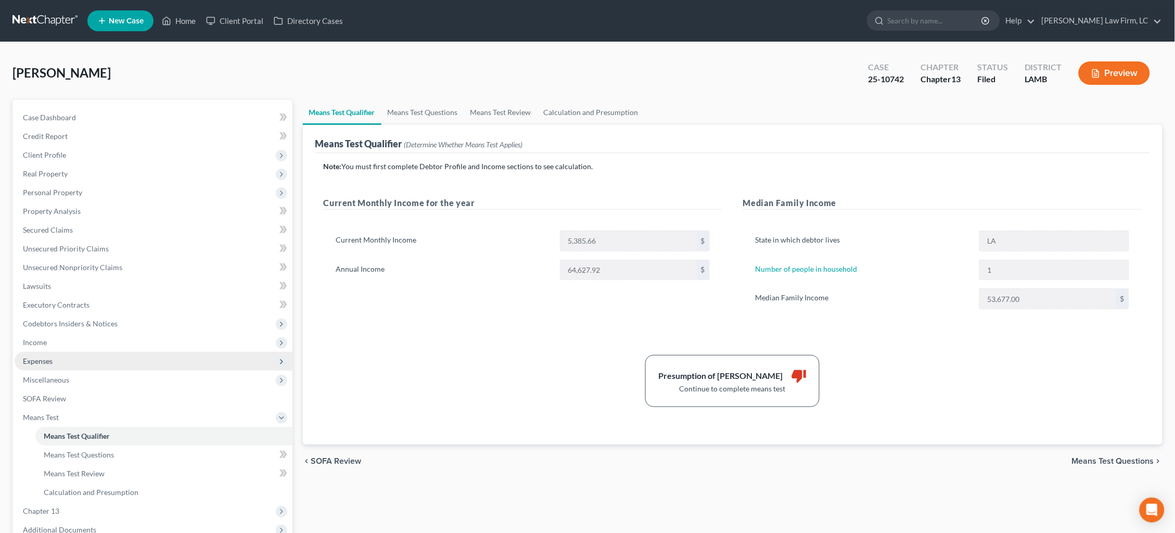
click at [158, 352] on span "Expenses" at bounding box center [154, 361] width 278 height 19
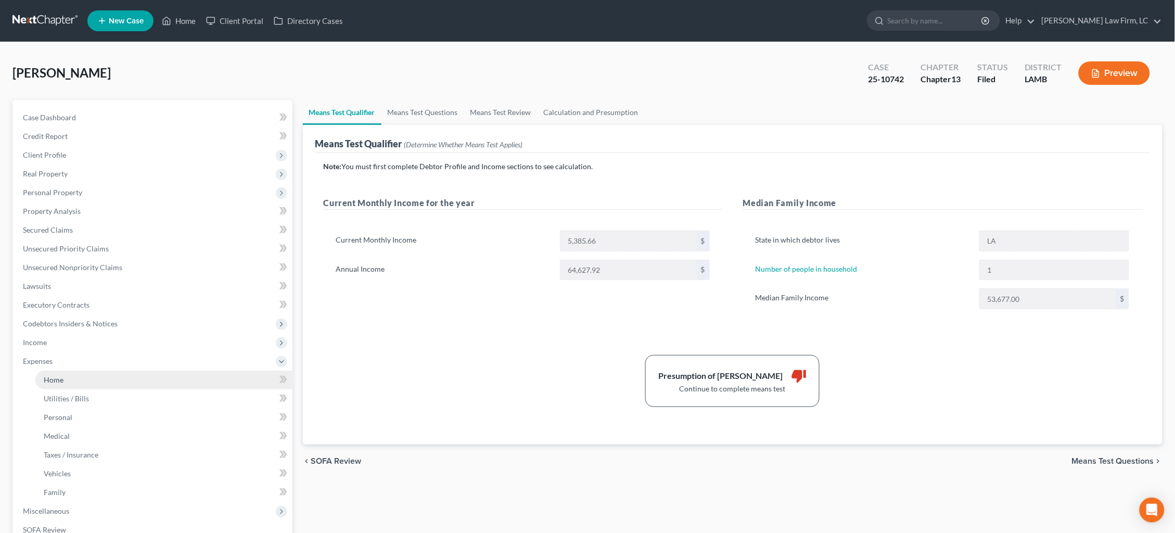
click at [165, 371] on link "Home" at bounding box center [163, 380] width 257 height 19
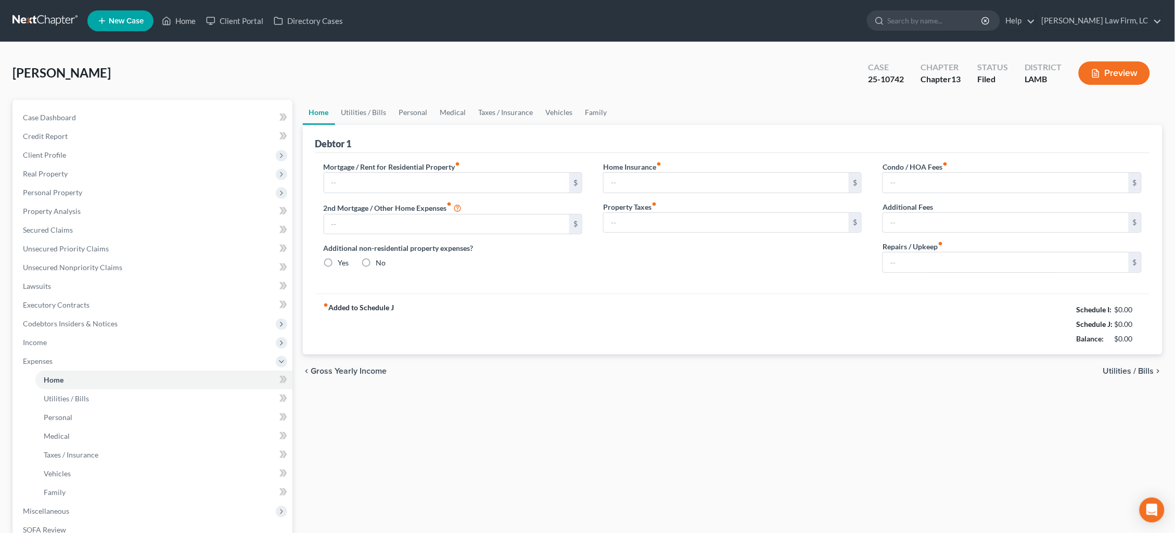
type input "2,511.49"
type input "0.00"
radio input "true"
type input "0.00"
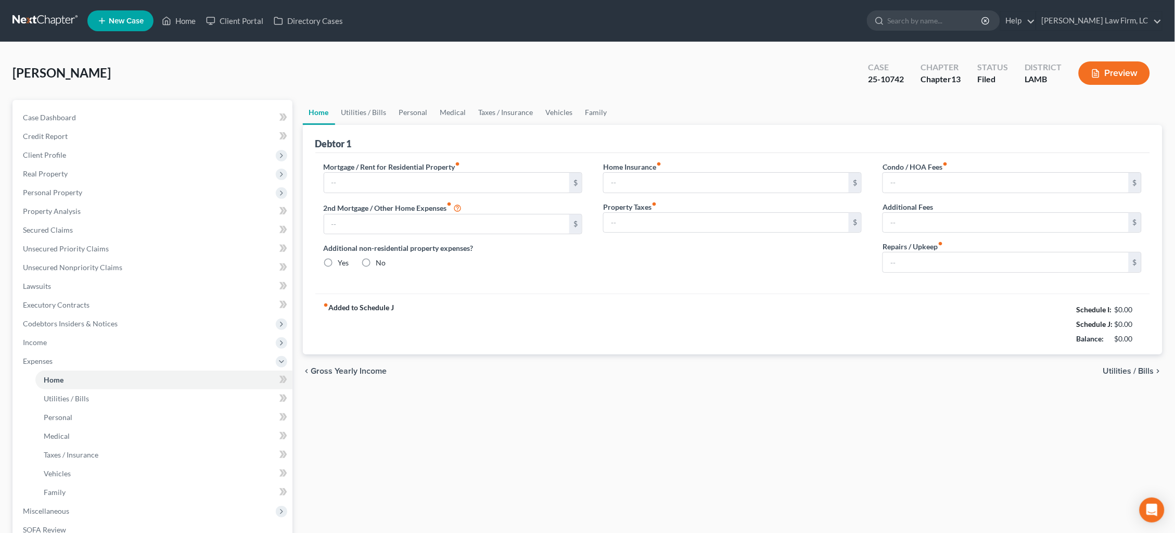
type input "0.00"
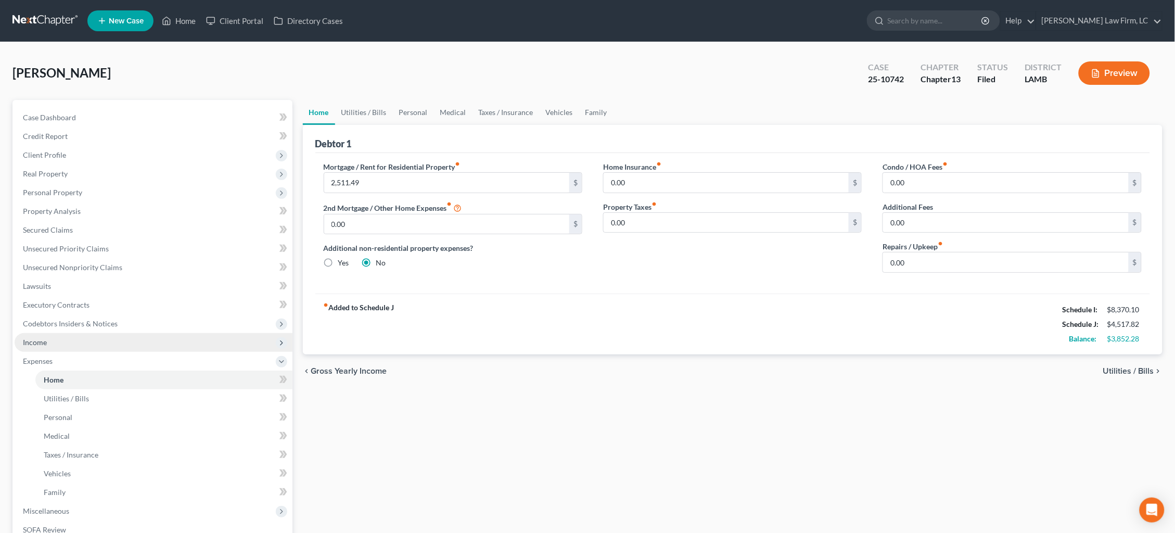
drag, startPoint x: 138, startPoint y: 330, endPoint x: 138, endPoint y: 338, distance: 7.3
click at [138, 333] on span "Income" at bounding box center [154, 342] width 278 height 19
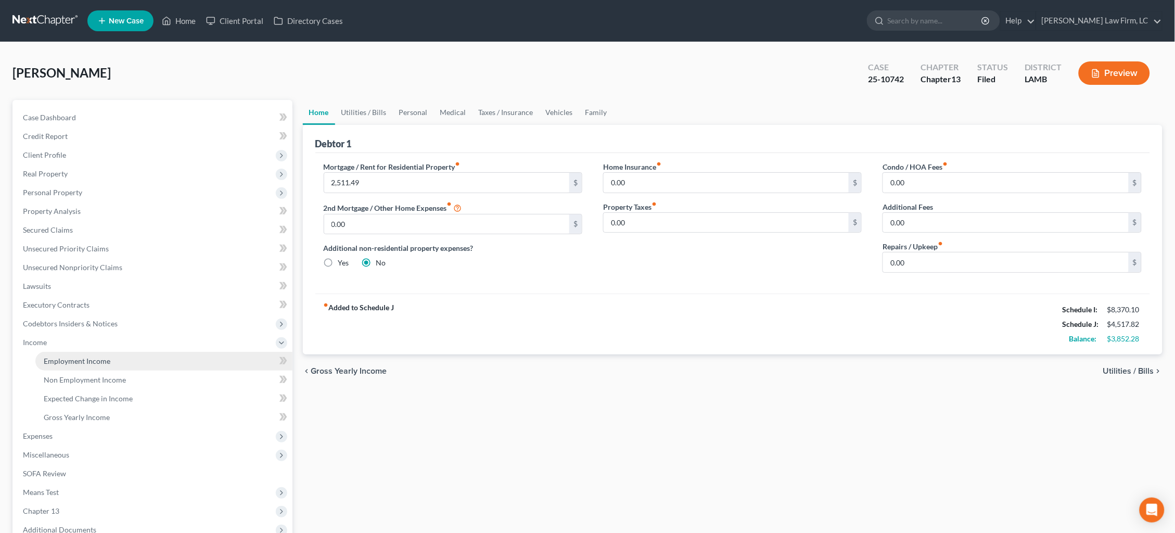
click at [148, 353] on link "Employment Income" at bounding box center [163, 361] width 257 height 19
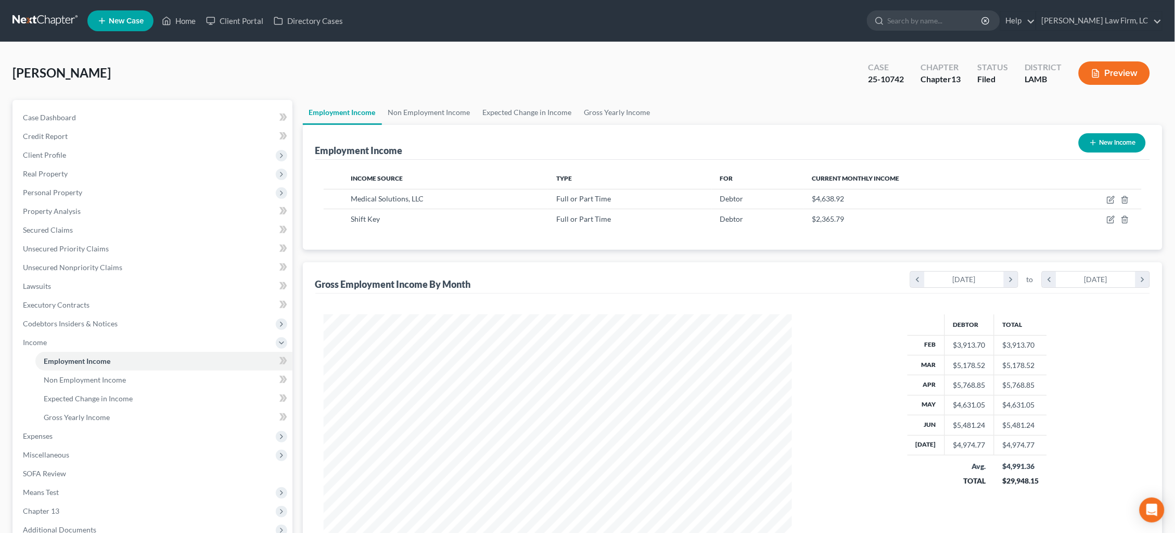
scroll to position [234, 490]
click at [1112, 198] on icon "button" at bounding box center [1111, 200] width 8 height 8
select select "0"
select select "30"
select select "0"
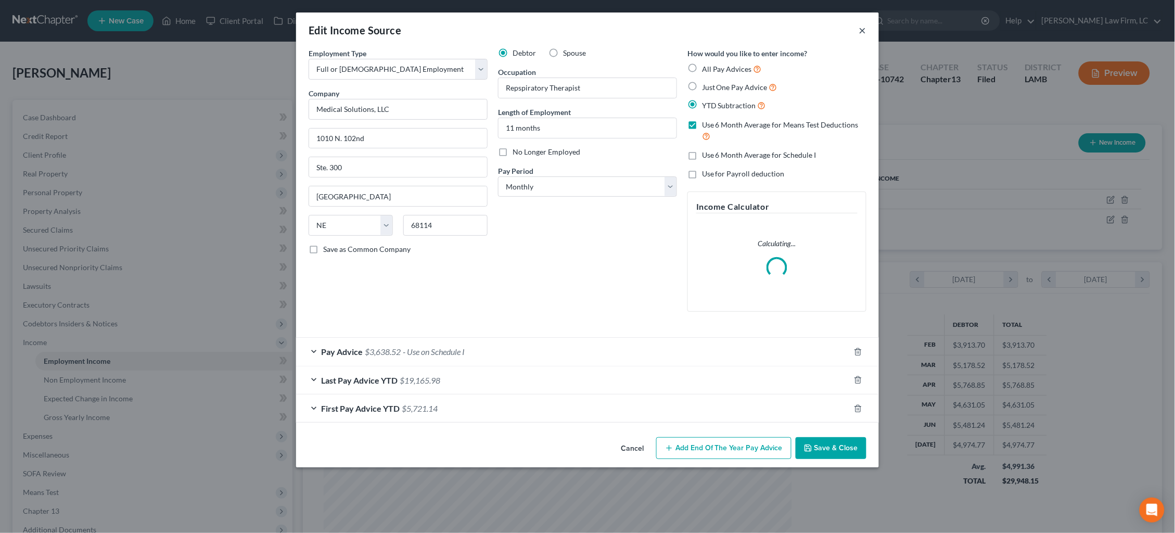
click at [863, 31] on button "×" at bounding box center [862, 30] width 7 height 12
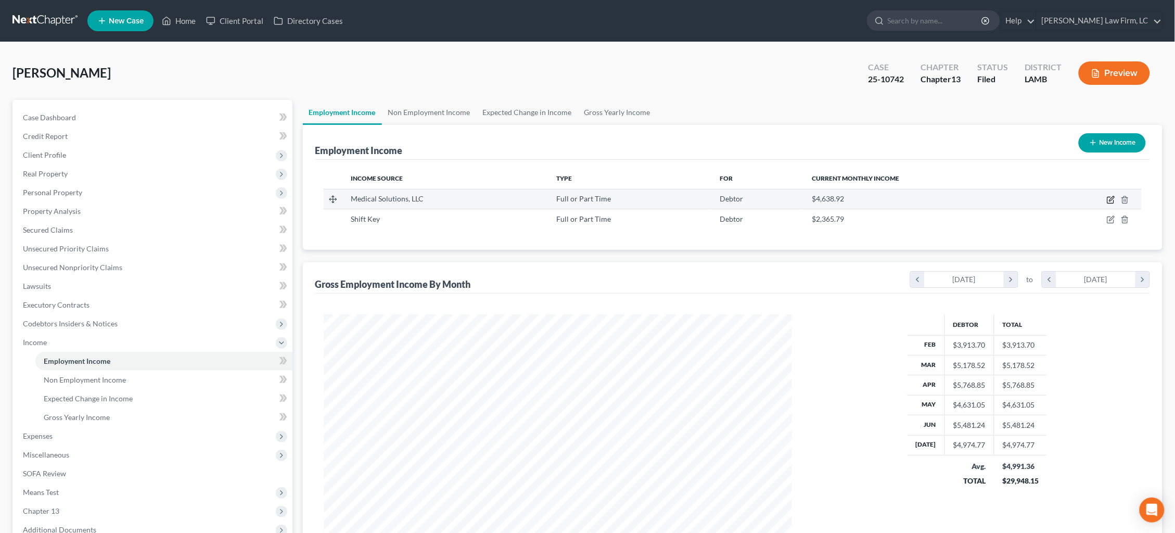
click at [1111, 200] on icon "button" at bounding box center [1112, 198] width 5 height 5
select select "0"
select select "30"
select select "0"
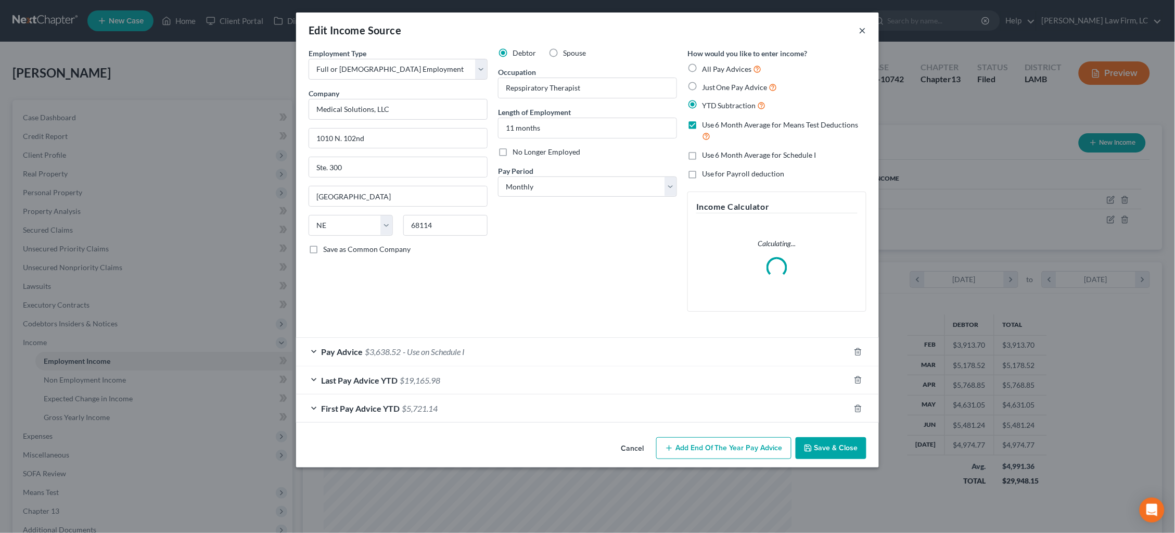
click at [862, 32] on button "×" at bounding box center [862, 30] width 7 height 12
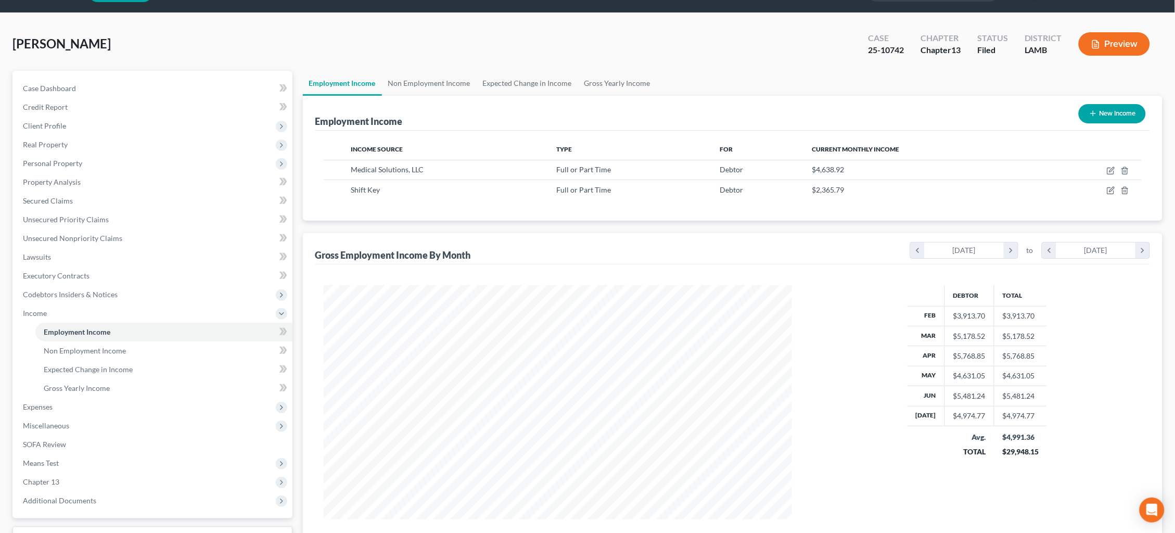
scroll to position [53, 0]
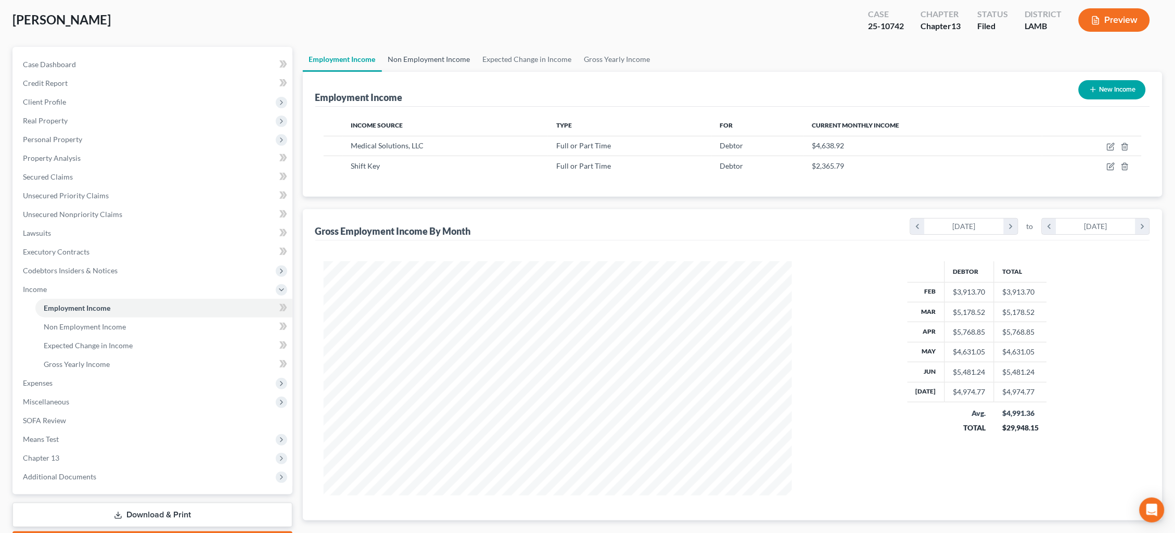
click at [445, 60] on link "Non Employment Income" at bounding box center [429, 59] width 95 height 25
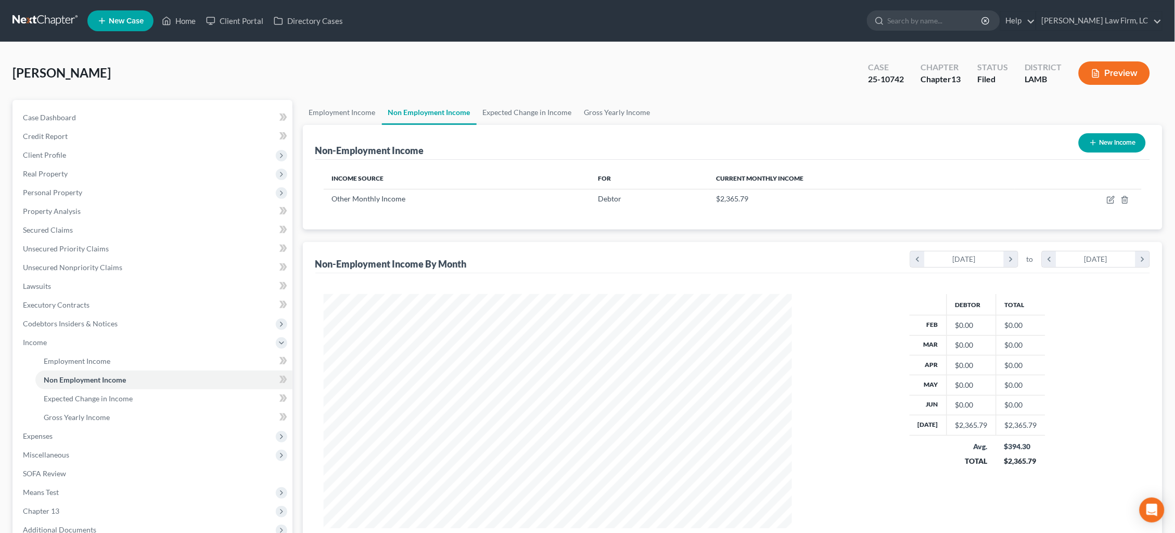
scroll to position [234, 490]
click at [1123, 72] on button "Preview" at bounding box center [1114, 72] width 71 height 23
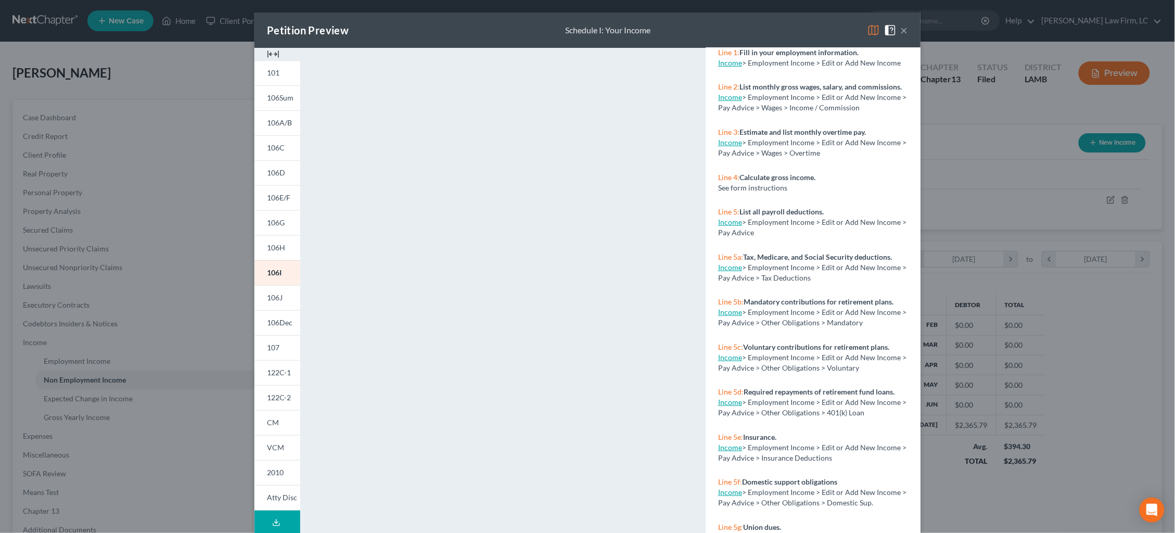
scroll to position [80, 0]
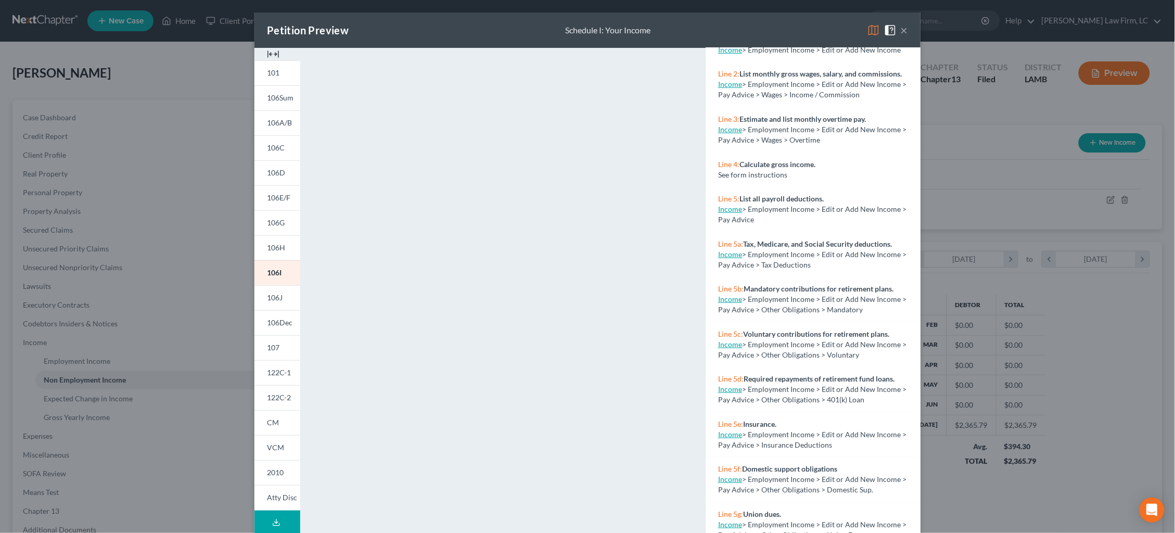
click at [901, 30] on button "×" at bounding box center [904, 30] width 7 height 12
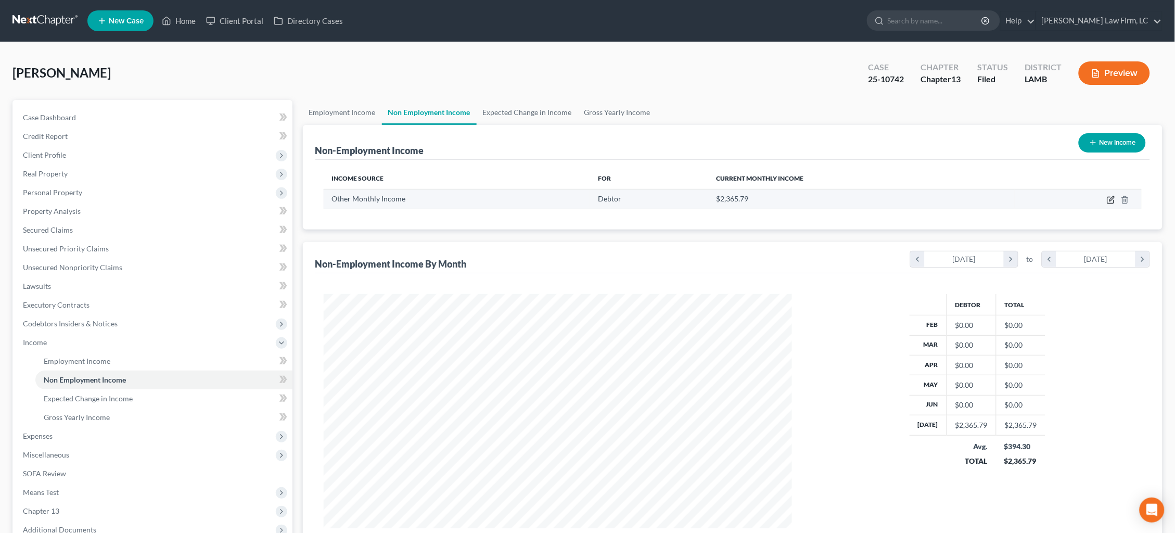
click at [1112, 199] on icon "button" at bounding box center [1112, 198] width 5 height 5
select select "13"
select select "0"
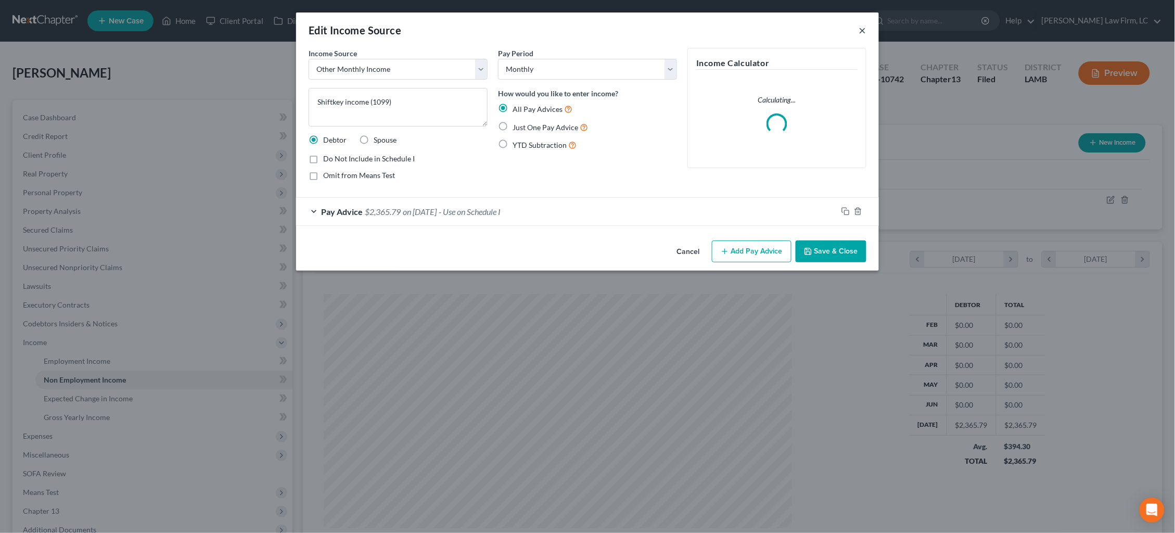
click at [862, 33] on button "×" at bounding box center [862, 30] width 7 height 12
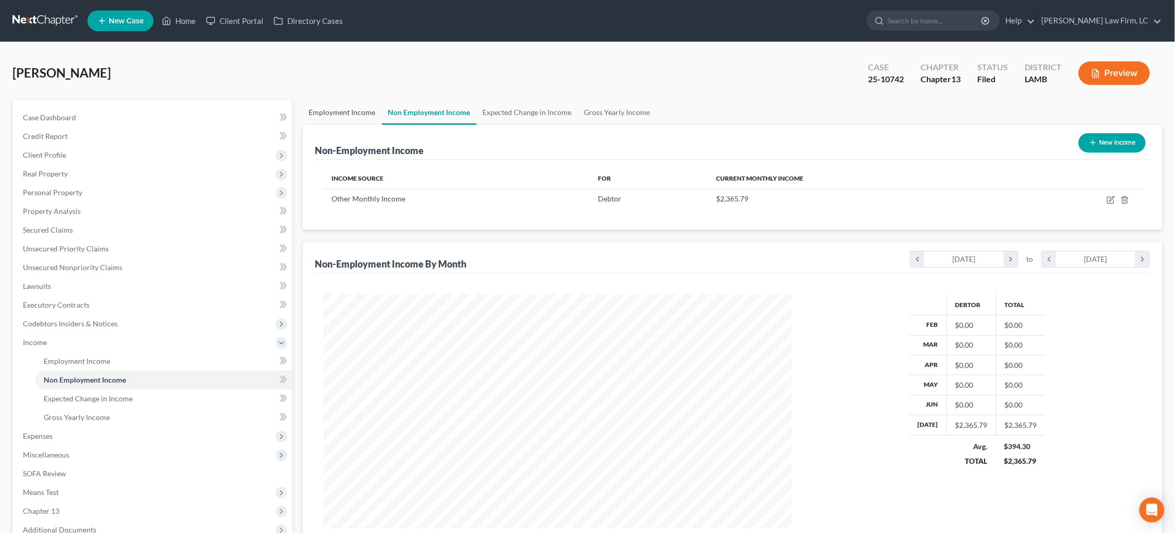
click at [333, 105] on link "Employment Income" at bounding box center [342, 112] width 79 height 25
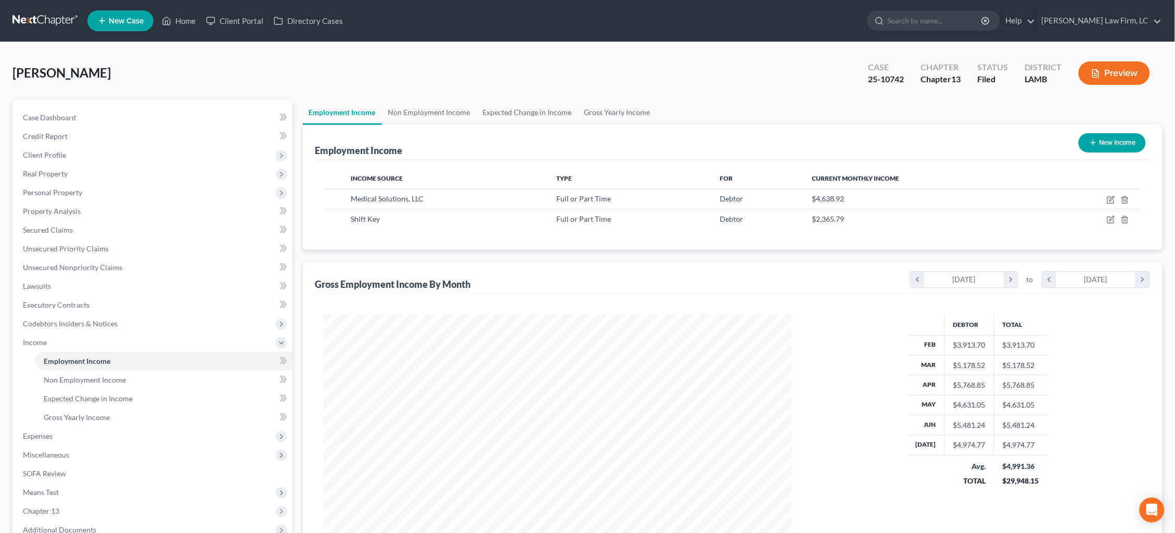
scroll to position [234, 490]
click at [1113, 218] on icon "button" at bounding box center [1111, 219] width 8 height 8
select select "0"
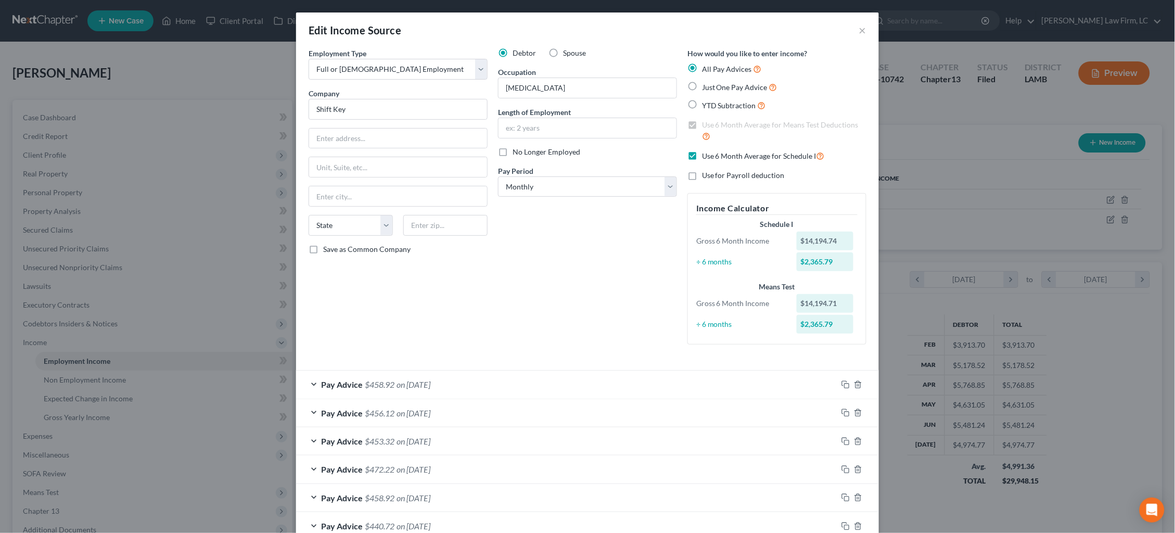
click at [561, 153] on span "No Longer Employed" at bounding box center [547, 151] width 68 height 9
click at [524, 153] on input "No Longer Employed" at bounding box center [520, 150] width 7 height 7
checkbox input "true"
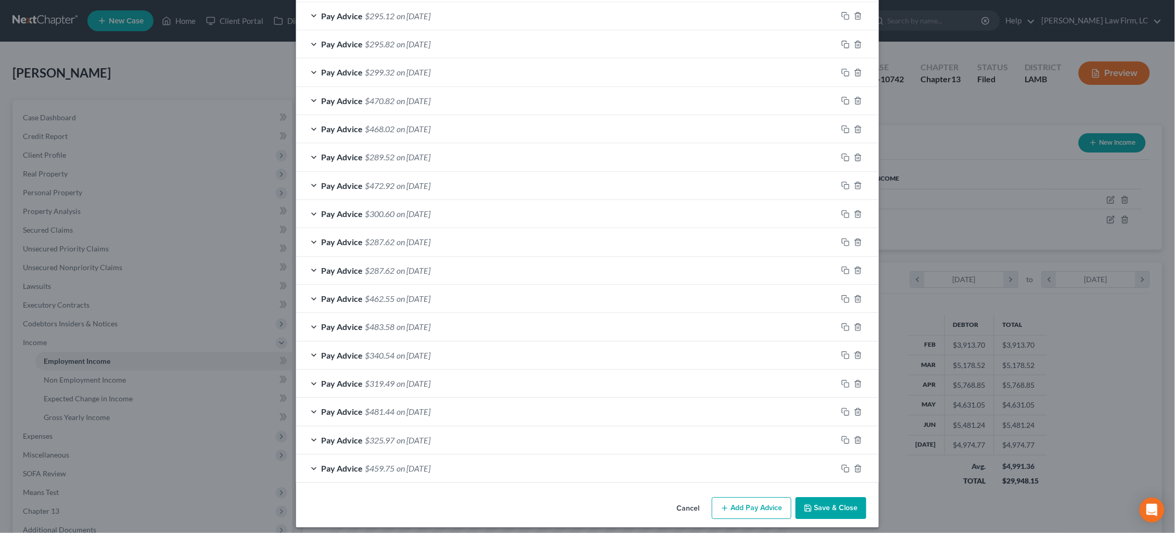
scroll to position [849, 0]
click at [843, 503] on button "Save & Close" at bounding box center [831, 509] width 71 height 22
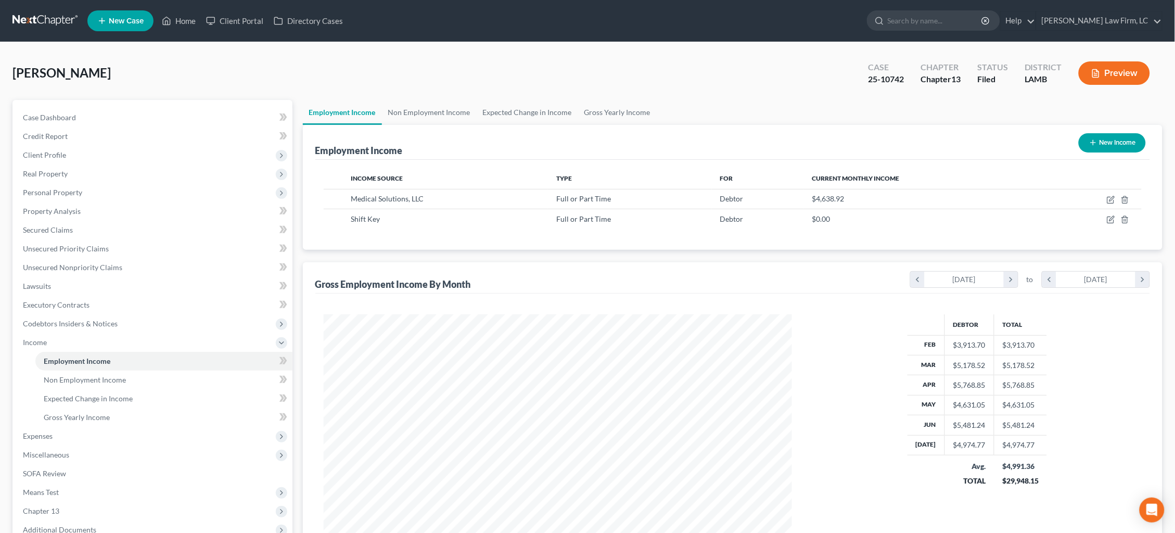
click at [1118, 77] on button "Preview" at bounding box center [1114, 72] width 71 height 23
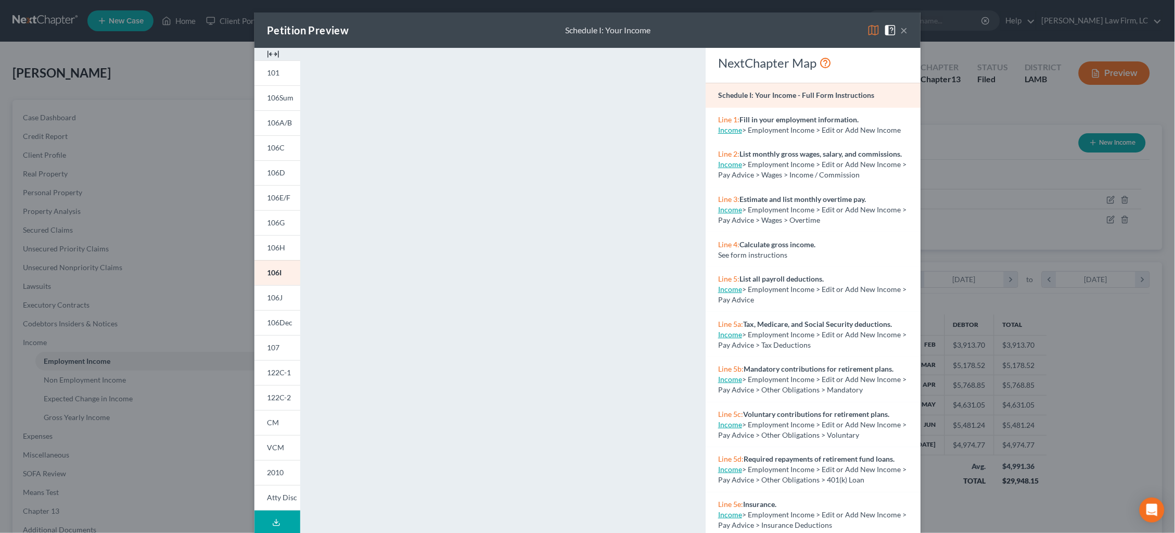
click at [874, 30] on img at bounding box center [874, 30] width 12 height 12
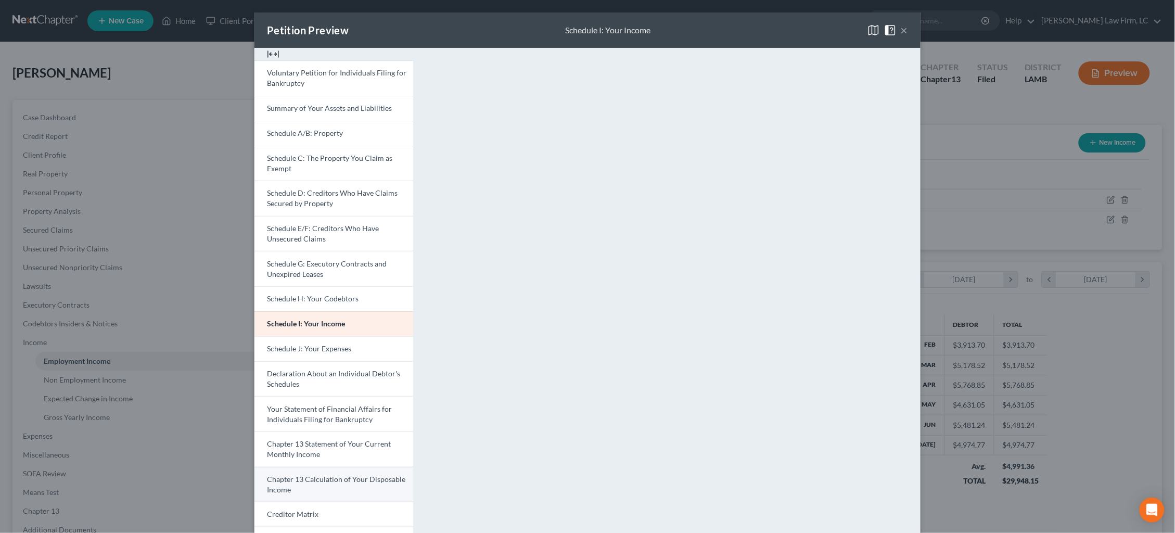
scroll to position [77, 0]
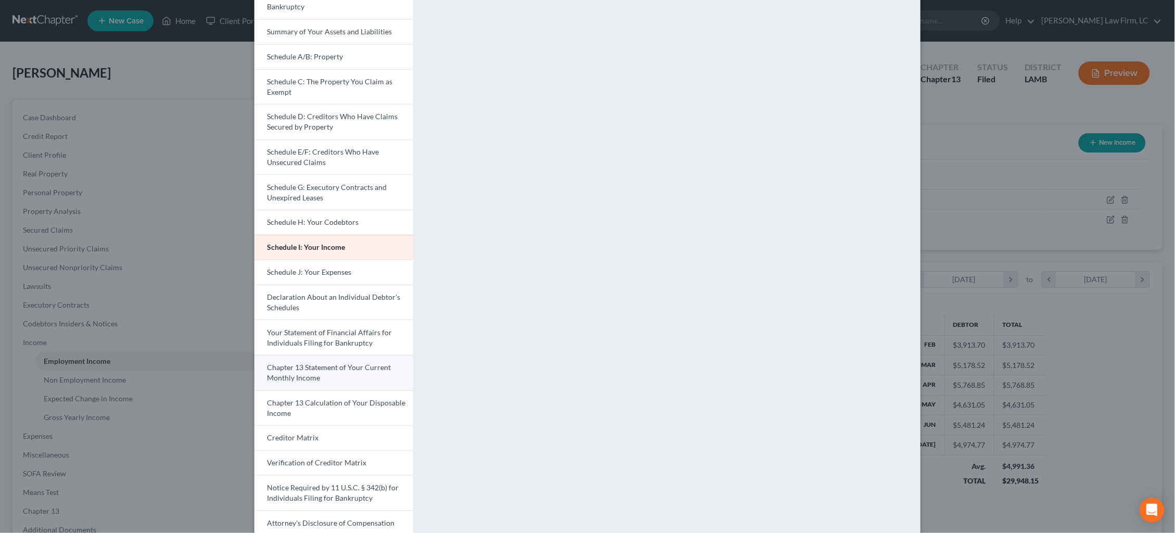
click at [376, 363] on link "Chapter 13 Statement of Your Current Monthly Income" at bounding box center [333, 372] width 159 height 35
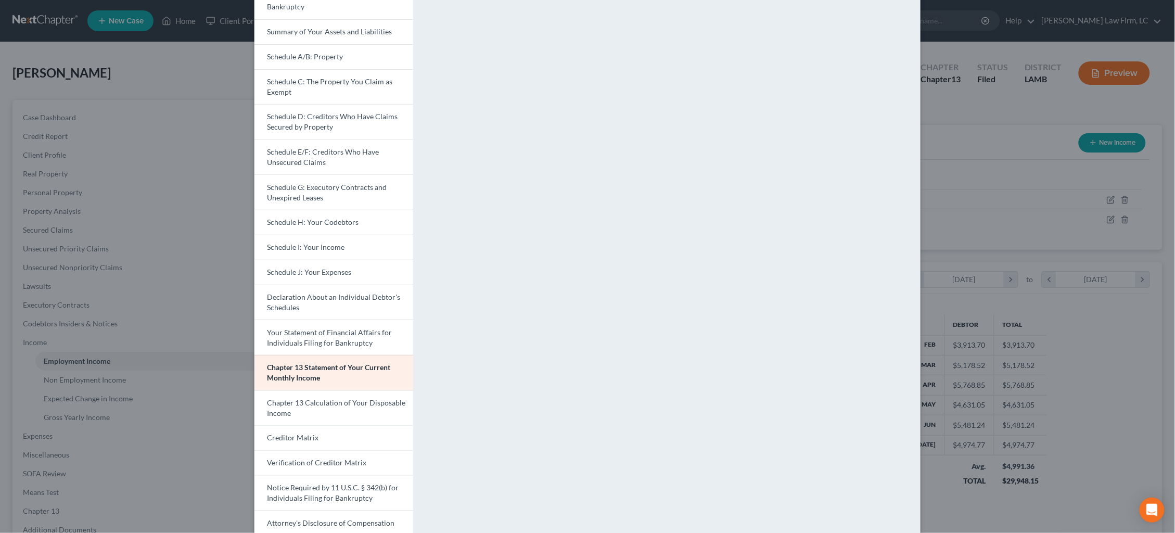
click at [1029, 168] on div "Petition Preview Chapter 13 Statement of Your Current Monthly Income × Voluntar…" at bounding box center [587, 266] width 1175 height 533
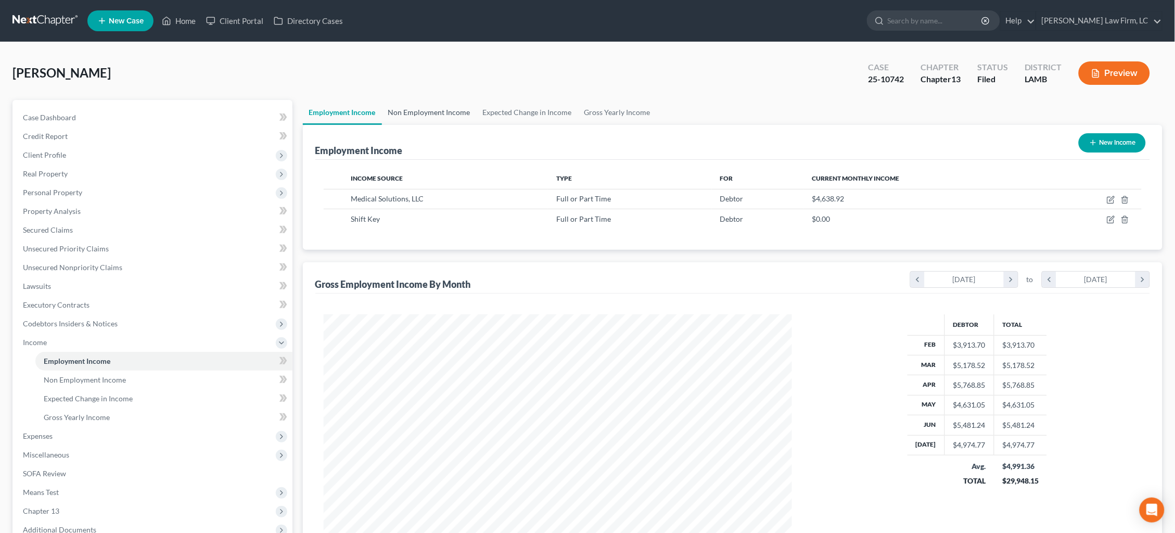
click at [431, 113] on link "Non Employment Income" at bounding box center [429, 112] width 95 height 25
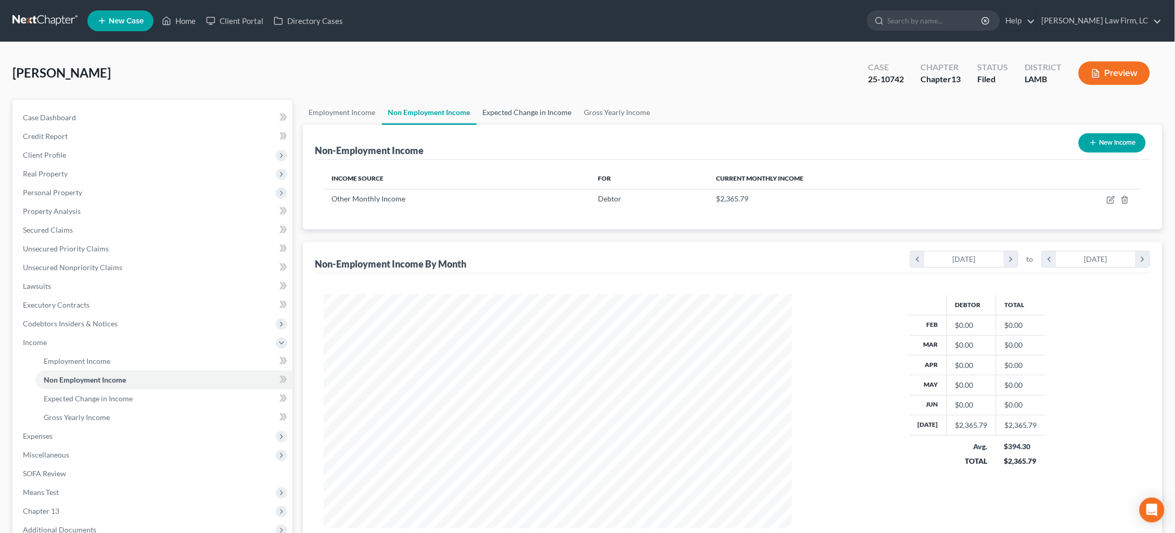
scroll to position [234, 490]
click at [522, 106] on link "Expected Change in Income" at bounding box center [527, 112] width 101 height 25
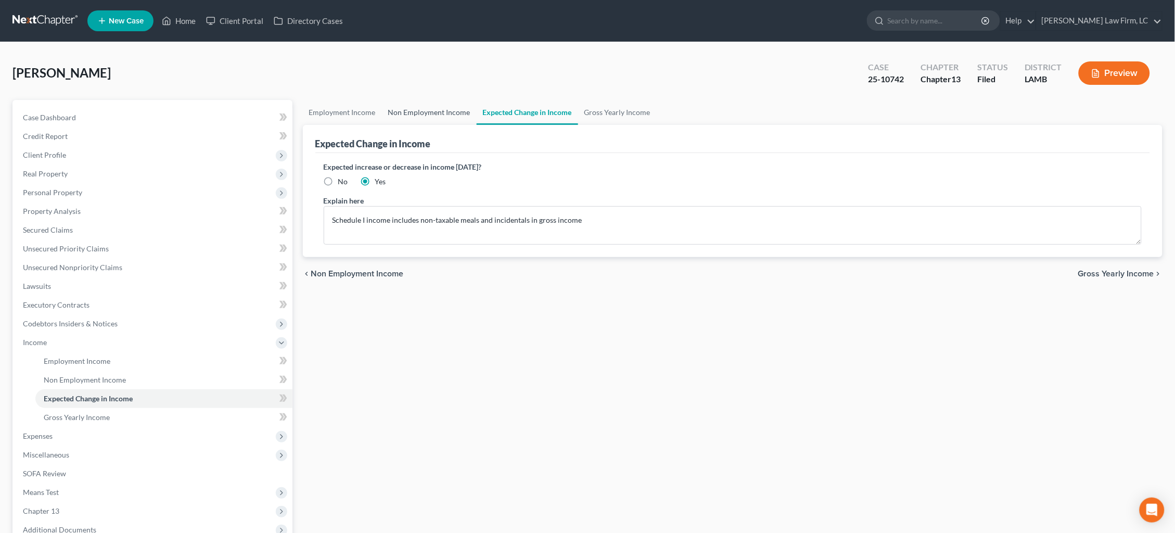
click at [438, 113] on link "Non Employment Income" at bounding box center [429, 112] width 95 height 25
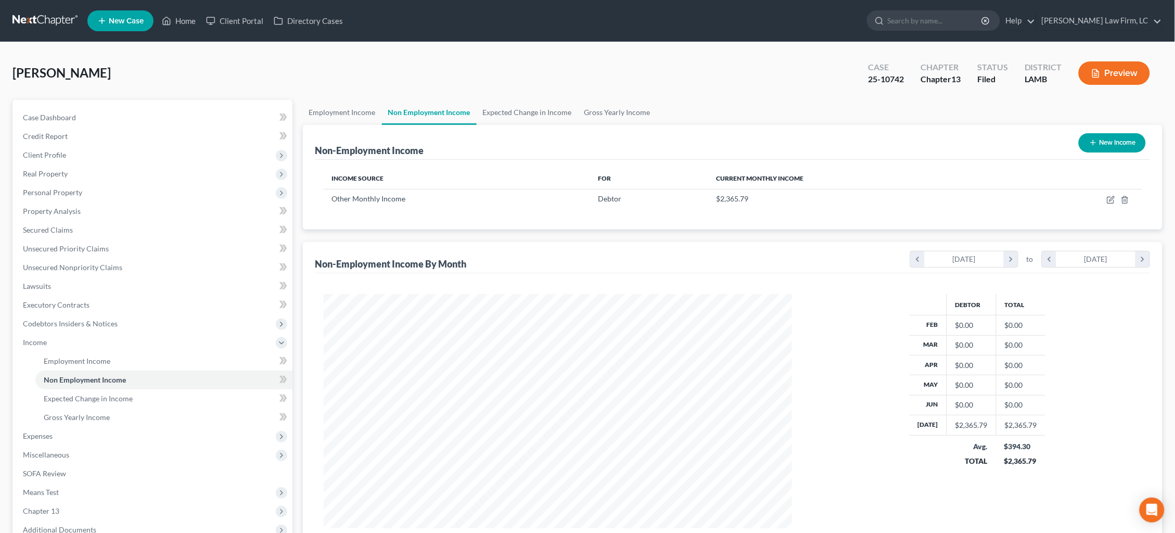
scroll to position [234, 490]
click at [1111, 200] on icon "button" at bounding box center [1111, 200] width 8 height 8
select select "13"
select select "0"
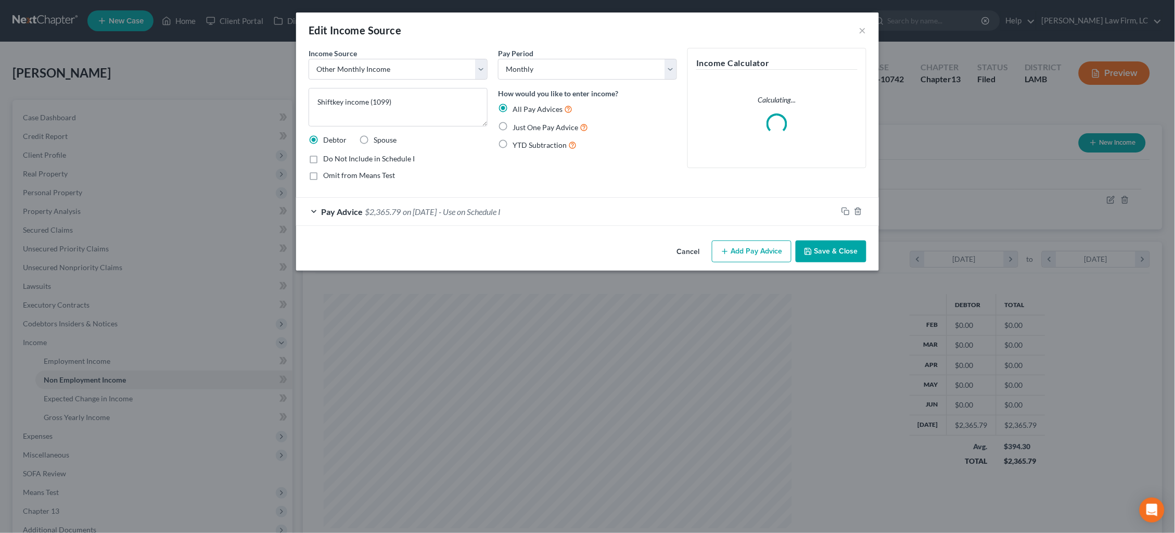
click at [375, 173] on span "Omit from Means Test" at bounding box center [359, 175] width 72 height 9
click at [334, 173] on input "Omit from Means Test" at bounding box center [330, 173] width 7 height 7
checkbox input "true"
click at [824, 251] on button "Save & Close" at bounding box center [831, 251] width 71 height 22
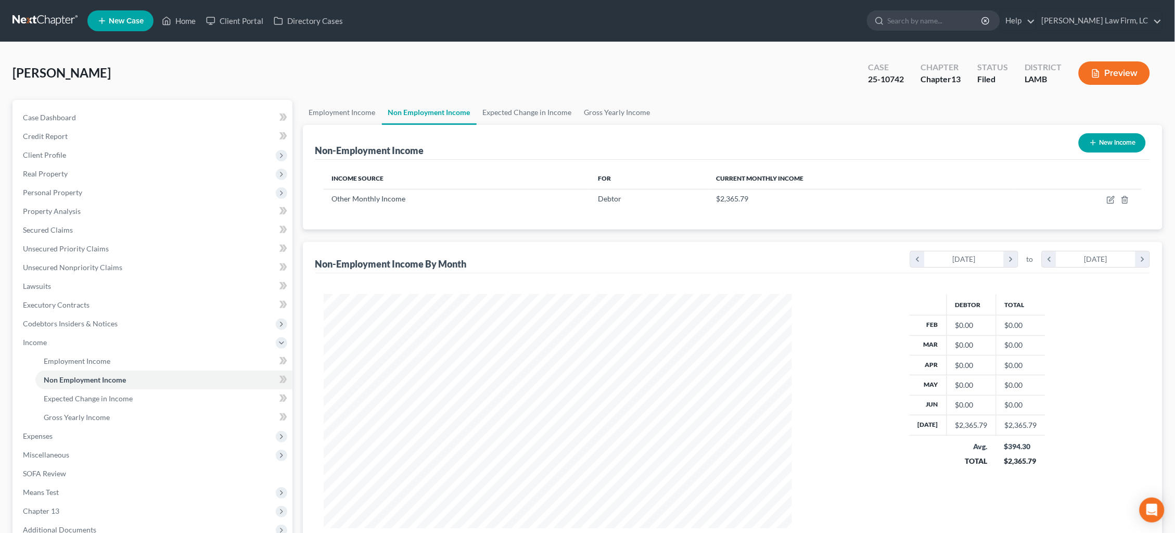
click at [1105, 77] on button "Preview" at bounding box center [1114, 72] width 71 height 23
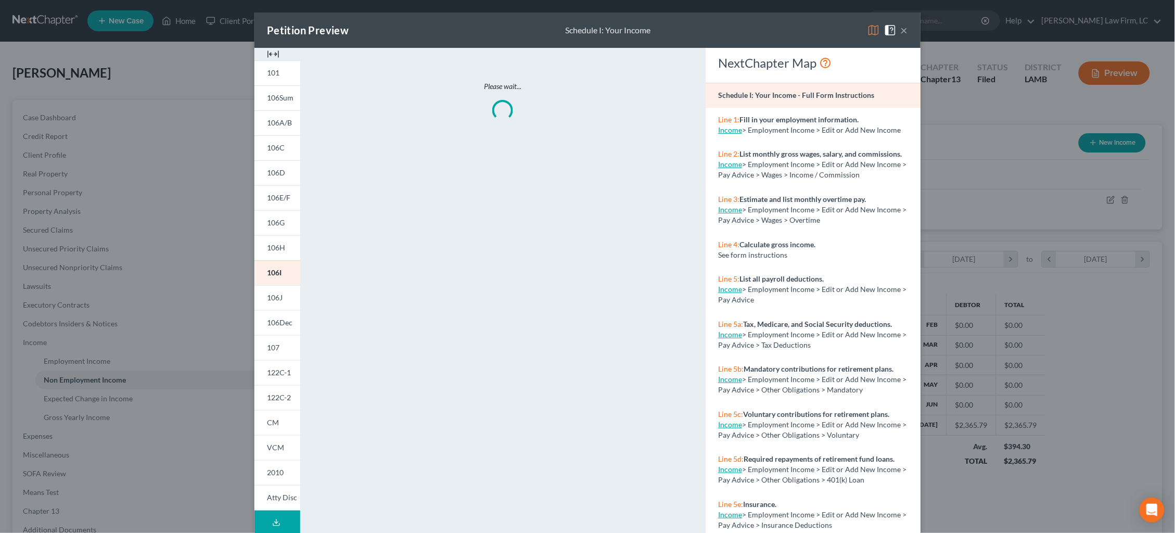
click at [875, 29] on img at bounding box center [874, 30] width 12 height 12
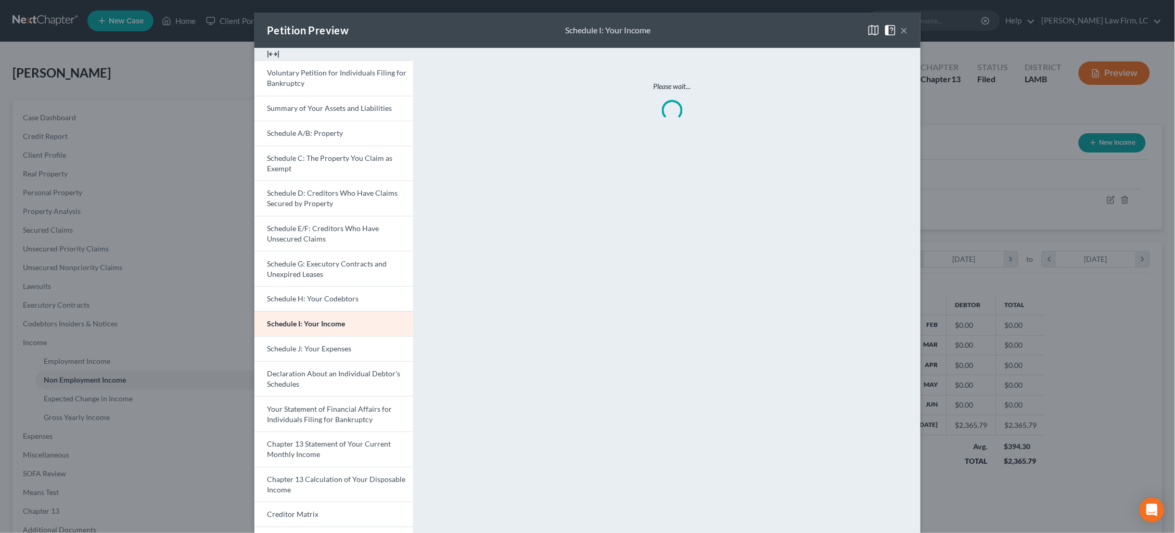
drag, startPoint x: 900, startPoint y: 30, endPoint x: 886, endPoint y: 6, distance: 28.2
click at [900, 30] on span at bounding box center [892, 29] width 17 height 9
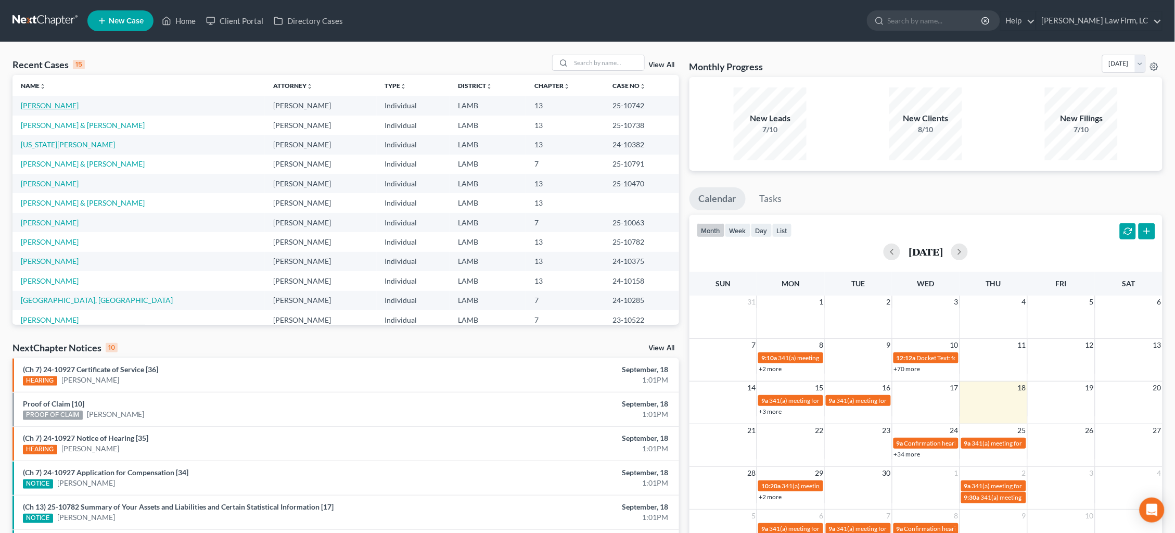
click at [47, 106] on link "Knight, Angela" at bounding box center [50, 105] width 58 height 9
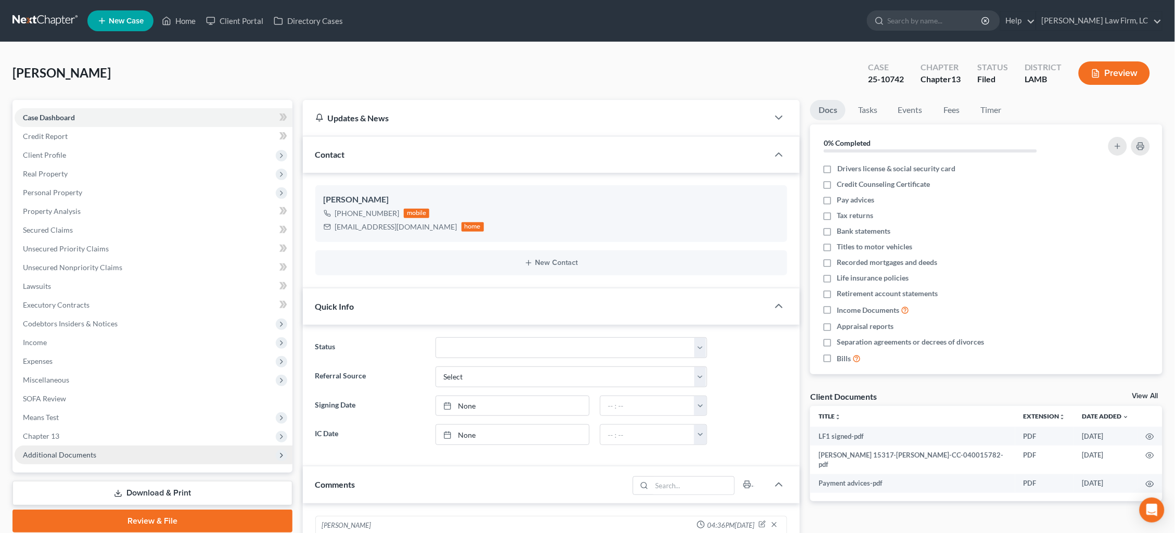
click at [202, 445] on span "Additional Documents" at bounding box center [154, 454] width 278 height 19
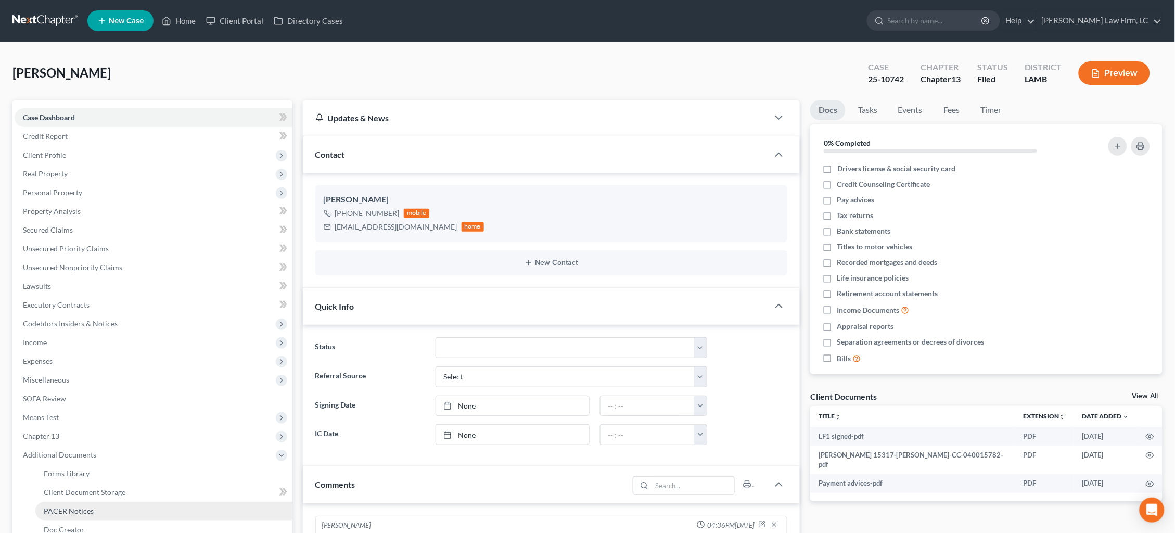
click at [181, 502] on link "PACER Notices" at bounding box center [163, 511] width 257 height 19
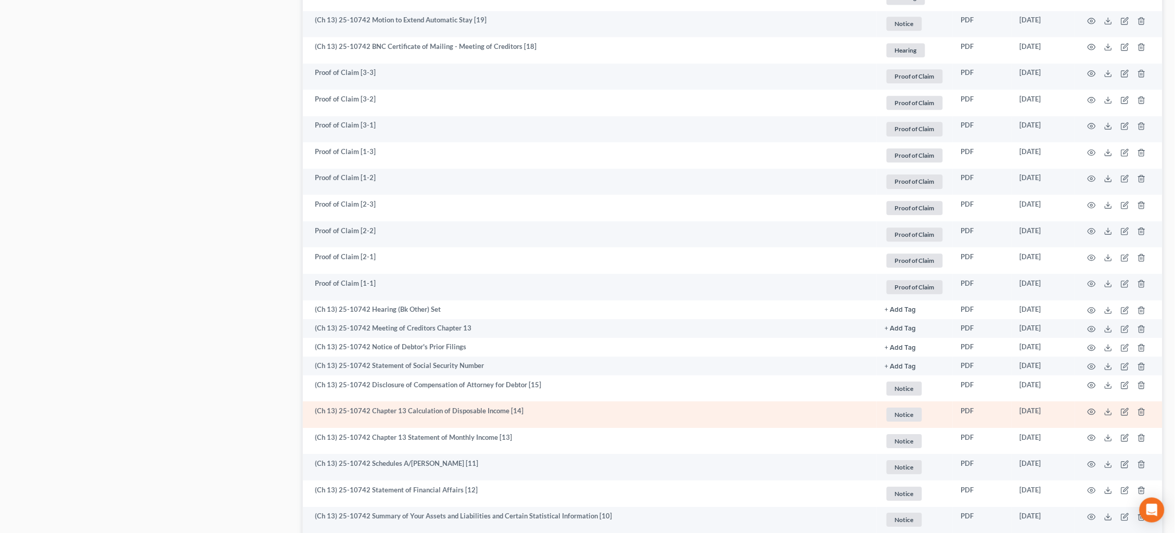
scroll to position [890, 0]
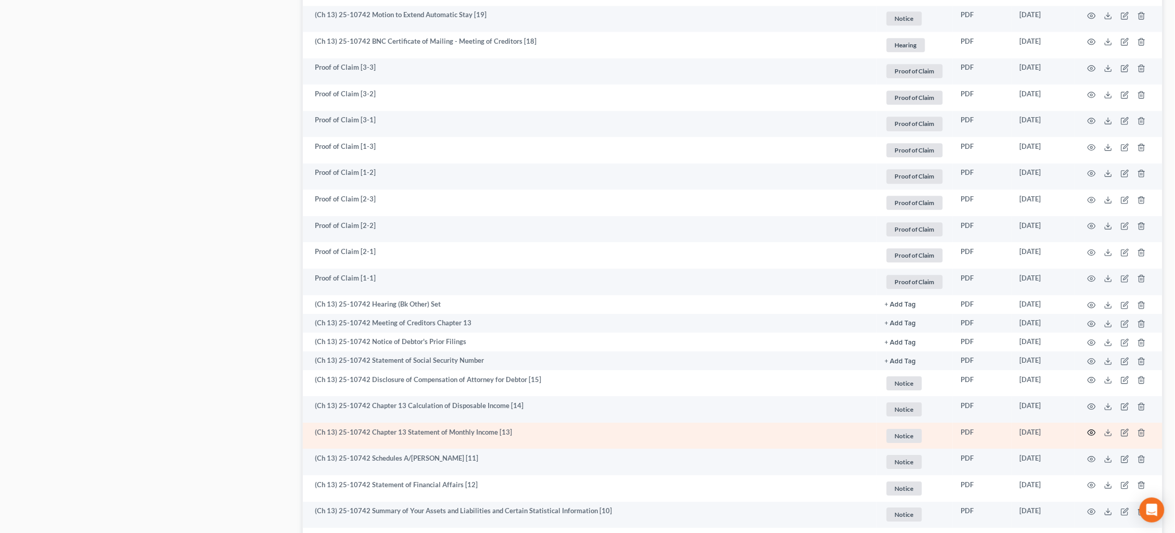
click at [1093, 428] on icon "button" at bounding box center [1092, 432] width 8 height 8
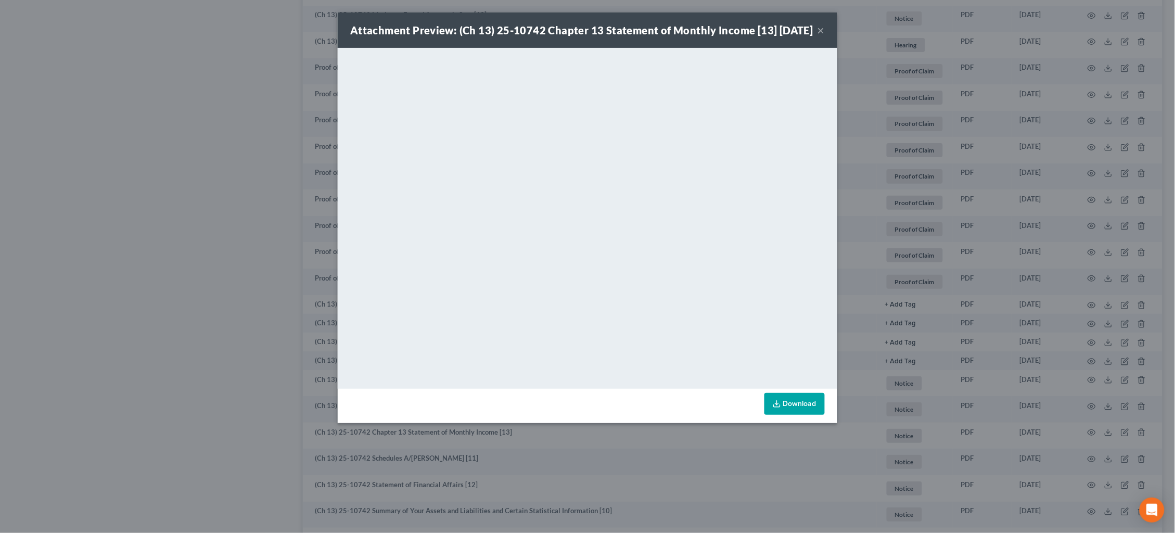
click at [870, 108] on div "Attachment Preview: (Ch 13) 25-10742 Chapter 13 Statement of Monthly Income [13…" at bounding box center [587, 266] width 1175 height 533
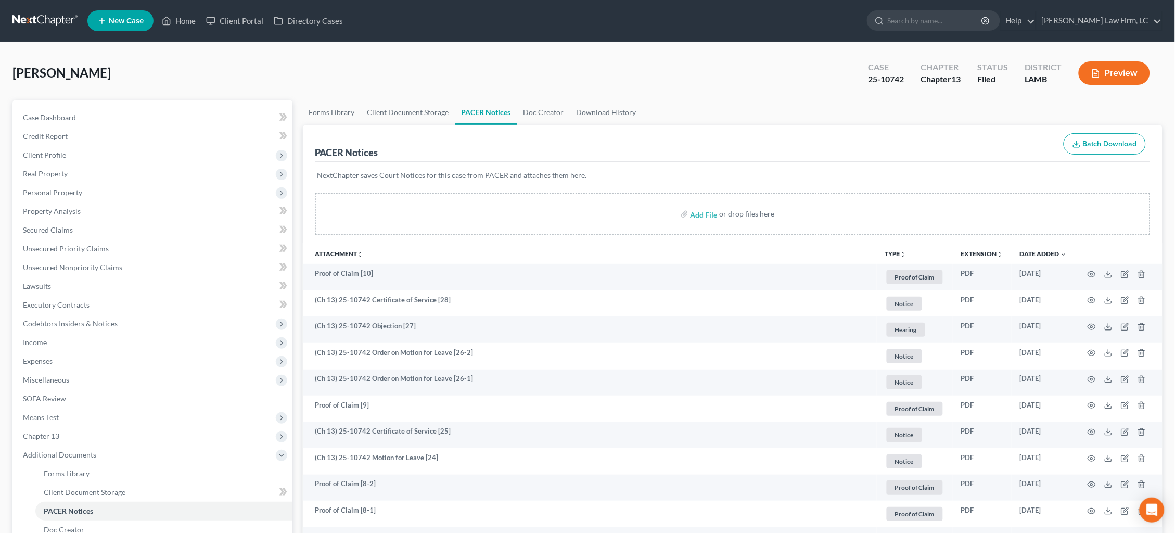
scroll to position [0, 0]
click at [41, 19] on link at bounding box center [45, 20] width 67 height 19
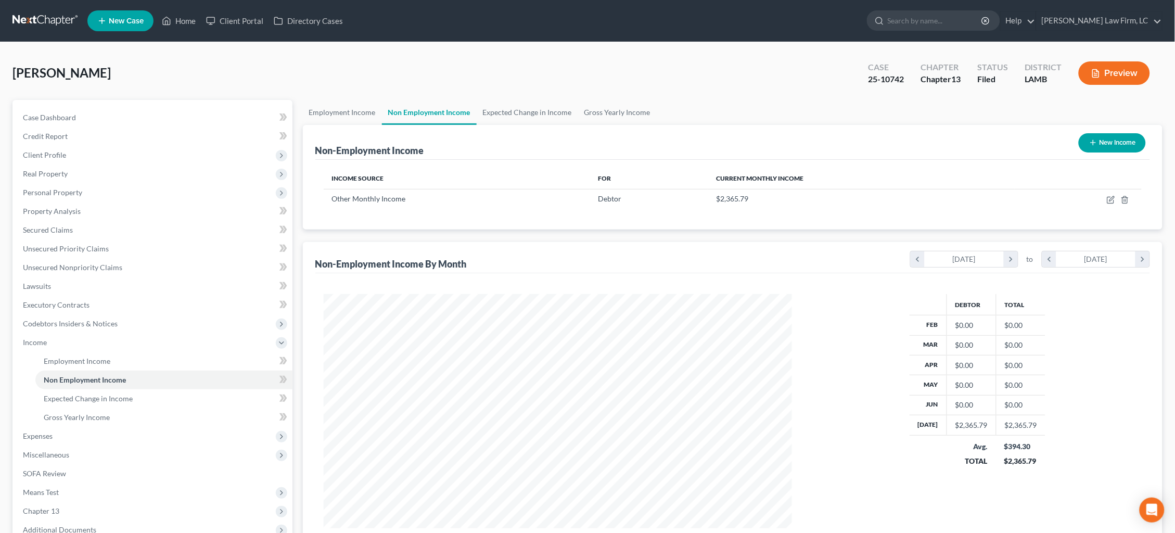
scroll to position [234, 490]
click at [351, 117] on link "Employment Income" at bounding box center [342, 112] width 79 height 25
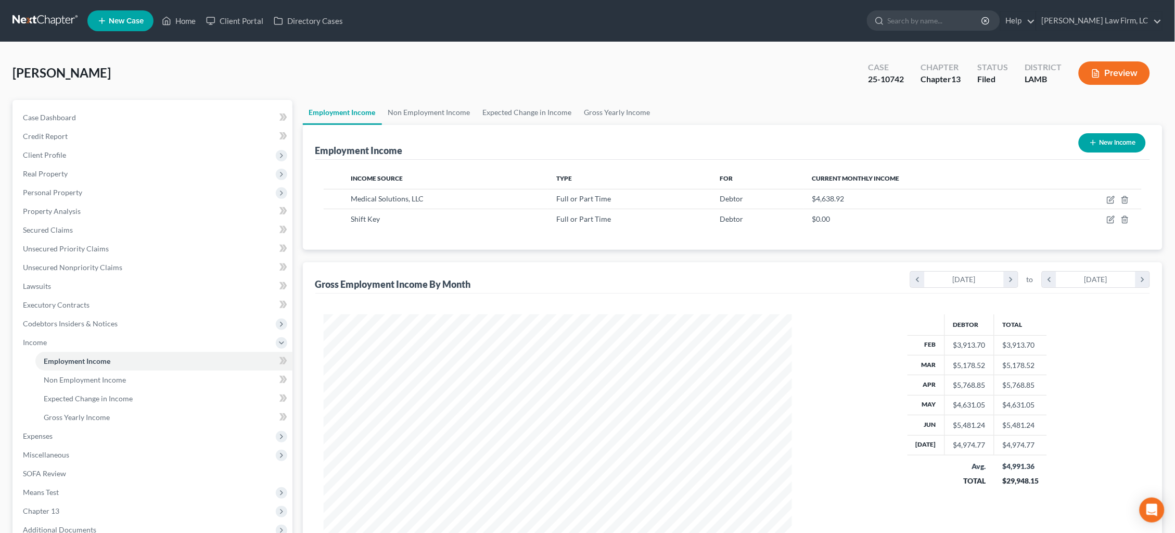
scroll to position [234, 490]
click at [1111, 218] on icon "button" at bounding box center [1111, 219] width 8 height 8
select select "0"
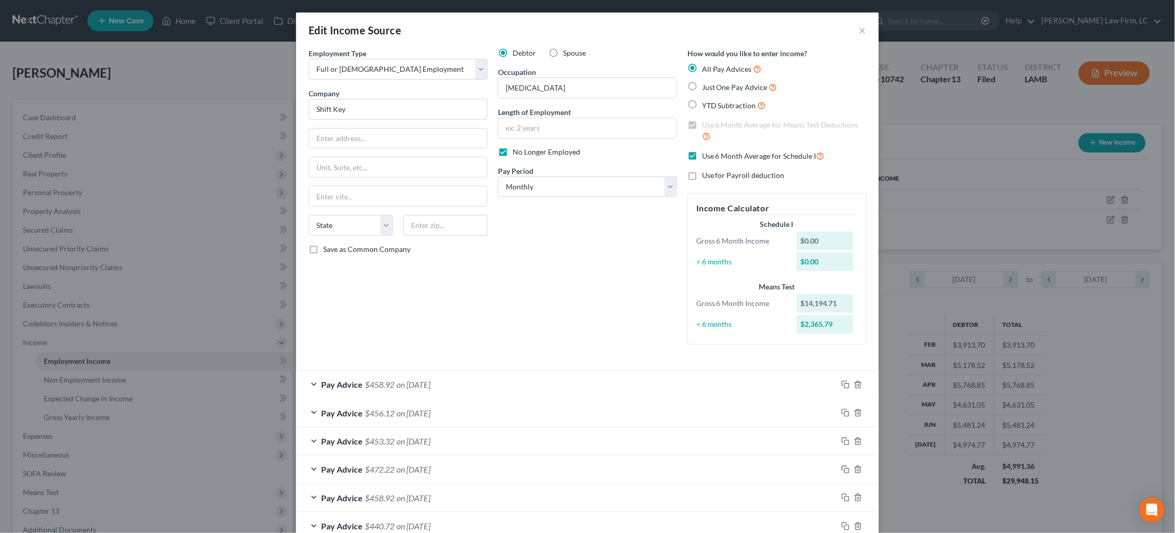
scroll to position [0, 0]
click at [862, 32] on button "×" at bounding box center [862, 30] width 7 height 12
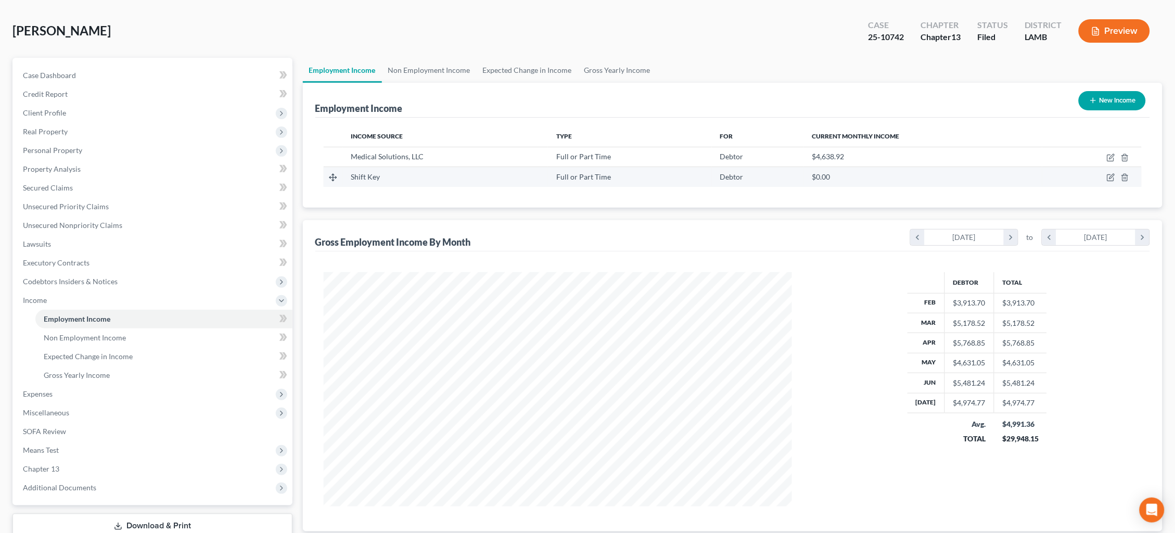
scroll to position [50, 0]
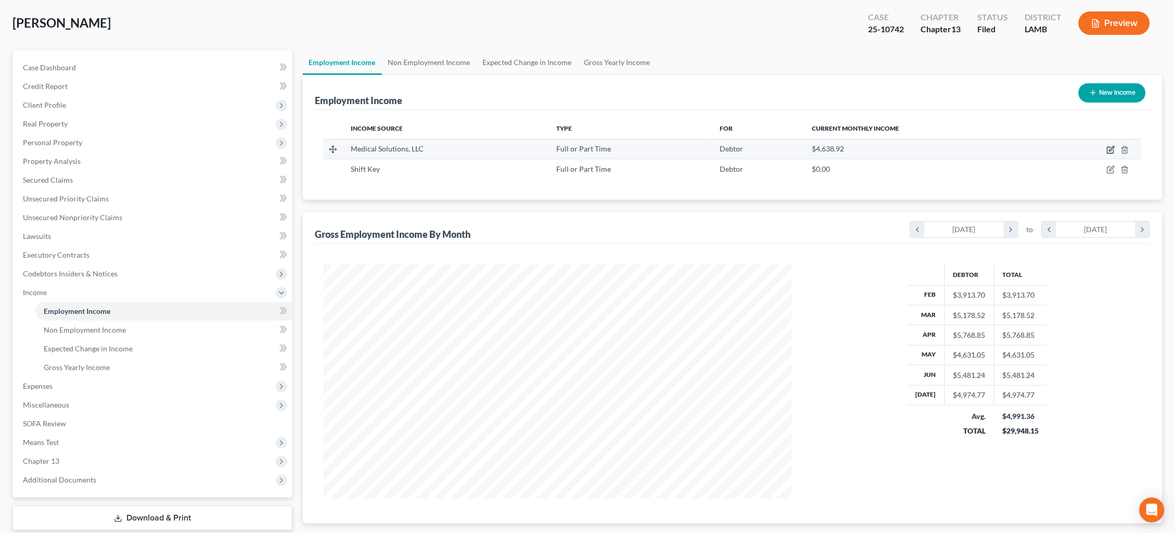
click at [1111, 148] on icon "button" at bounding box center [1111, 150] width 8 height 8
select select "0"
select select "30"
select select "0"
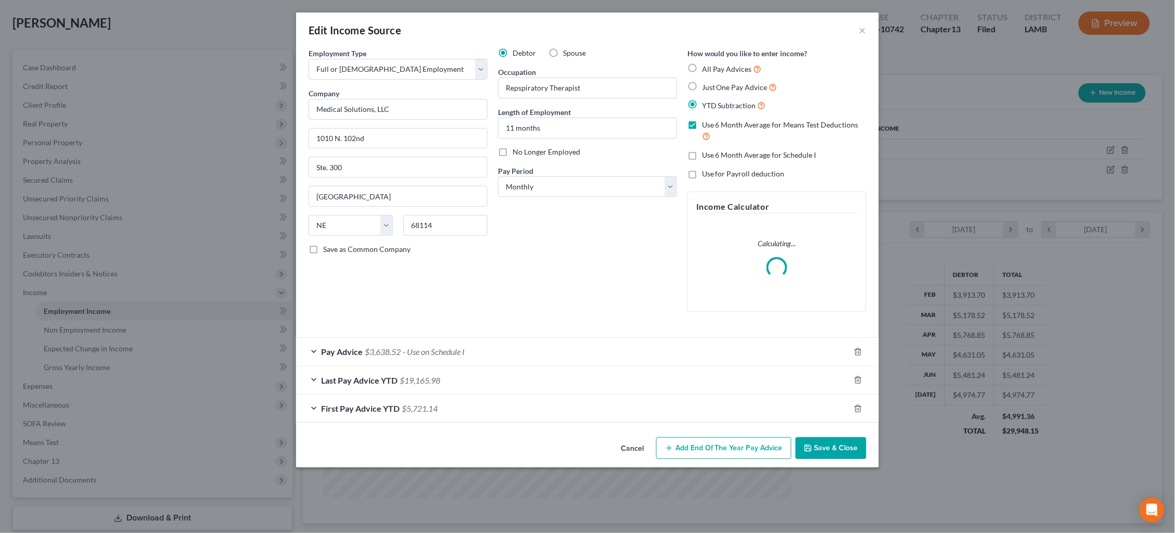
click at [708, 369] on div "Last Pay Advice YTD $19,165.98" at bounding box center [573, 380] width 554 height 28
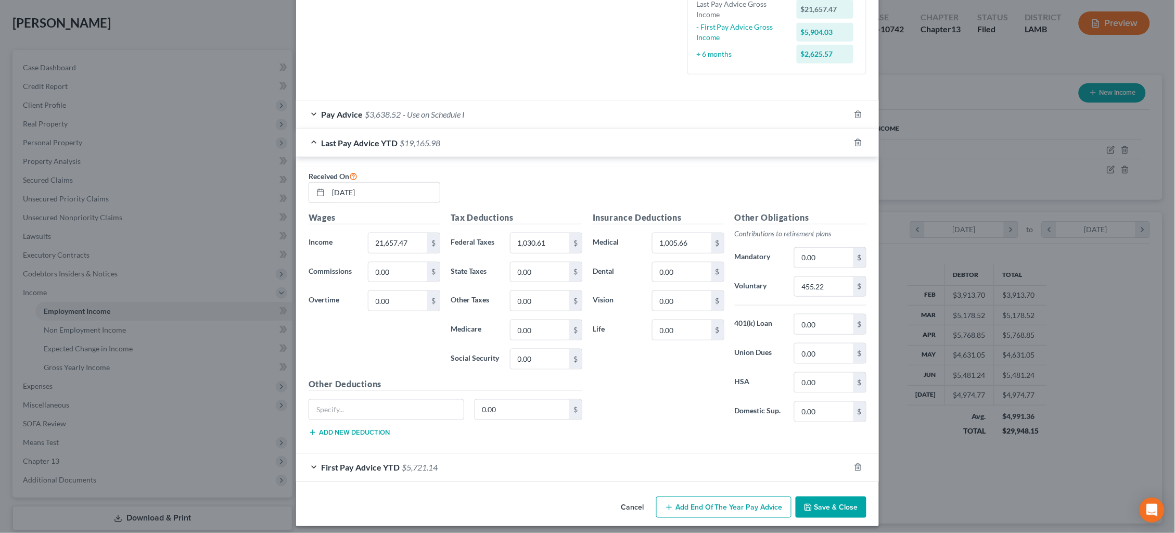
scroll to position [272, 0]
click at [622, 140] on div "Last Pay Advice YTD $19,165.98" at bounding box center [573, 144] width 554 height 28
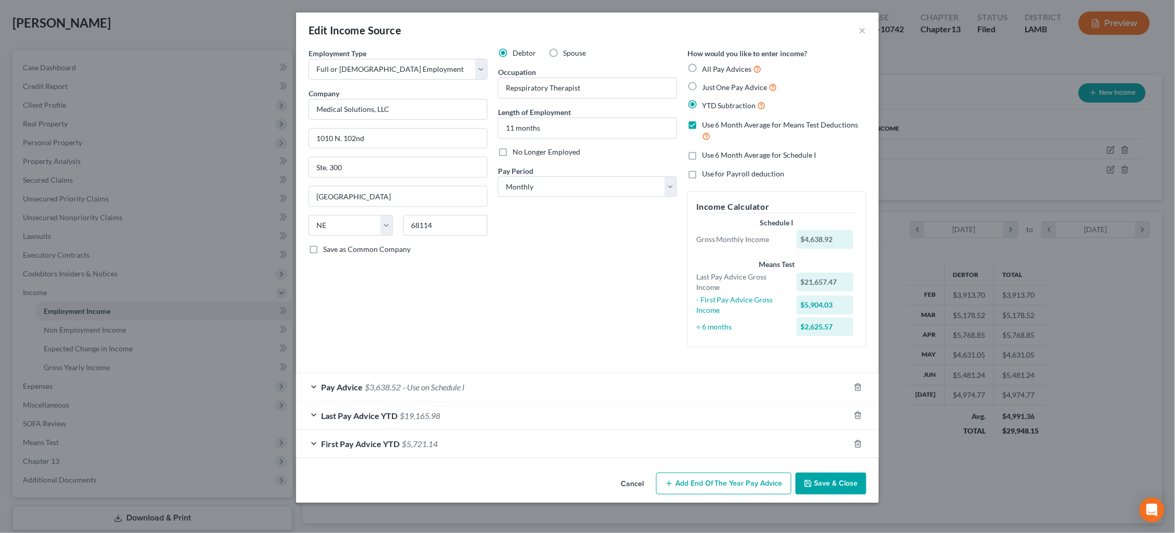
scroll to position [0, 0]
drag, startPoint x: 601, startPoint y: 409, endPoint x: 598, endPoint y: 401, distance: 8.4
click at [601, 409] on div "Last Pay Advice YTD $19,165.98" at bounding box center [573, 416] width 554 height 28
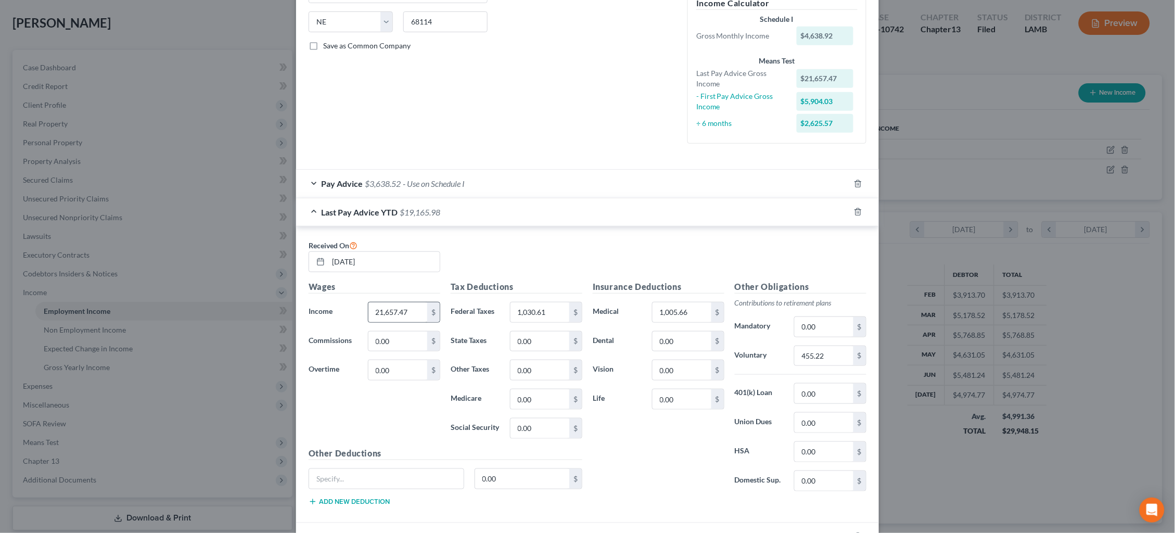
scroll to position [217, 0]
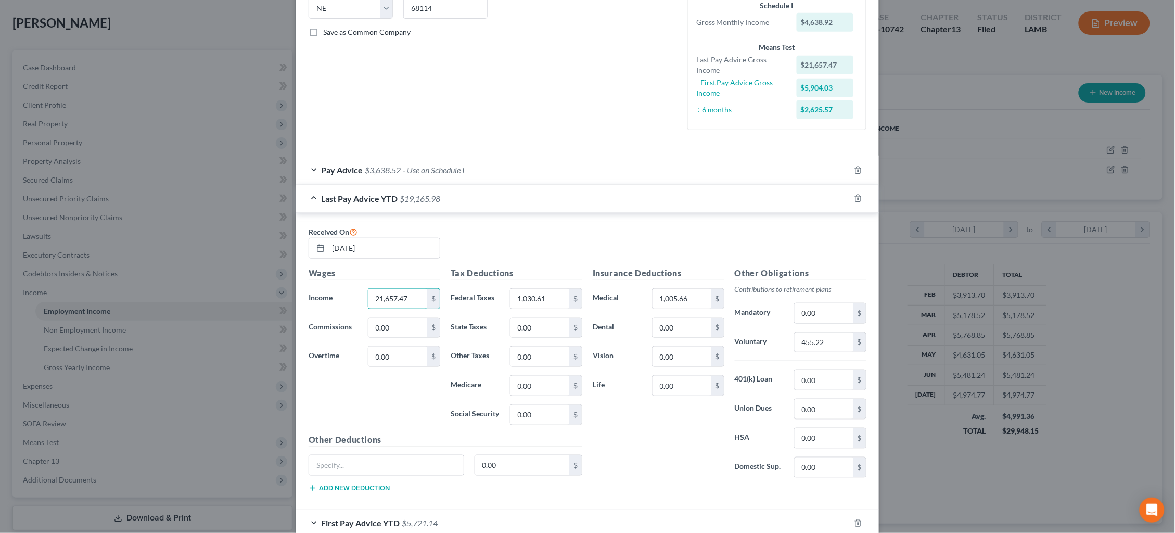
drag, startPoint x: 359, startPoint y: 292, endPoint x: 321, endPoint y: 289, distance: 37.6
click at [321, 289] on div "Income * 21,657.47 $" at bounding box center [374, 298] width 142 height 21
type input "22,765.54"
type input "1,030.61"
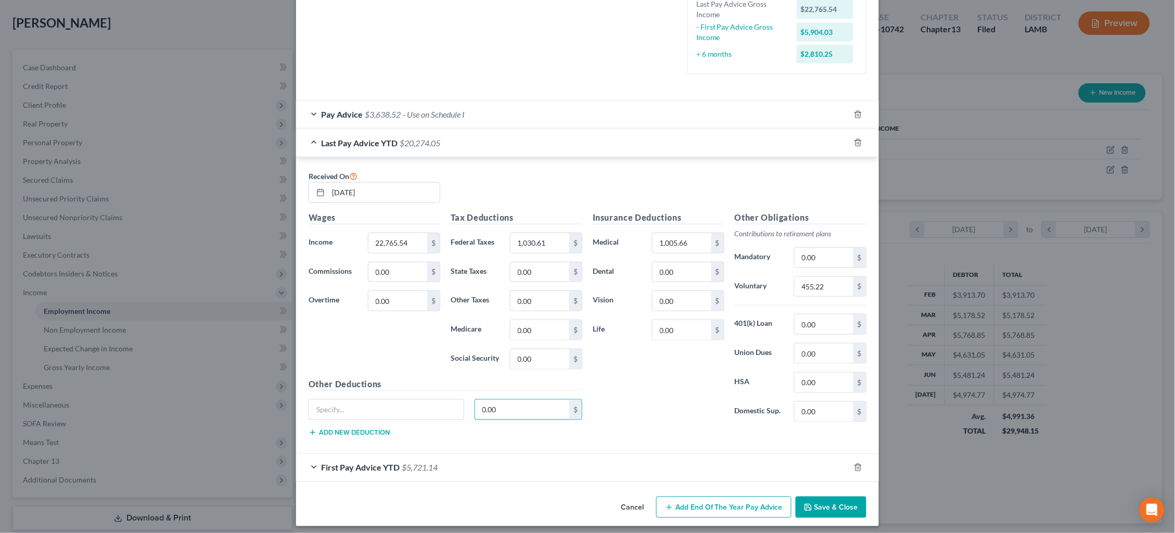
scroll to position [272, 0]
click at [821, 504] on button "Save & Close" at bounding box center [831, 509] width 71 height 22
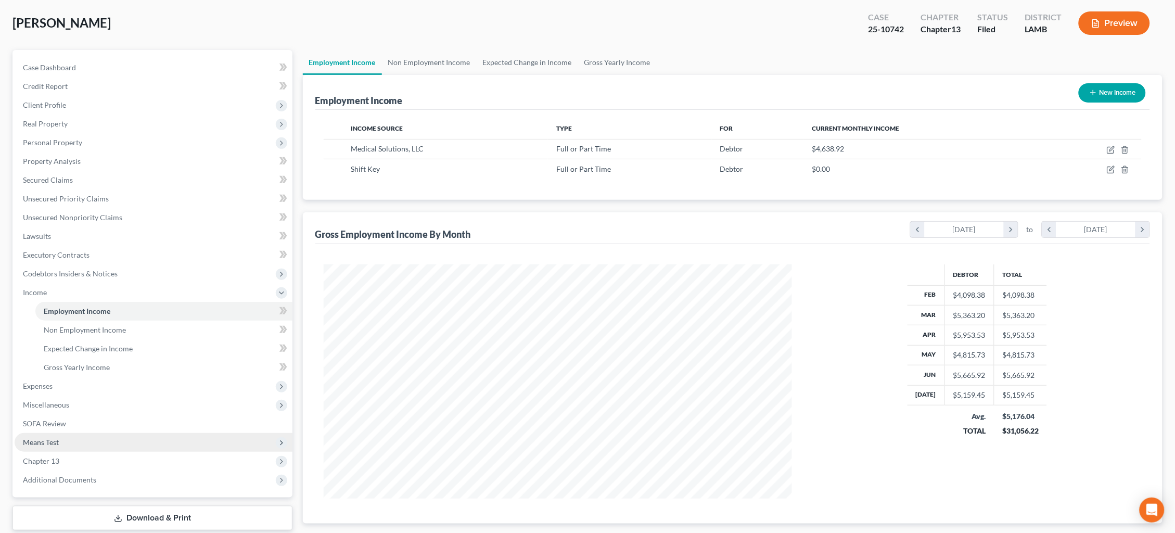
click at [87, 433] on span "Means Test" at bounding box center [154, 442] width 278 height 19
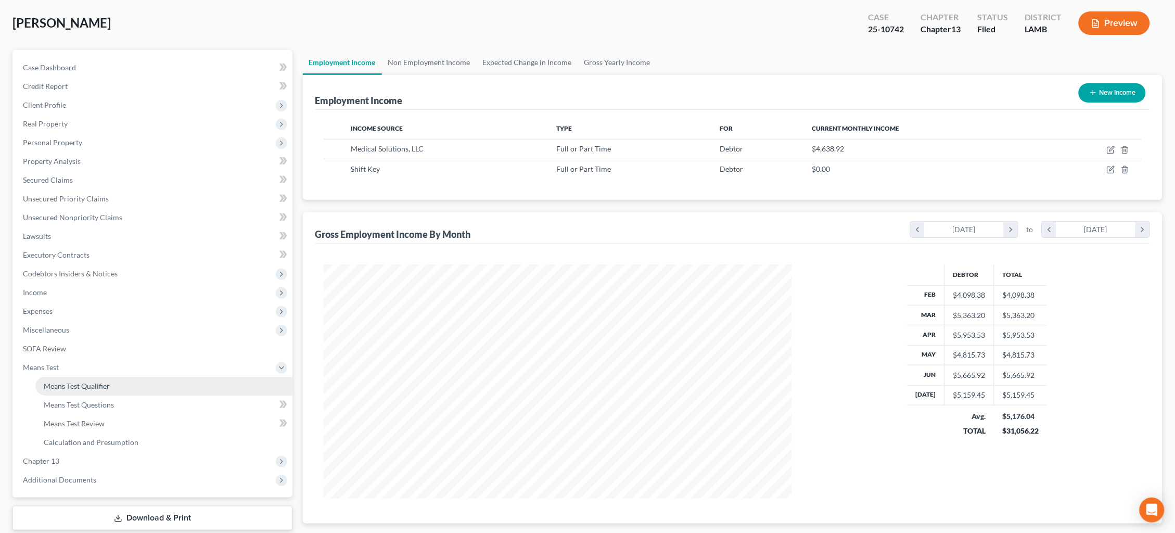
click at [114, 377] on link "Means Test Qualifier" at bounding box center [163, 386] width 257 height 19
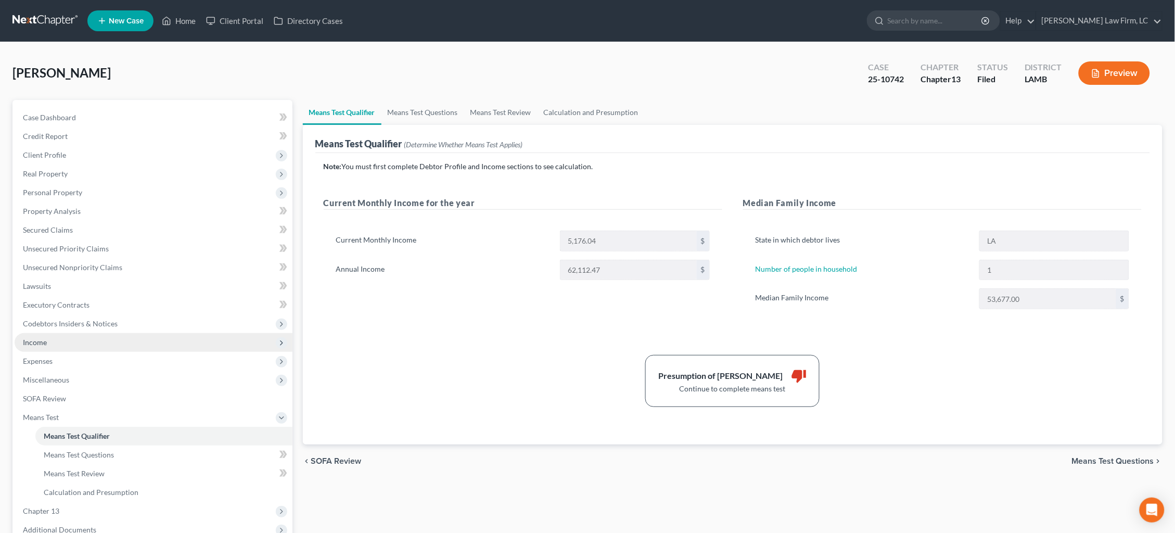
click at [122, 333] on span "Income" at bounding box center [154, 342] width 278 height 19
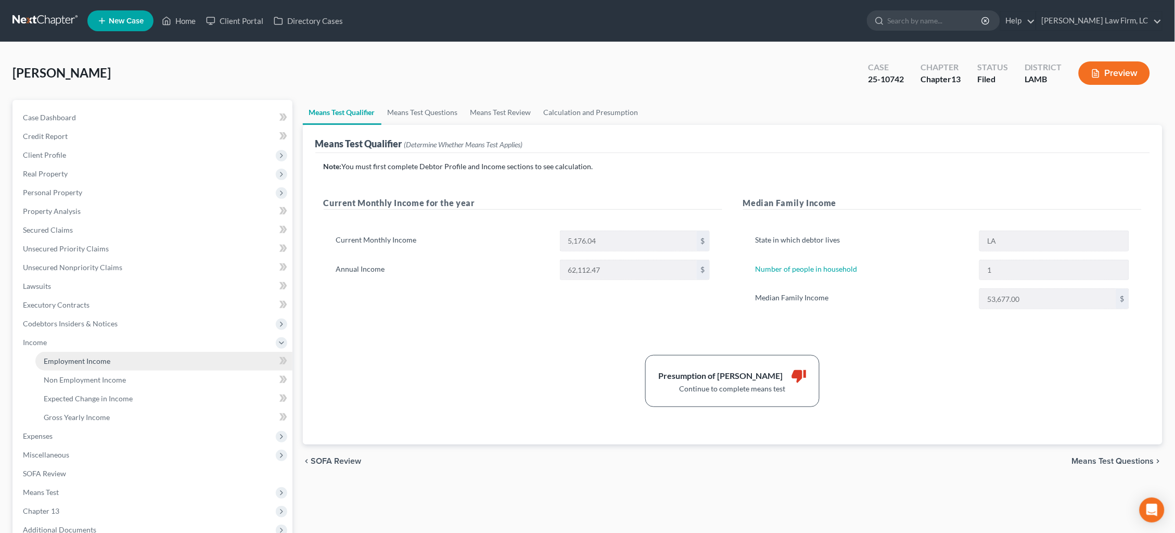
click at [121, 352] on link "Employment Income" at bounding box center [163, 361] width 257 height 19
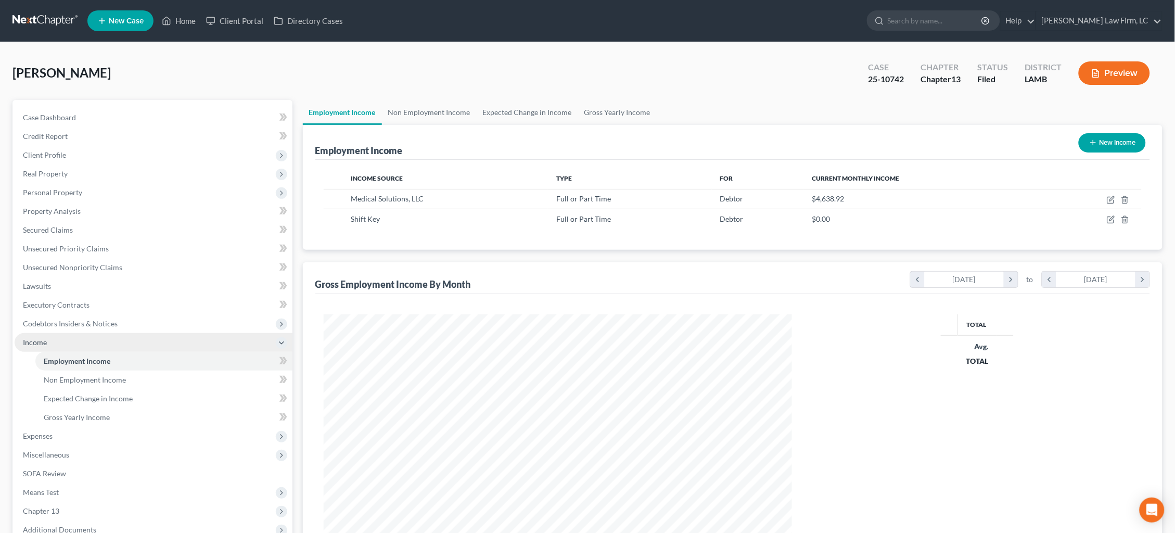
scroll to position [234, 490]
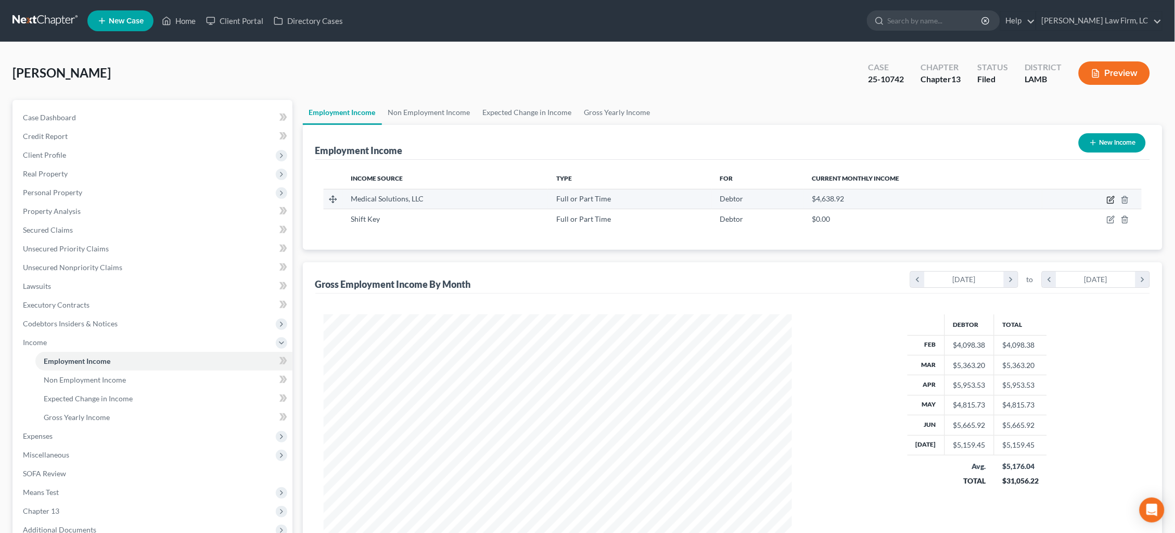
click at [1111, 199] on icon "button" at bounding box center [1111, 200] width 8 height 8
select select "0"
select select "30"
select select "0"
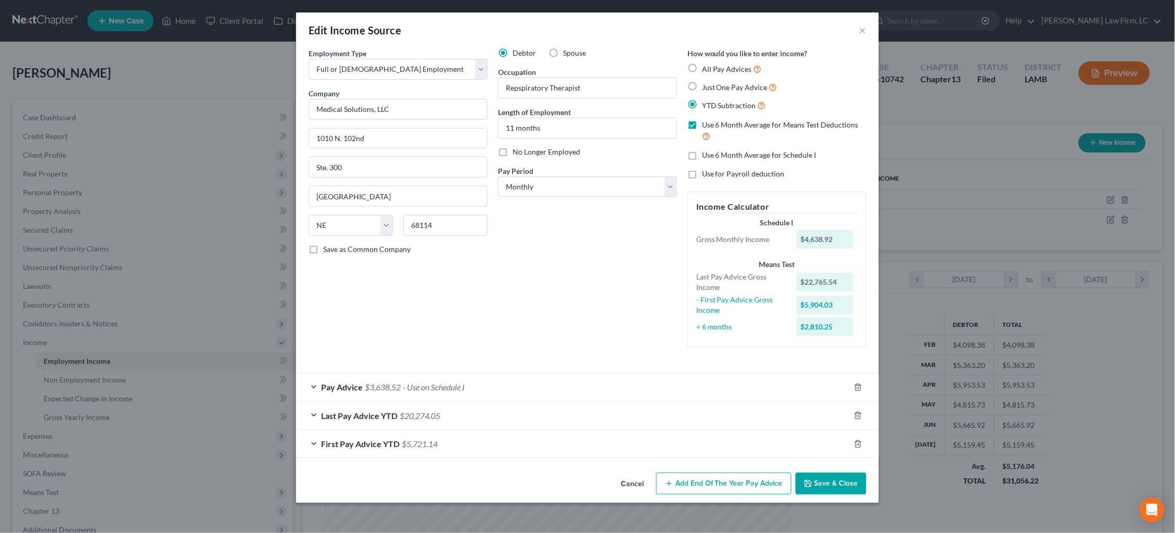
click at [563, 442] on div "First Pay Advice YTD $5,721.14" at bounding box center [573, 444] width 554 height 28
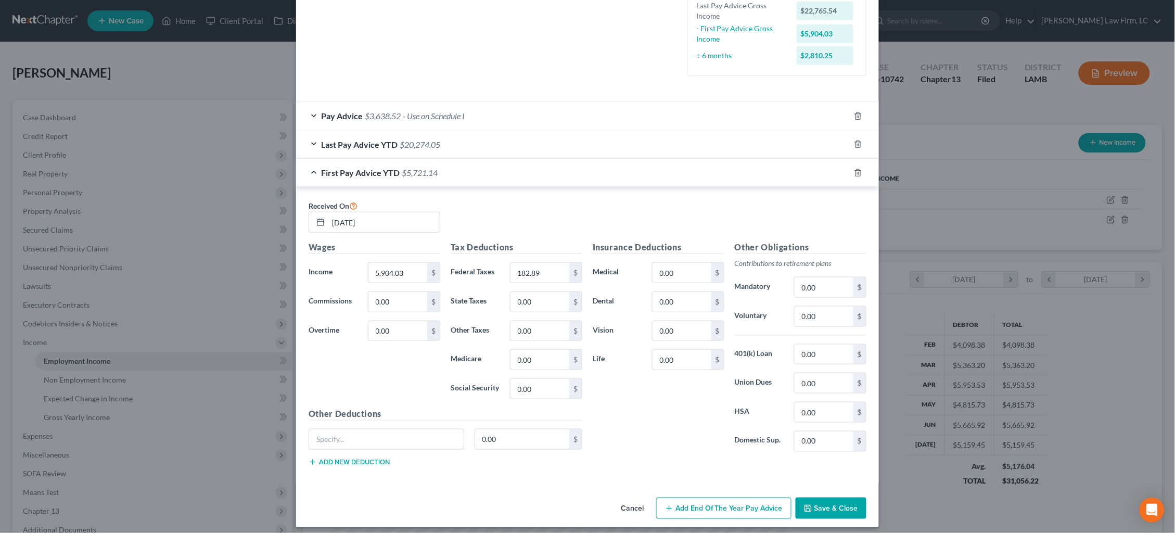
scroll to position [271, 0]
click at [985, 206] on div "Edit Income Source × Employment Type * Select Full or Part Time Employment Self…" at bounding box center [587, 266] width 1175 height 533
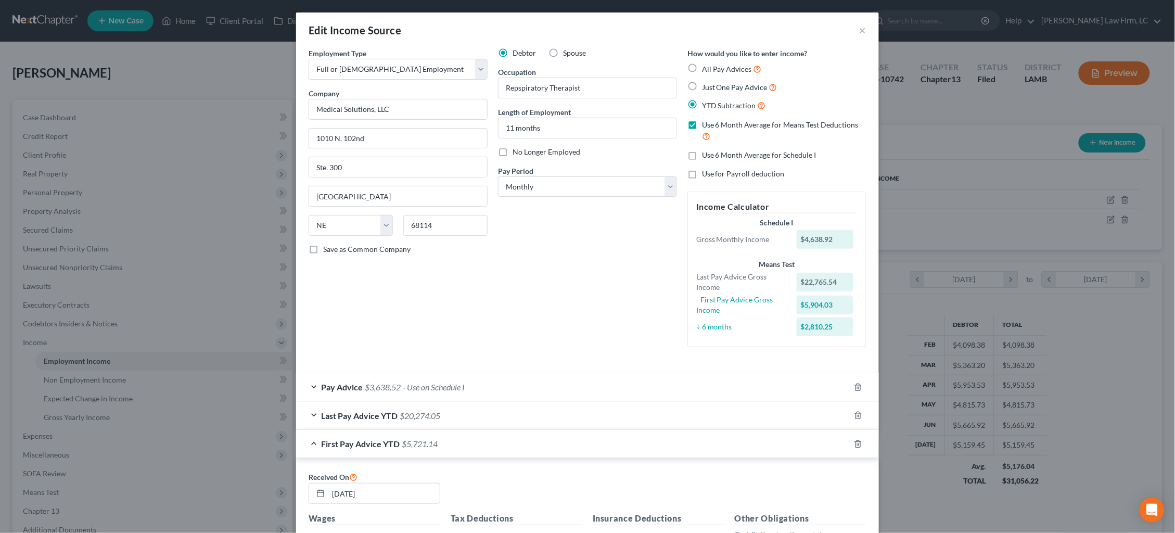
scroll to position [-1, 0]
drag, startPoint x: 997, startPoint y: 175, endPoint x: 1000, endPoint y: 195, distance: 20.0
click at [997, 175] on div "Edit Income Source × Employment Type * Select Full or Part Time Employment Self…" at bounding box center [587, 266] width 1175 height 533
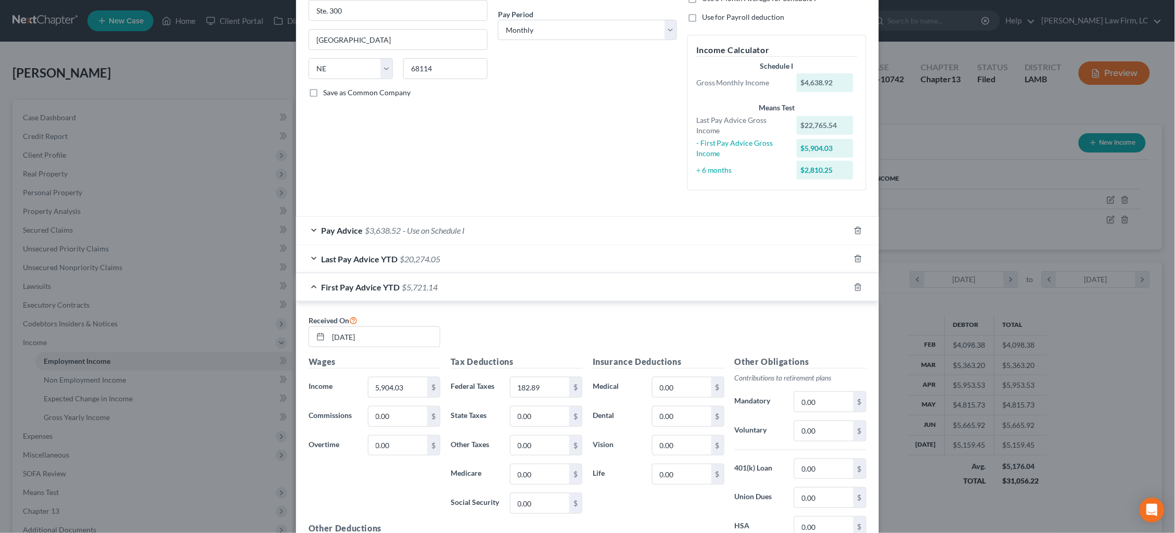
scroll to position [156, 0]
click at [693, 278] on div "First Pay Advice YTD $5,721.14" at bounding box center [573, 288] width 554 height 28
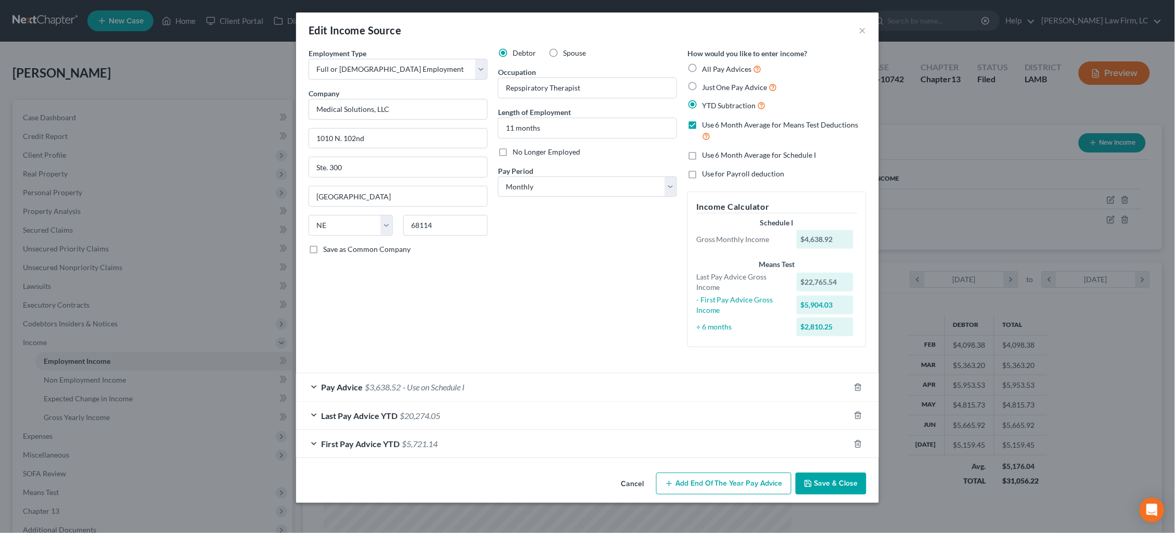
scroll to position [0, 0]
click at [823, 476] on button "Save & Close" at bounding box center [831, 484] width 71 height 22
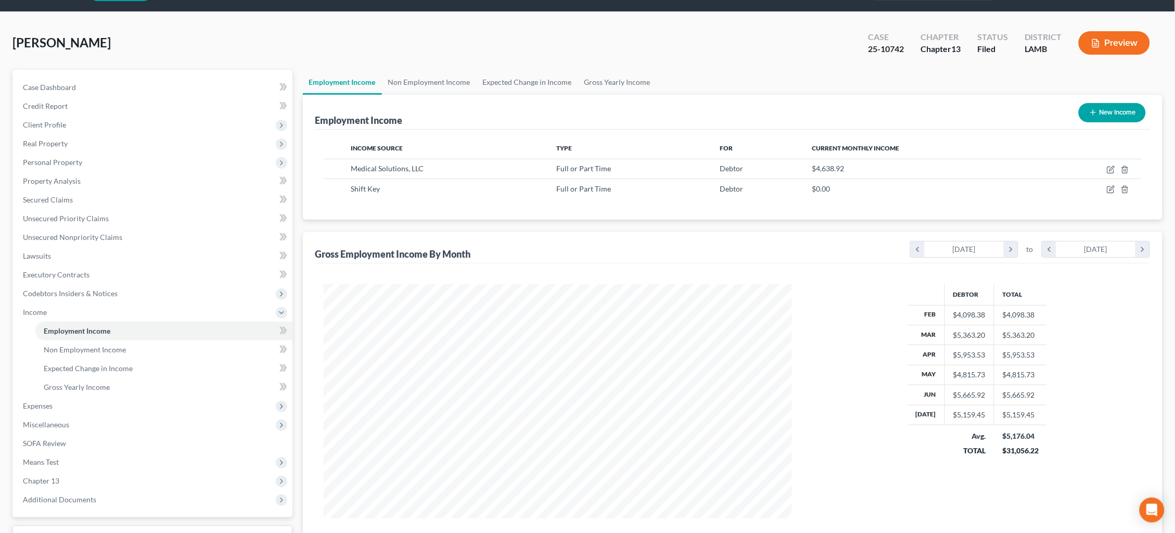
scroll to position [31, 0]
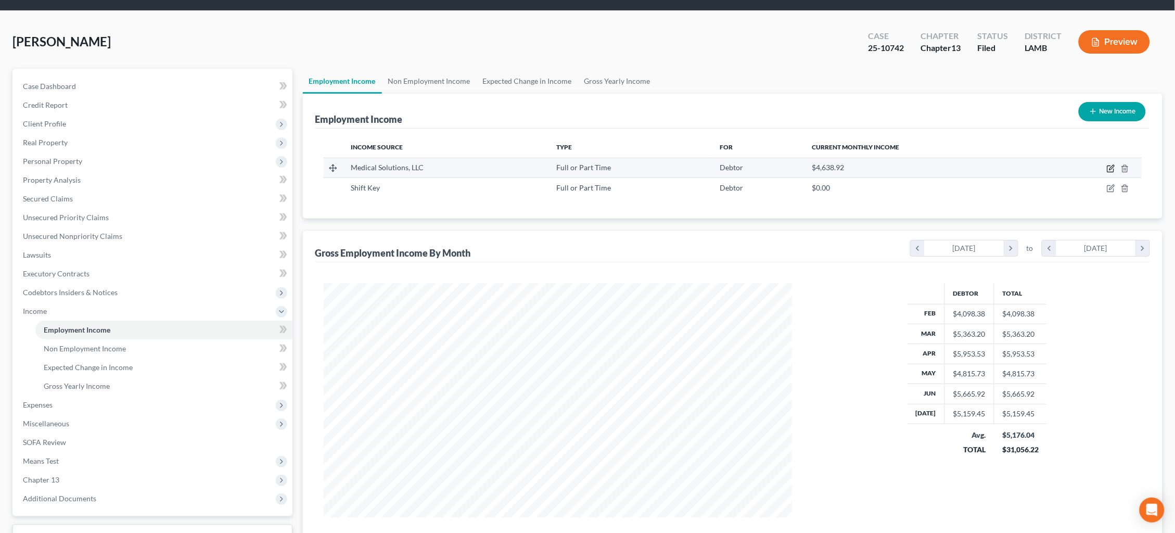
click at [1111, 168] on icon "button" at bounding box center [1111, 168] width 8 height 8
select select "0"
select select "30"
select select "0"
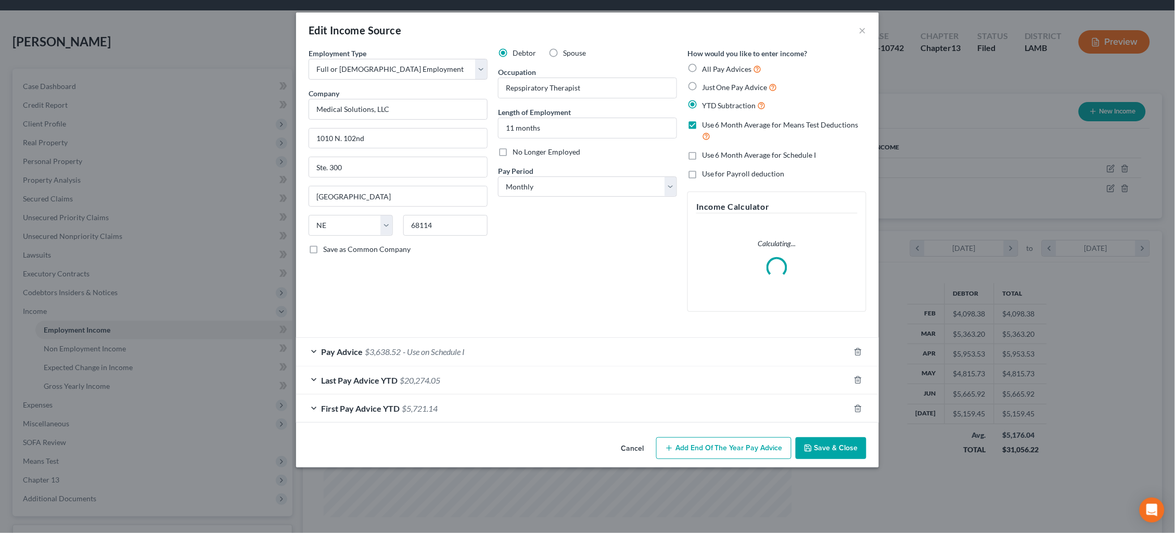
click at [640, 379] on div "Last Pay Advice YTD $20,274.05" at bounding box center [573, 380] width 554 height 28
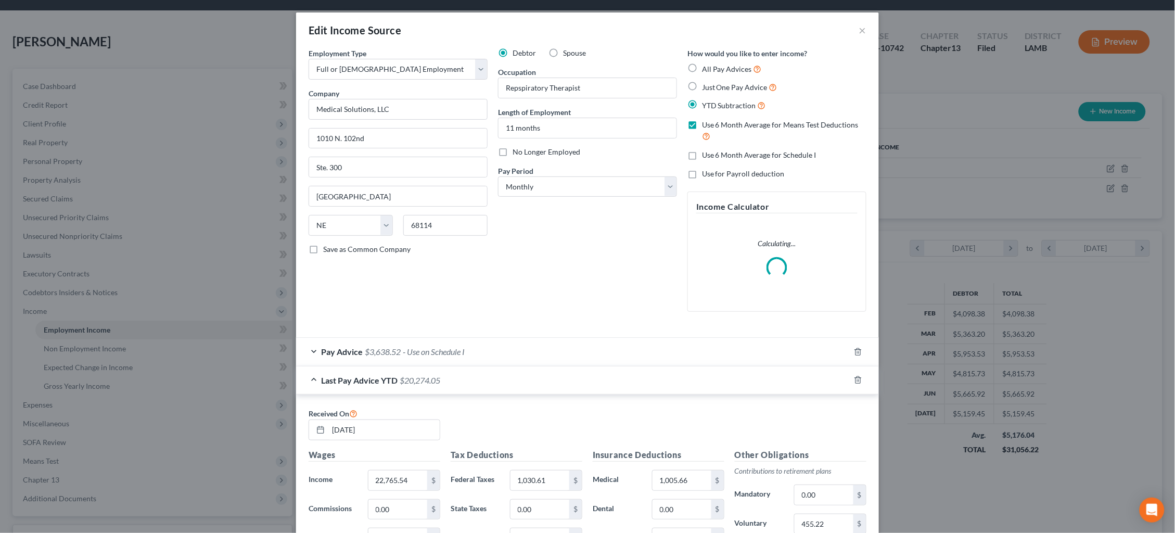
click at [640, 380] on div "Last Pay Advice YTD $20,274.05" at bounding box center [573, 380] width 554 height 28
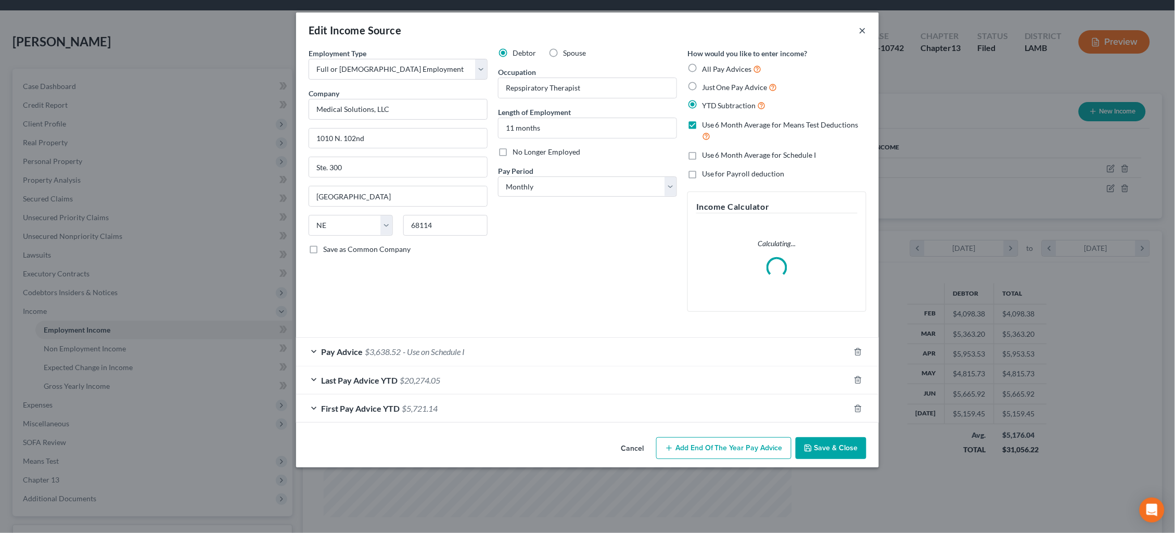
click at [862, 30] on button "×" at bounding box center [862, 30] width 7 height 12
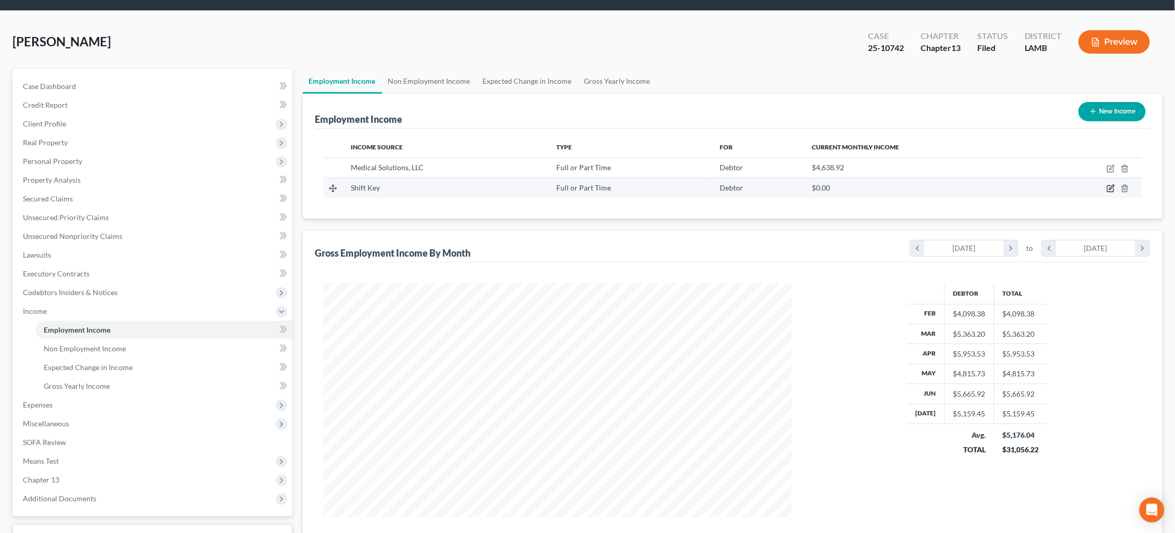
click at [1111, 187] on icon "button" at bounding box center [1111, 188] width 8 height 8
select select "0"
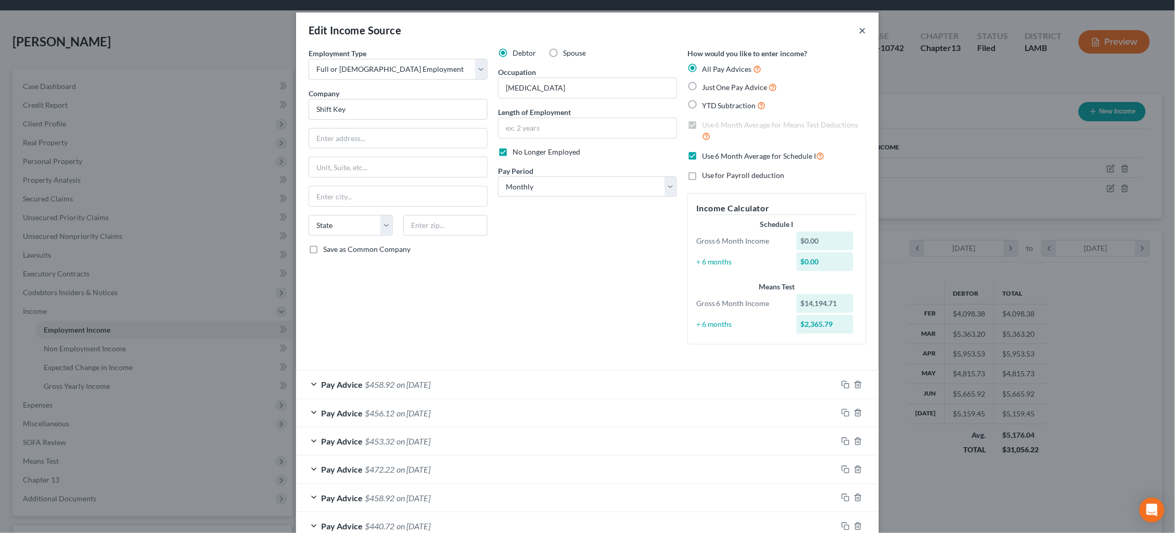
click at [863, 28] on button "×" at bounding box center [862, 30] width 7 height 12
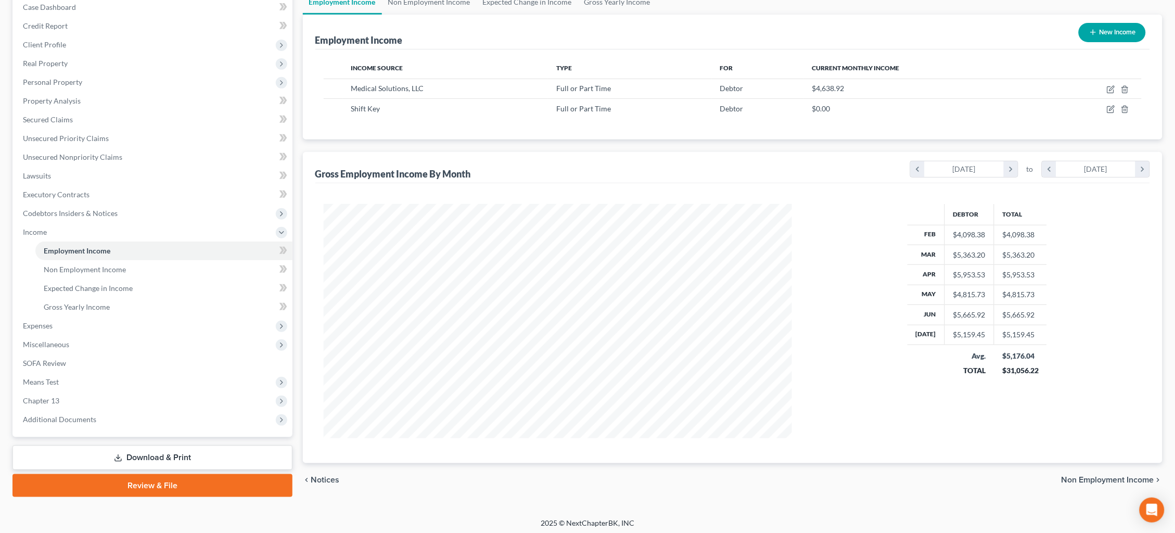
scroll to position [110, 0]
click at [1099, 476] on span "Non Employment Income" at bounding box center [1108, 480] width 93 height 8
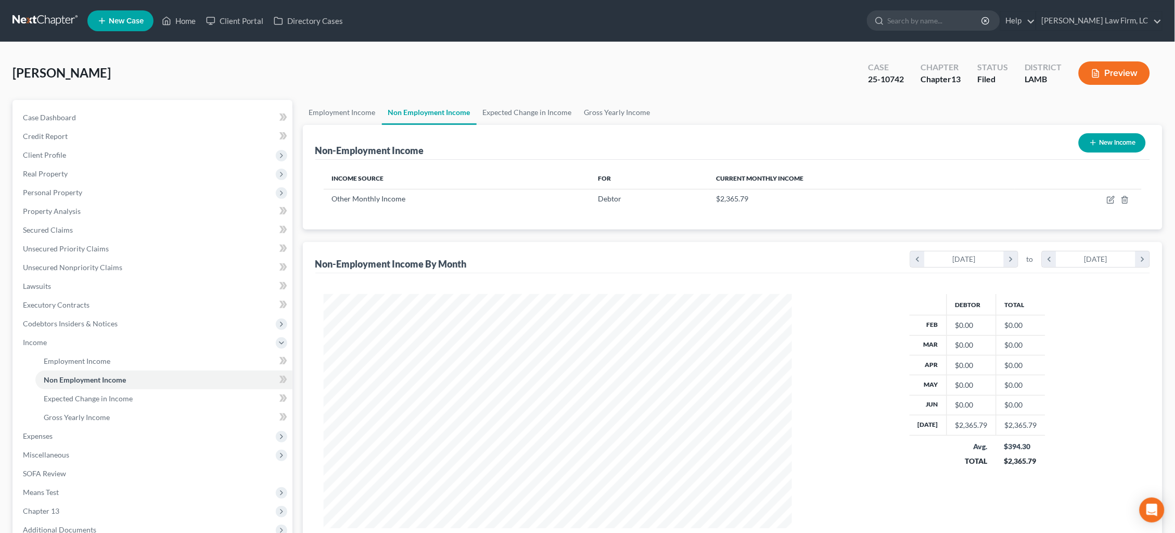
scroll to position [234, 490]
click at [1128, 71] on button "Preview" at bounding box center [1114, 72] width 71 height 23
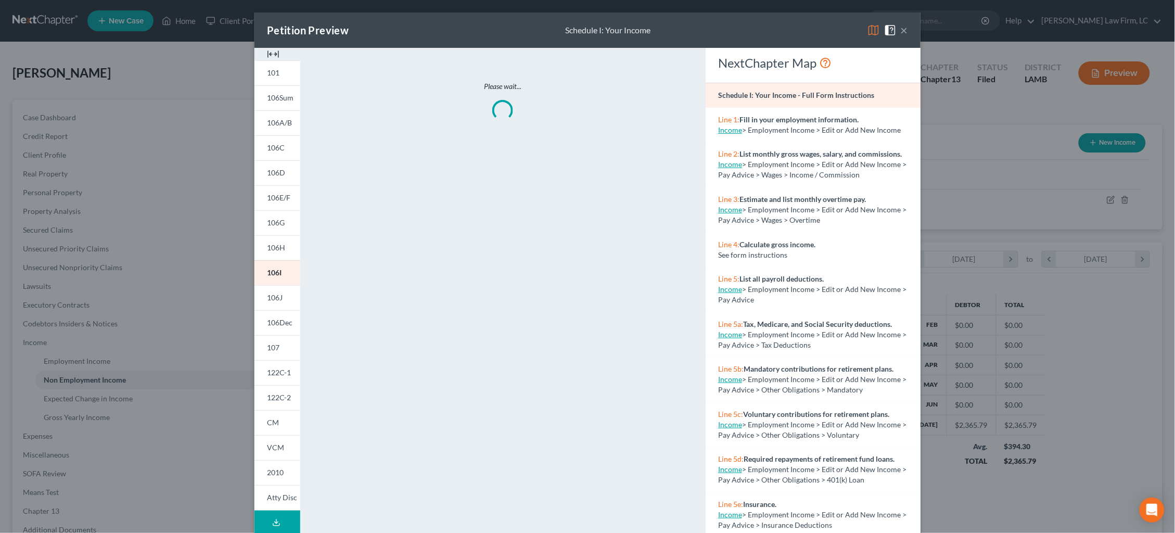
click at [869, 30] on img at bounding box center [874, 30] width 12 height 12
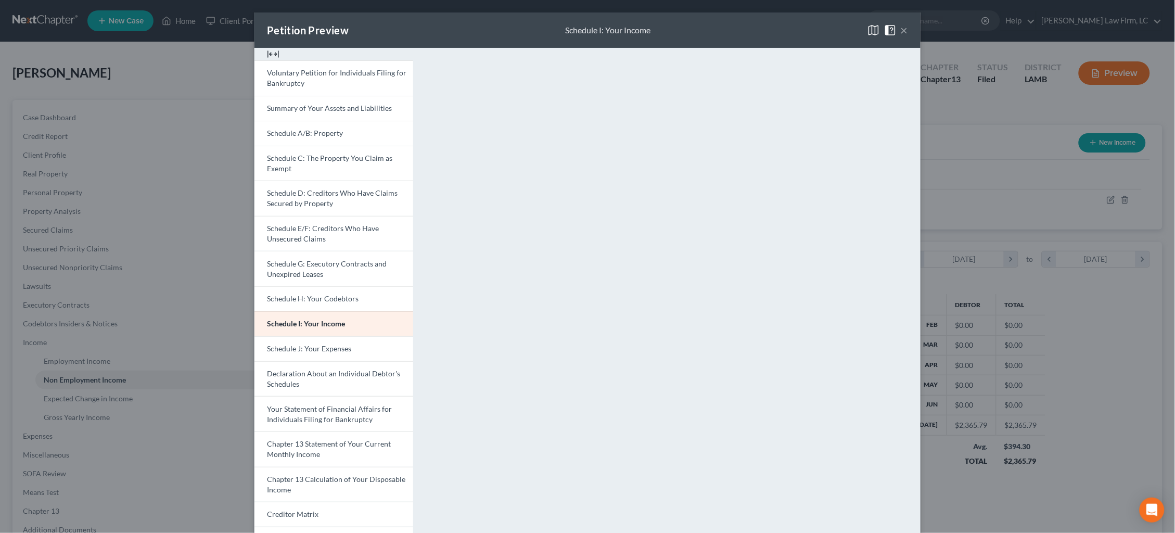
click at [903, 30] on button "×" at bounding box center [904, 30] width 7 height 12
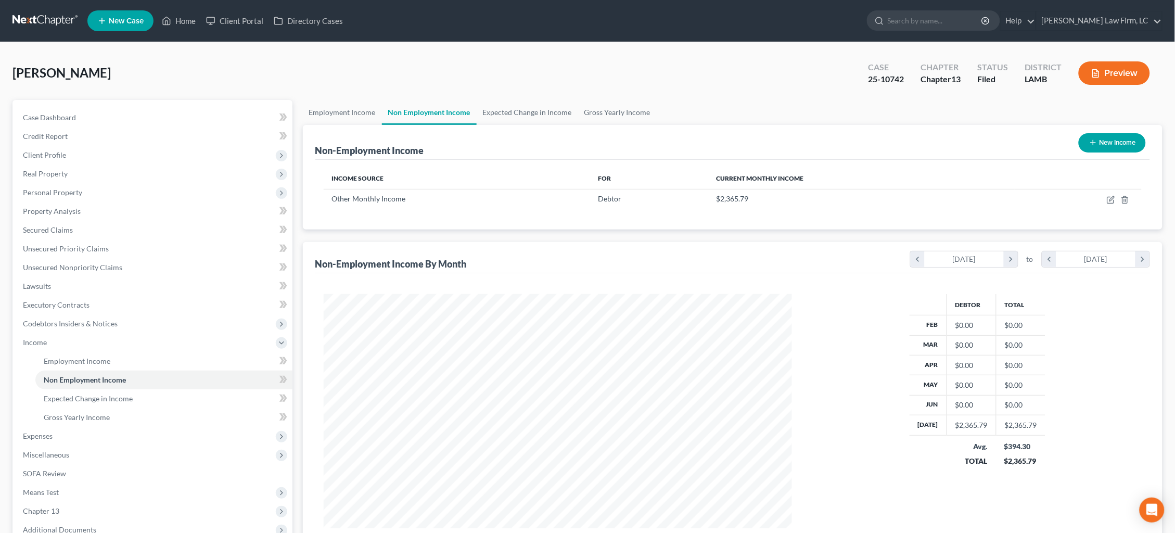
click at [32, 19] on link at bounding box center [45, 20] width 67 height 19
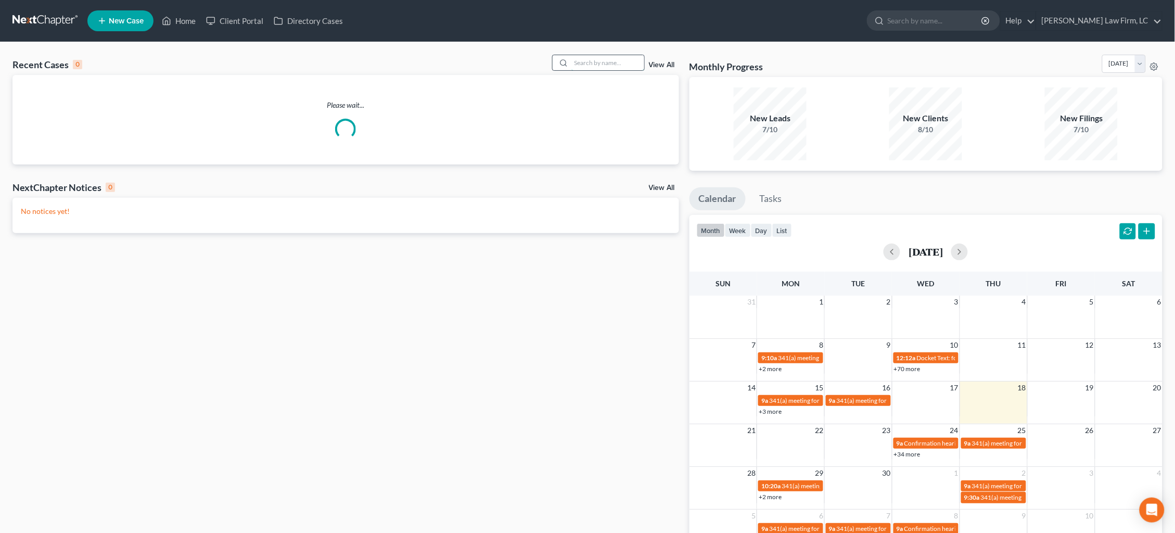
click at [625, 65] on input "search" at bounding box center [607, 62] width 73 height 15
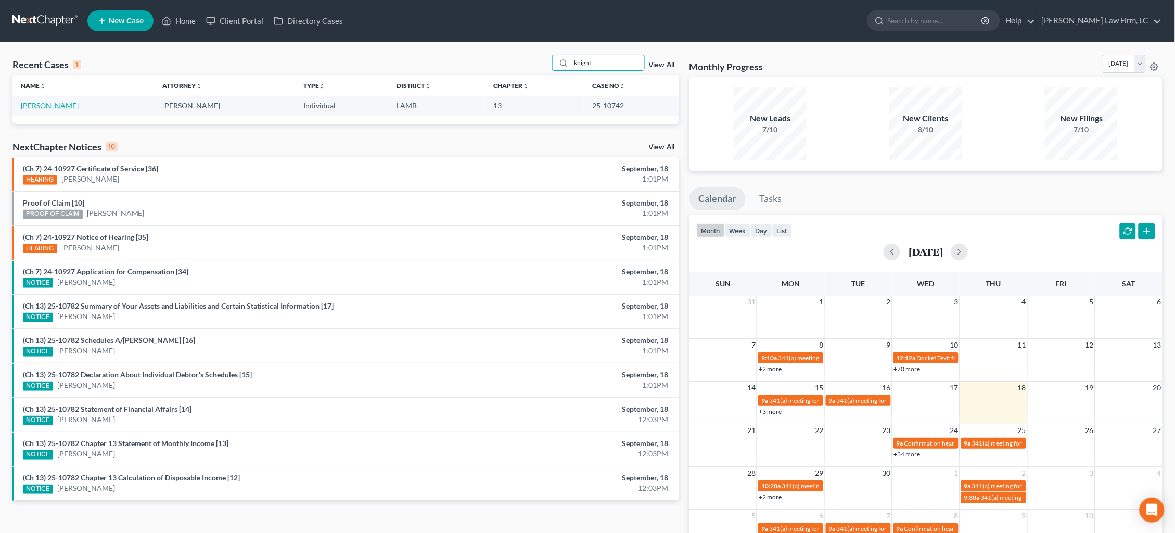
type input "knight"
click at [43, 106] on link "[PERSON_NAME]" at bounding box center [50, 105] width 58 height 9
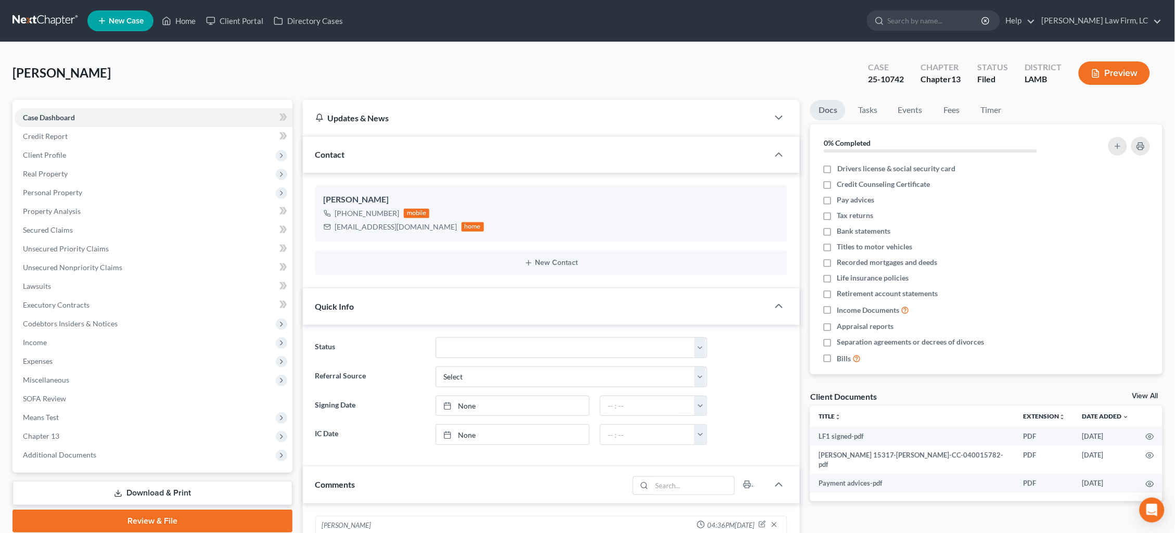
click at [58, 18] on link at bounding box center [45, 20] width 67 height 19
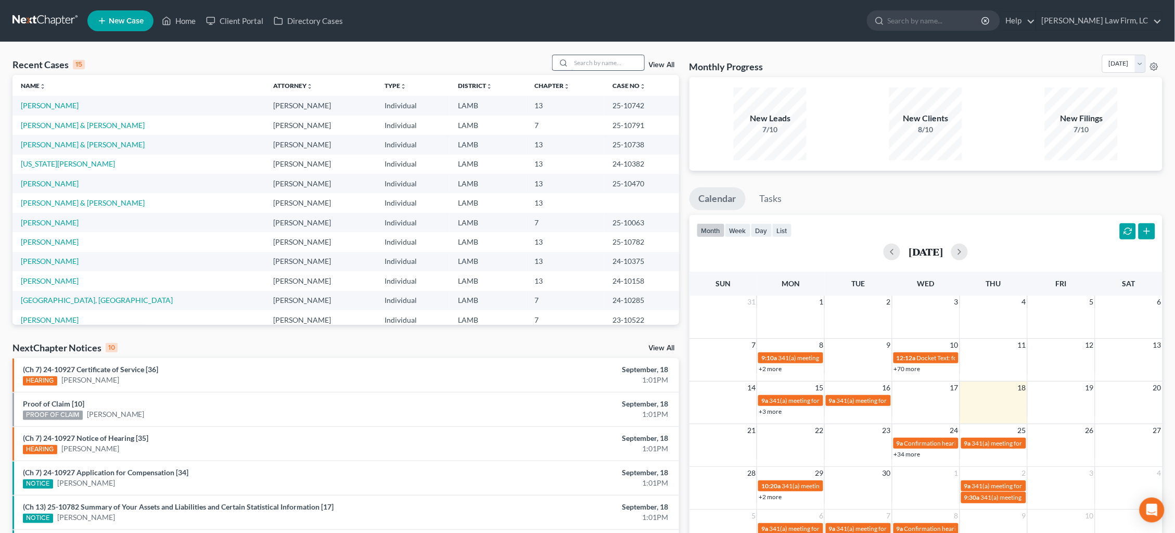
click at [578, 59] on input "search" at bounding box center [607, 62] width 73 height 15
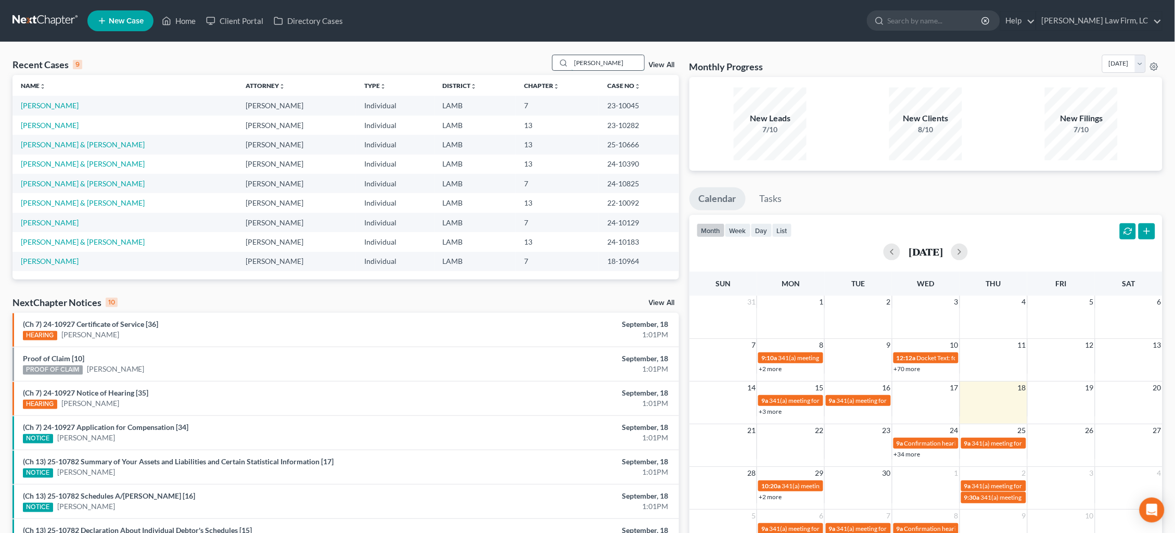
type input "[PERSON_NAME]"
drag, startPoint x: 578, startPoint y: 59, endPoint x: 39, endPoint y: 105, distance: 540.6
click at [39, 105] on link "[PERSON_NAME]" at bounding box center [50, 105] width 58 height 9
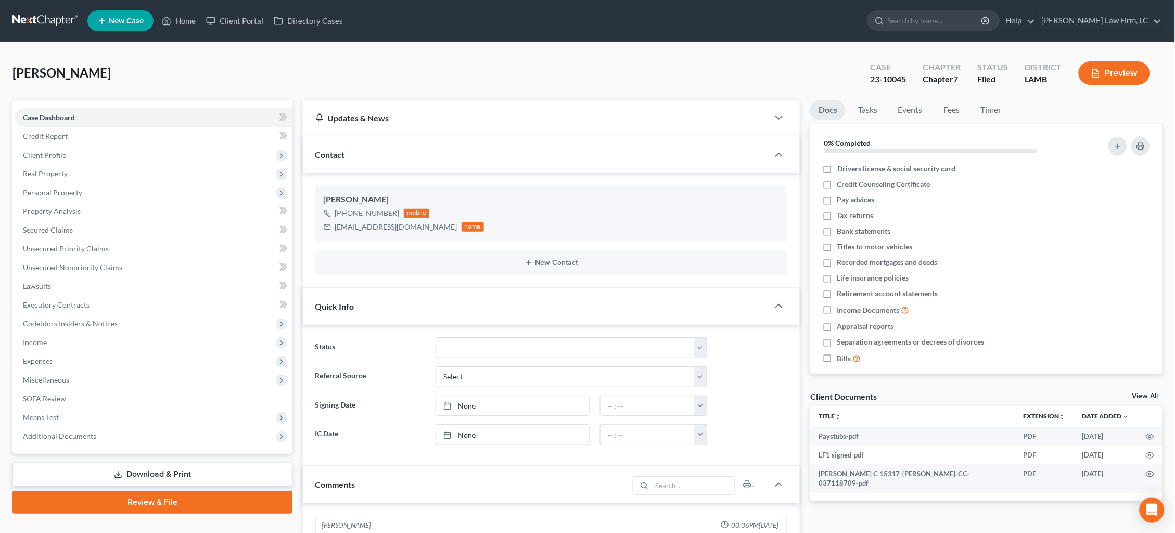
click at [66, 26] on link at bounding box center [45, 20] width 67 height 19
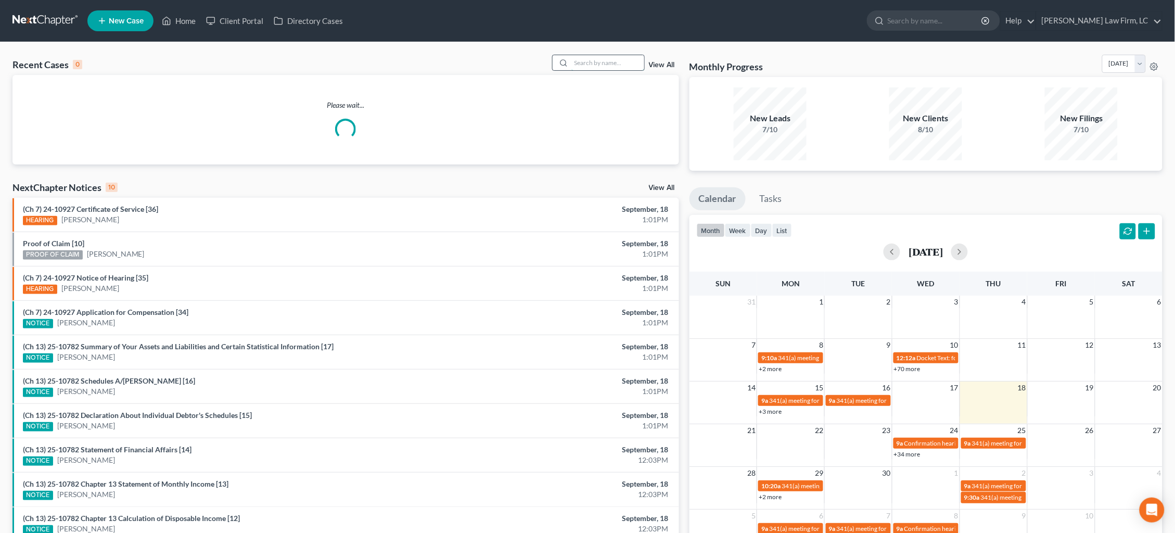
click at [616, 61] on input "search" at bounding box center [607, 62] width 73 height 15
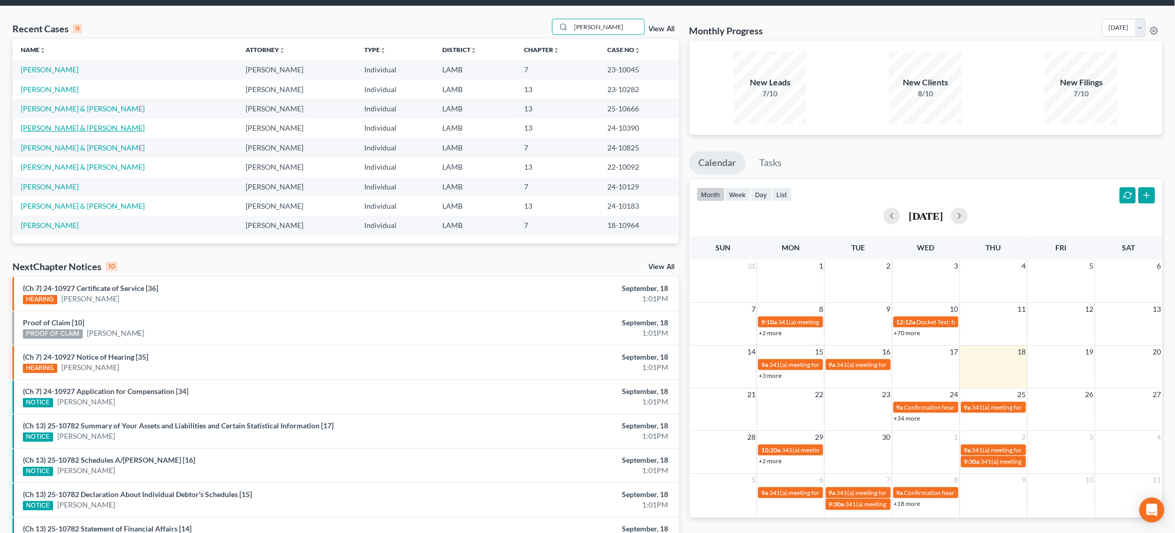
scroll to position [37, 0]
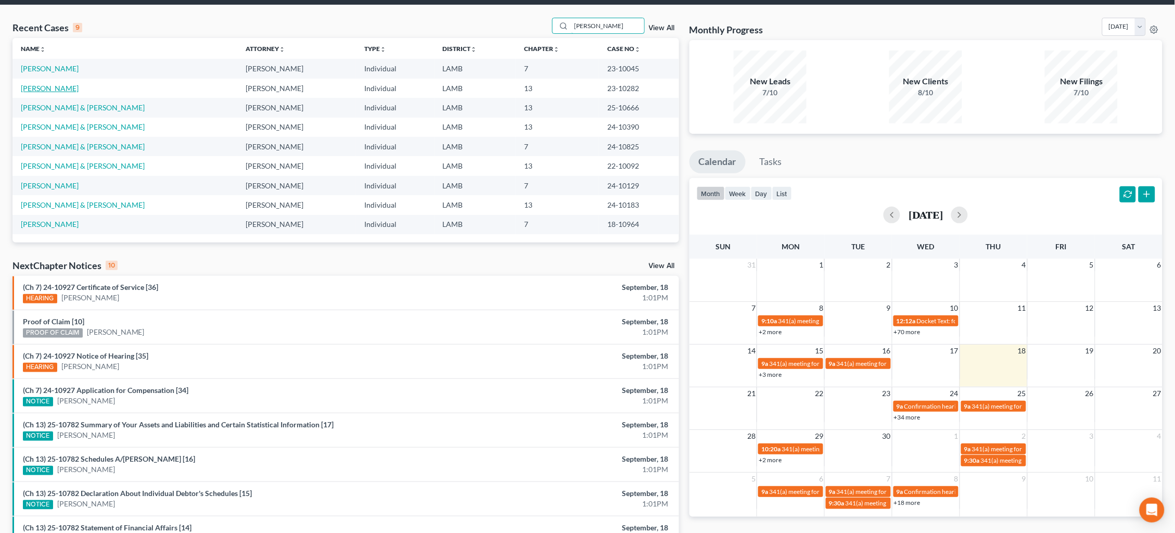
type input "Lisa"
click at [32, 88] on link "[PERSON_NAME]" at bounding box center [50, 88] width 58 height 9
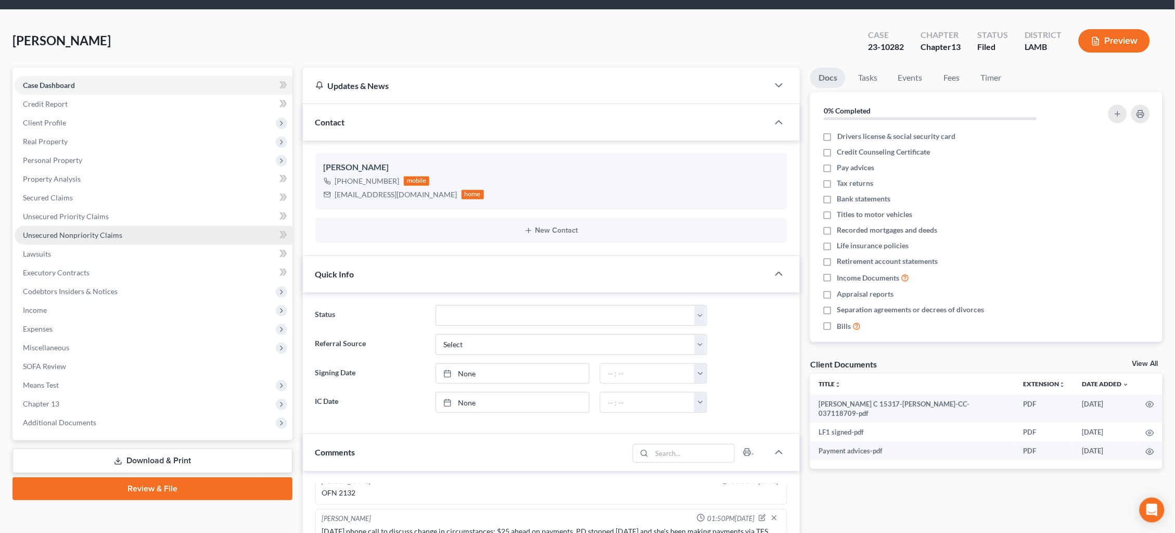
scroll to position [33, 0]
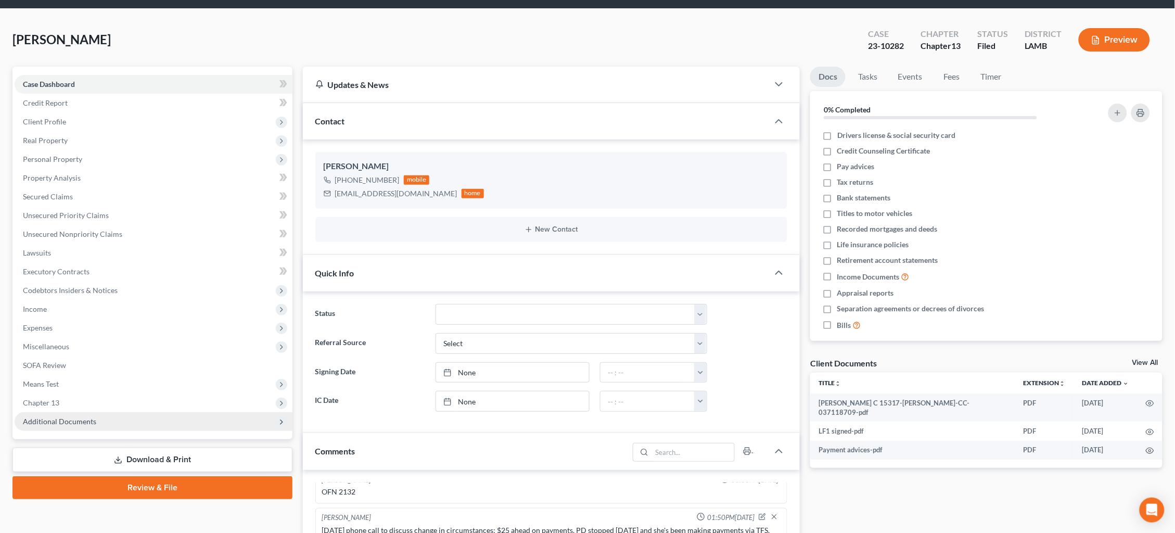
click at [134, 412] on span "Additional Documents" at bounding box center [154, 421] width 278 height 19
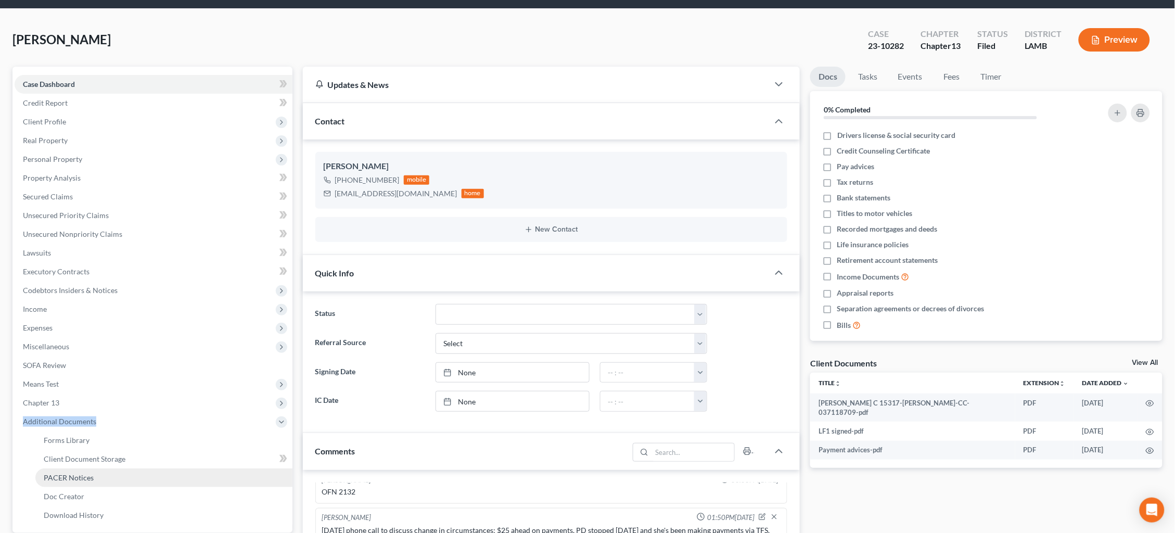
click at [124, 468] on link "PACER Notices" at bounding box center [163, 477] width 257 height 19
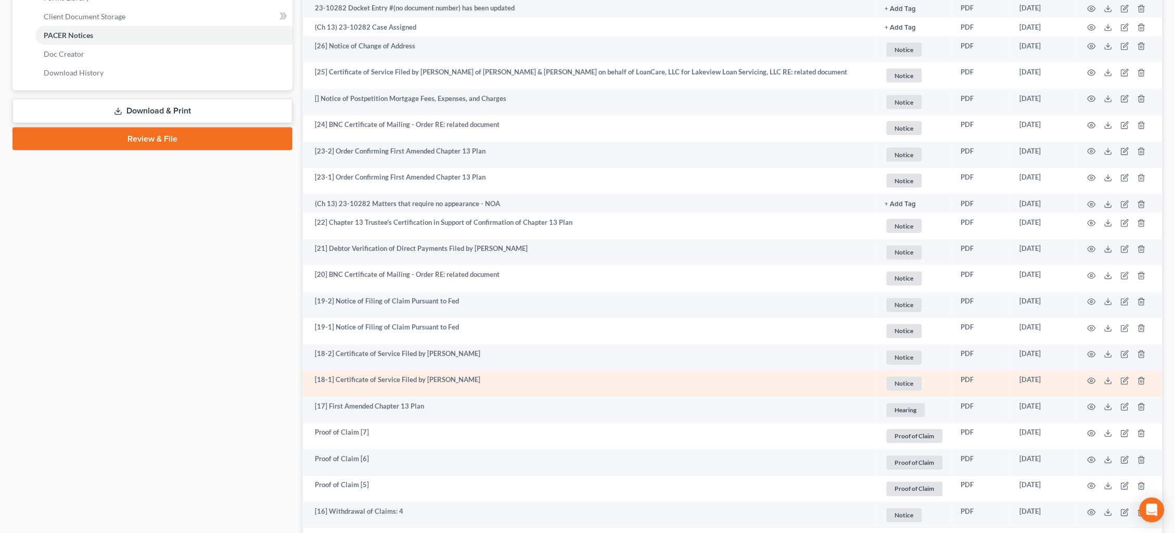
scroll to position [503, 0]
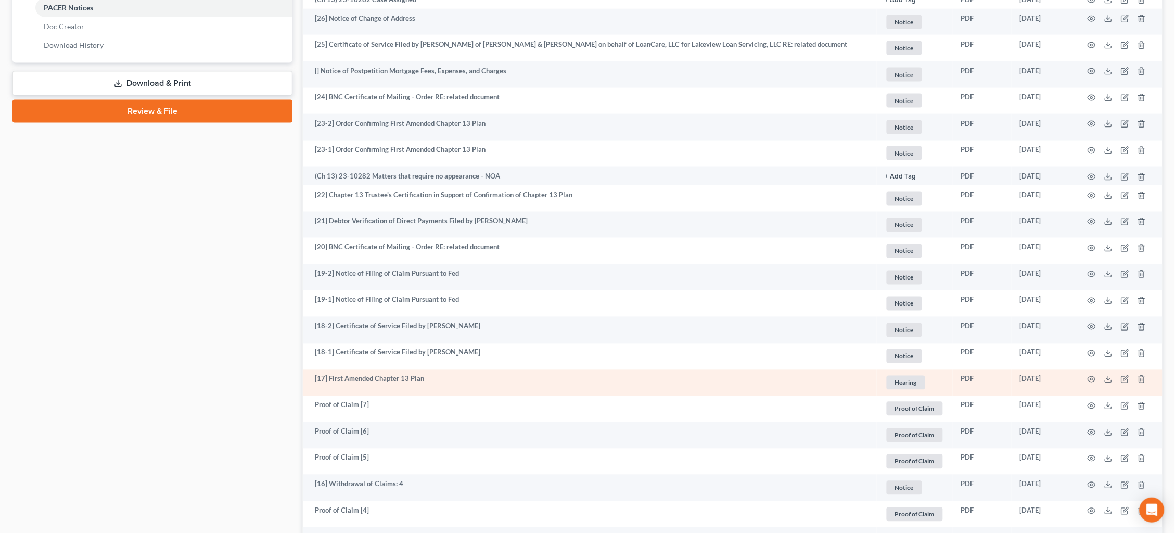
click at [1091, 376] on td at bounding box center [1118, 382] width 87 height 27
click at [1092, 375] on icon "button" at bounding box center [1092, 379] width 8 height 8
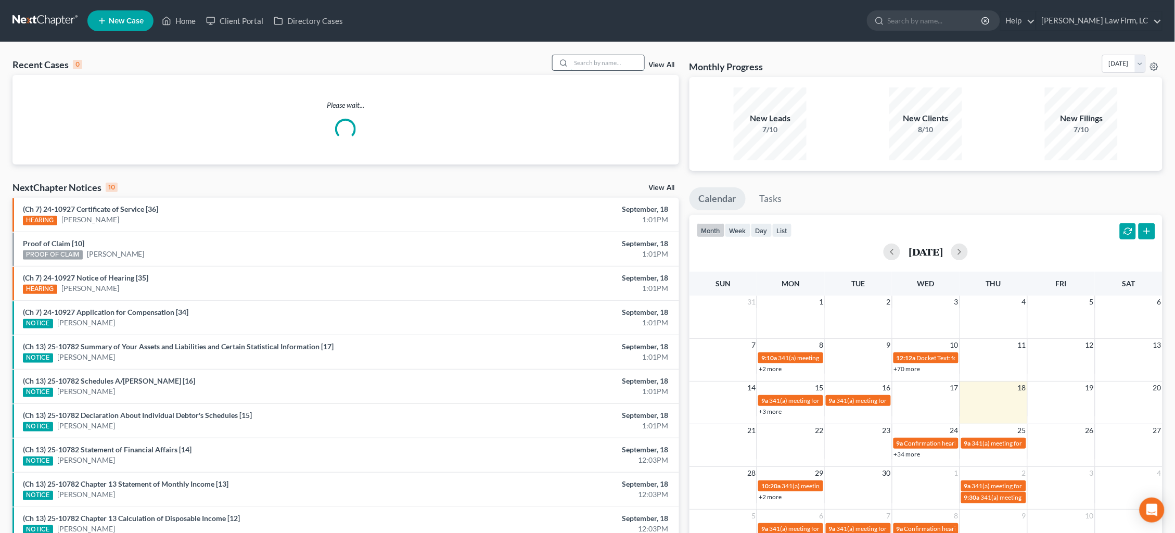
click at [602, 66] on input "search" at bounding box center [607, 62] width 73 height 15
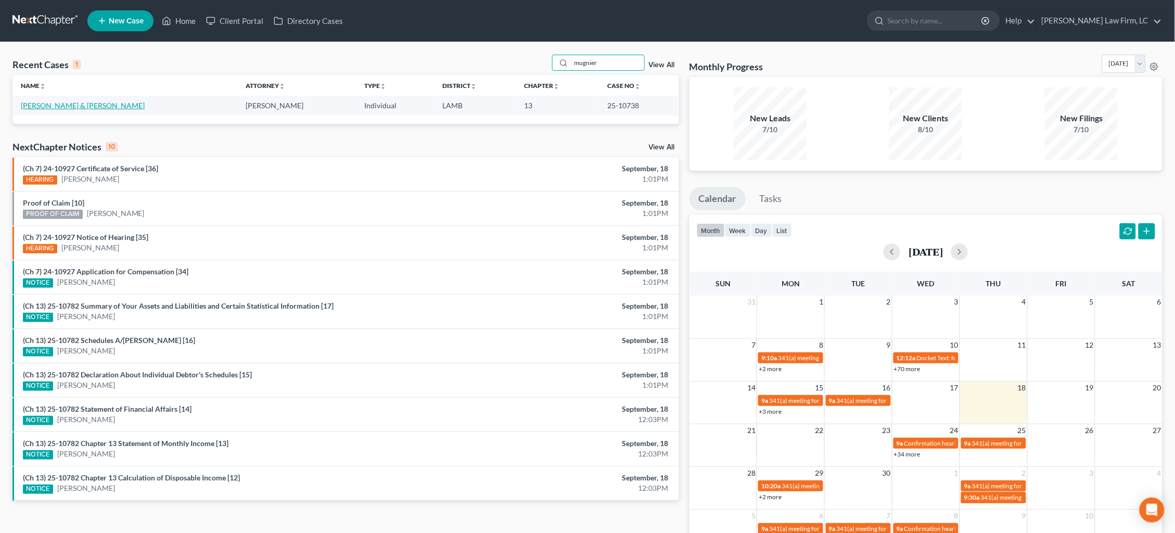
type input "mugnier"
click at [93, 108] on link "[PERSON_NAME] & [PERSON_NAME]" at bounding box center [83, 105] width 124 height 9
select select "2"
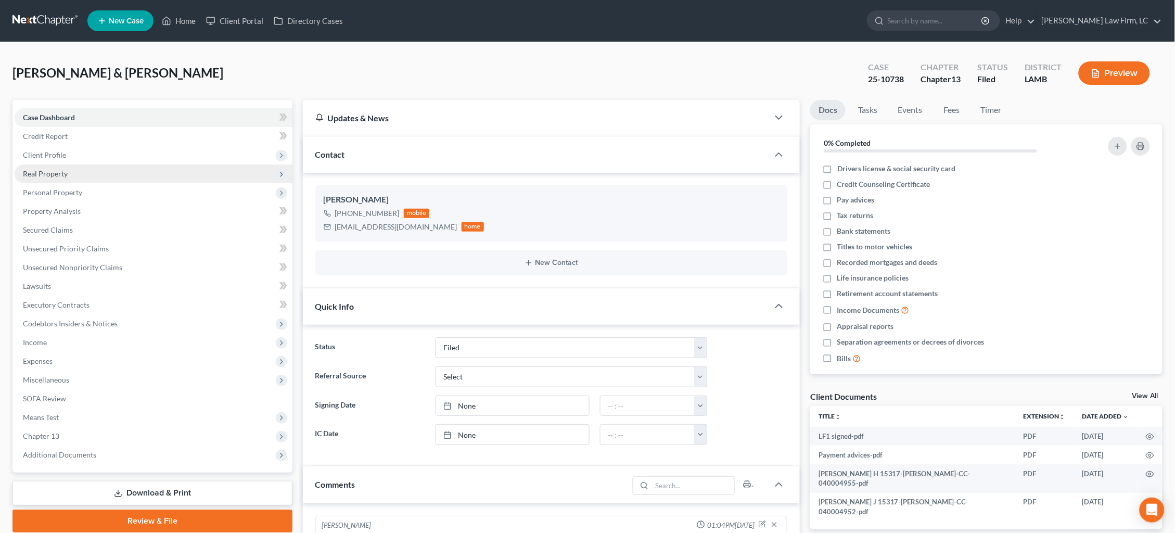
click at [72, 172] on span "Real Property" at bounding box center [154, 173] width 278 height 19
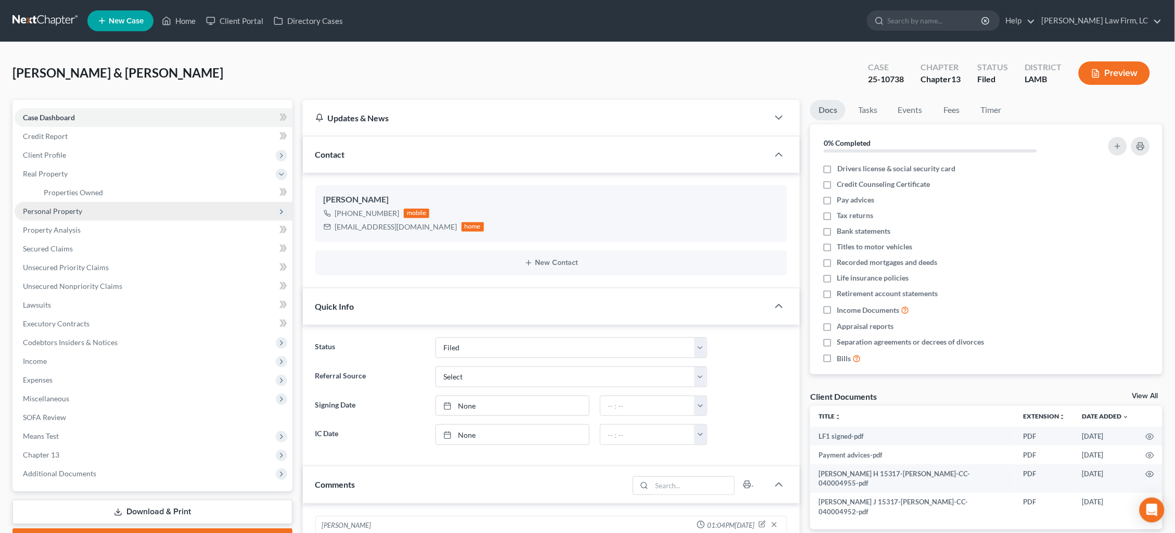
drag, startPoint x: 86, startPoint y: 203, endPoint x: 86, endPoint y: 209, distance: 6.2
click at [86, 203] on span "Personal Property" at bounding box center [154, 211] width 278 height 19
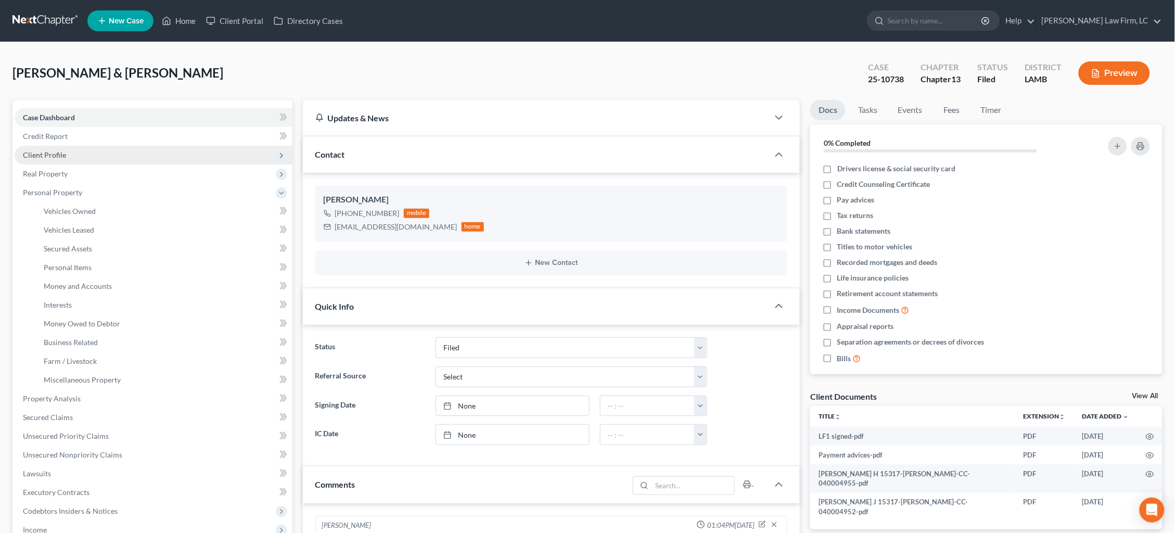
click at [67, 154] on span "Client Profile" at bounding box center [154, 155] width 278 height 19
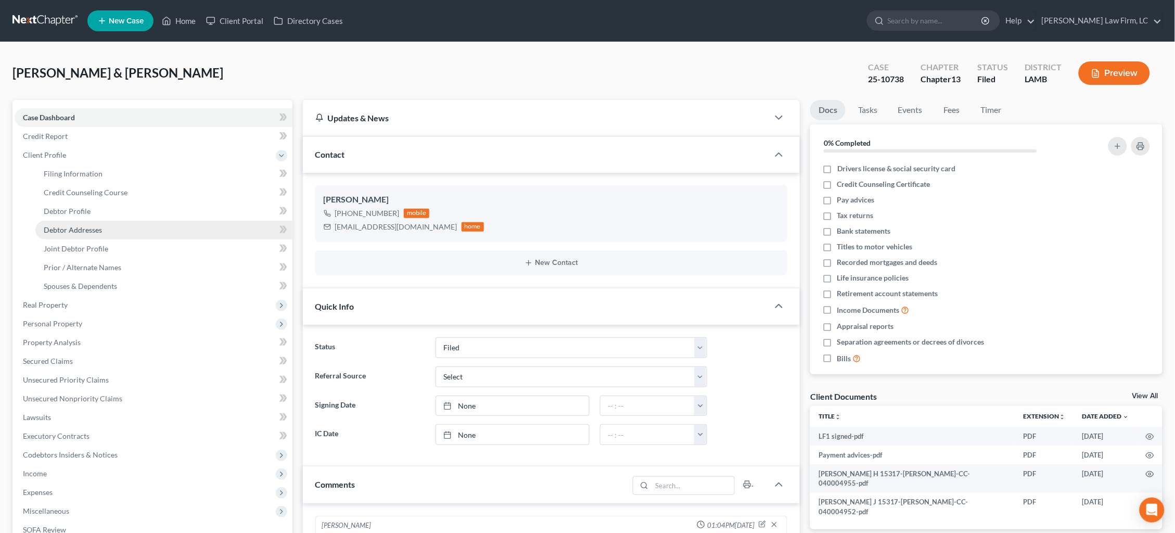
drag, startPoint x: 78, startPoint y: 206, endPoint x: 77, endPoint y: 218, distance: 12.1
click at [77, 210] on span "Debtor Profile" at bounding box center [67, 211] width 47 height 9
select select "1"
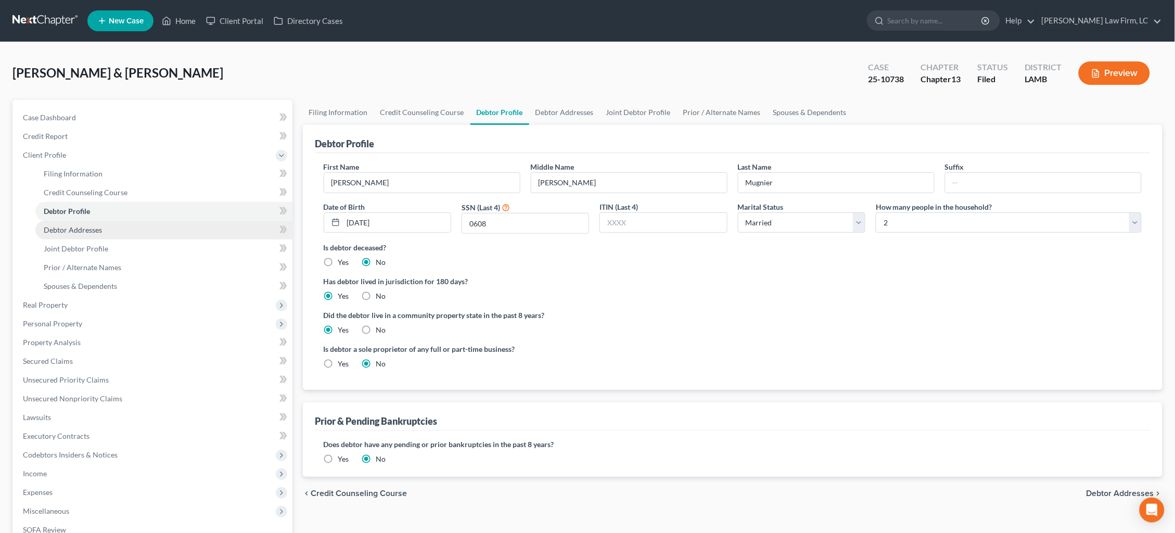
click at [78, 227] on span "Debtor Addresses" at bounding box center [73, 229] width 58 height 9
